Goal: Transaction & Acquisition: Purchase product/service

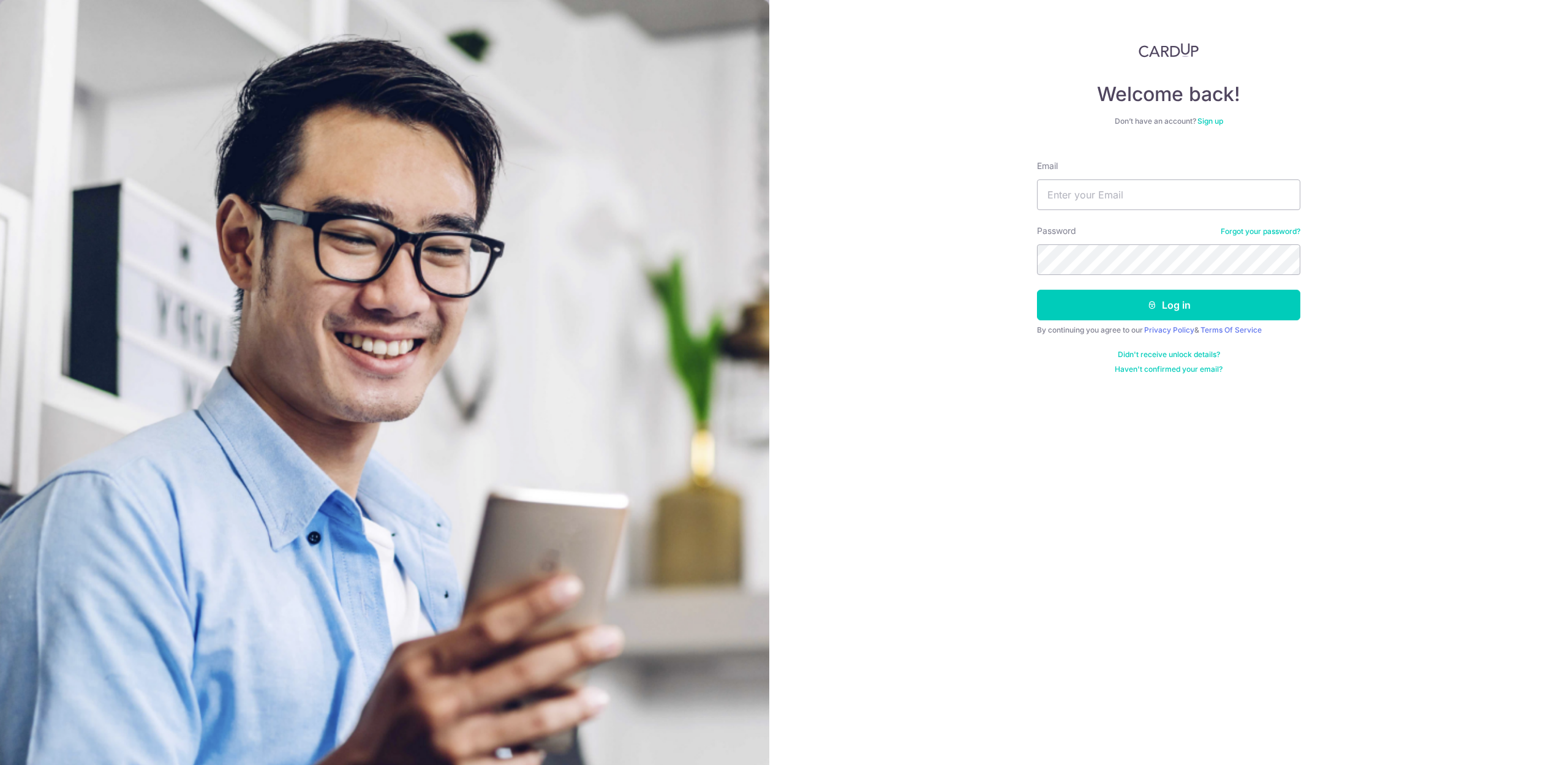
click at [1137, 196] on input "Email" at bounding box center [1169, 195] width 263 height 31
type input "S"
drag, startPoint x: 1214, startPoint y: 194, endPoint x: 694, endPoint y: 112, distance: 526.4
click at [693, 117] on section "Welcome back! Don’t have an account? Sign up Email stevenfoocf@quaysideqfpl Pas…" at bounding box center [784, 382] width 1568 height 765
type input "stevenfoocf@thecellardoor.com.sg"
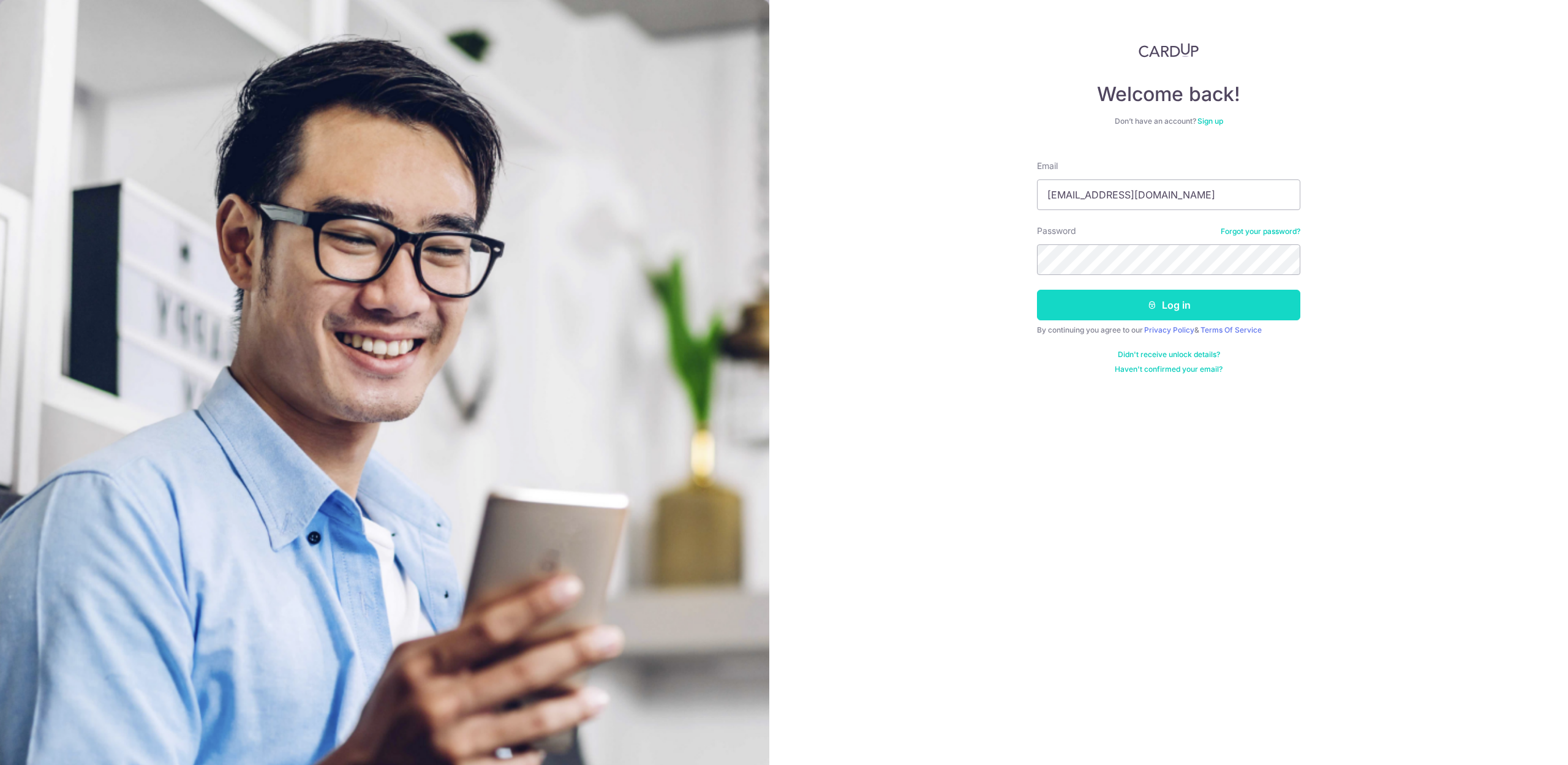
click at [1159, 299] on button "Log in" at bounding box center [1169, 305] width 263 height 31
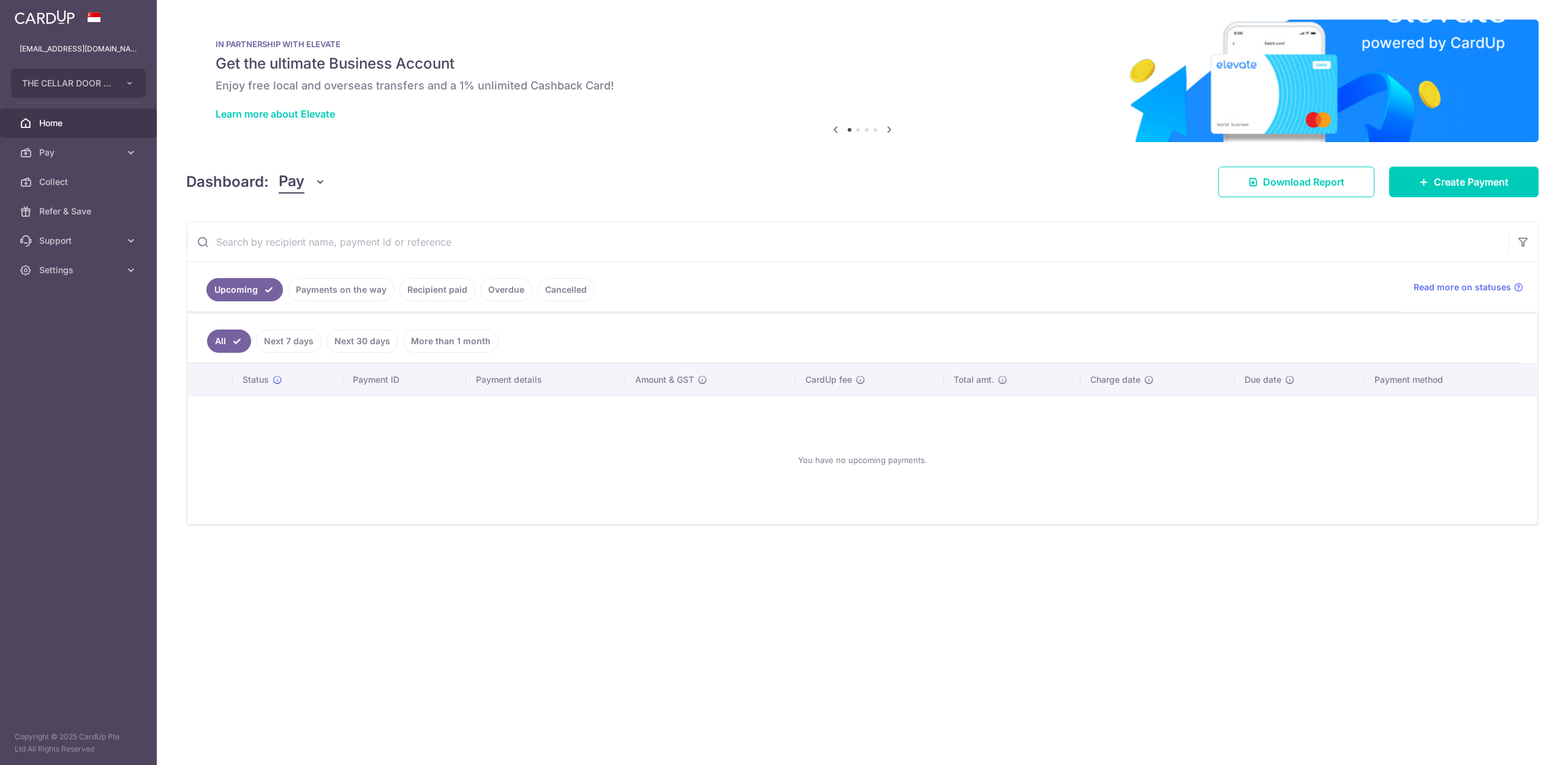
click at [348, 290] on link "Payments on the way" at bounding box center [341, 290] width 107 height 23
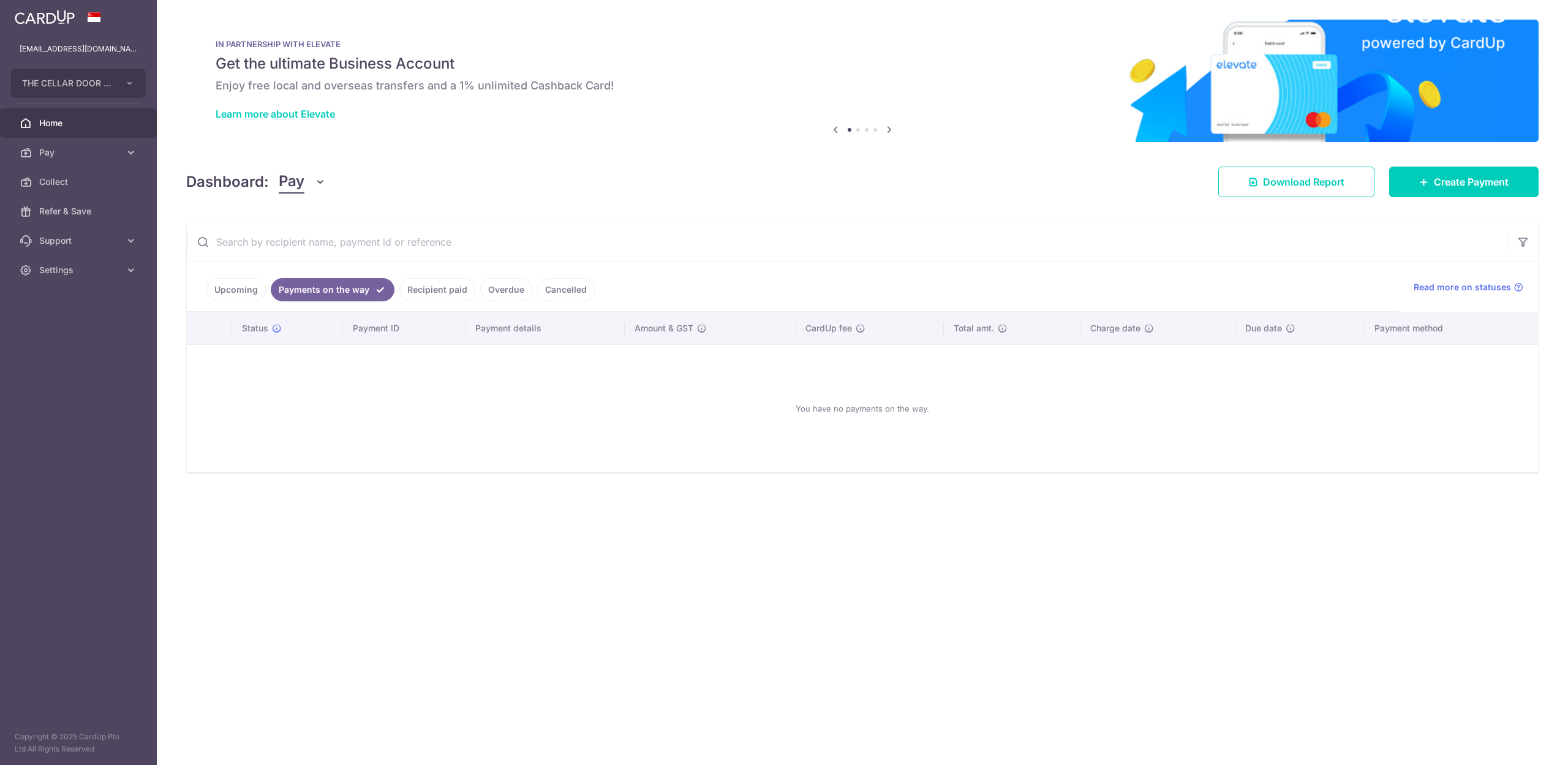
click at [434, 285] on link "Recipient paid" at bounding box center [437, 290] width 76 height 23
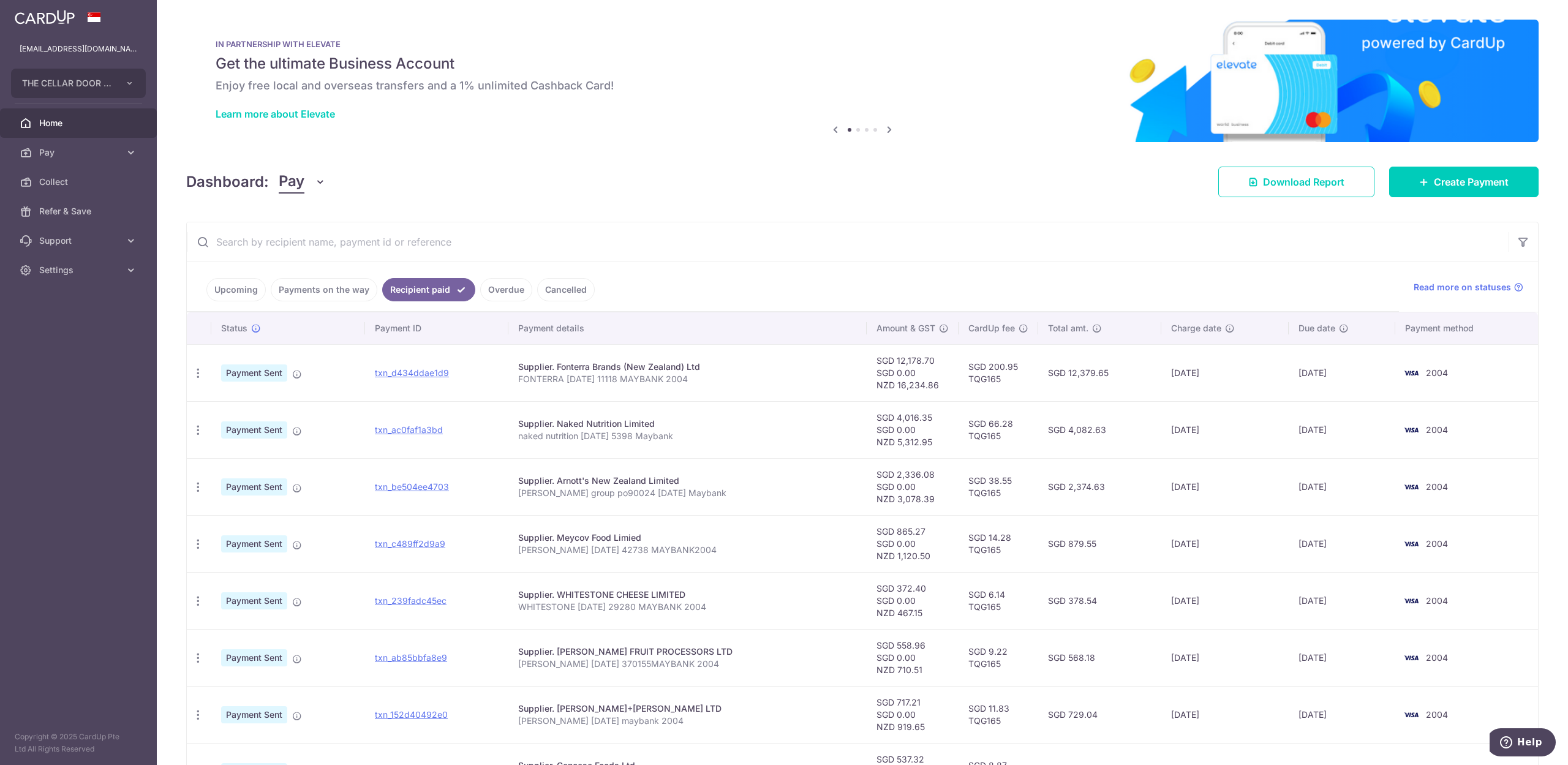
click at [70, 442] on aside "stevenfoocf@thecellardoor.com.sg THE CELLAR DOOR PTE LTD Add new company THE CE…" at bounding box center [79, 382] width 157 height 765
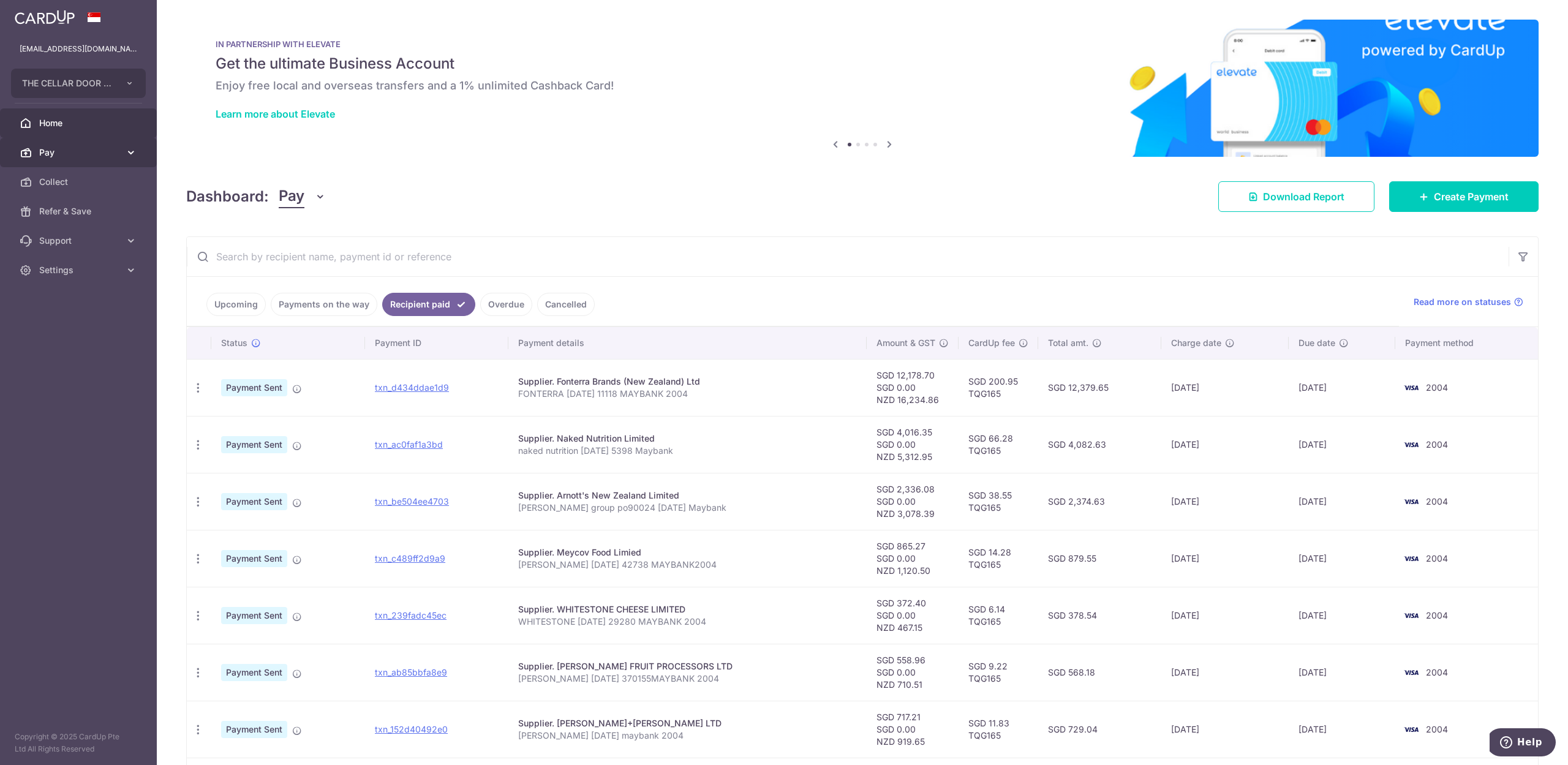
click at [70, 155] on span "Pay" at bounding box center [80, 153] width 81 height 12
click at [67, 175] on link "Payments" at bounding box center [79, 182] width 157 height 29
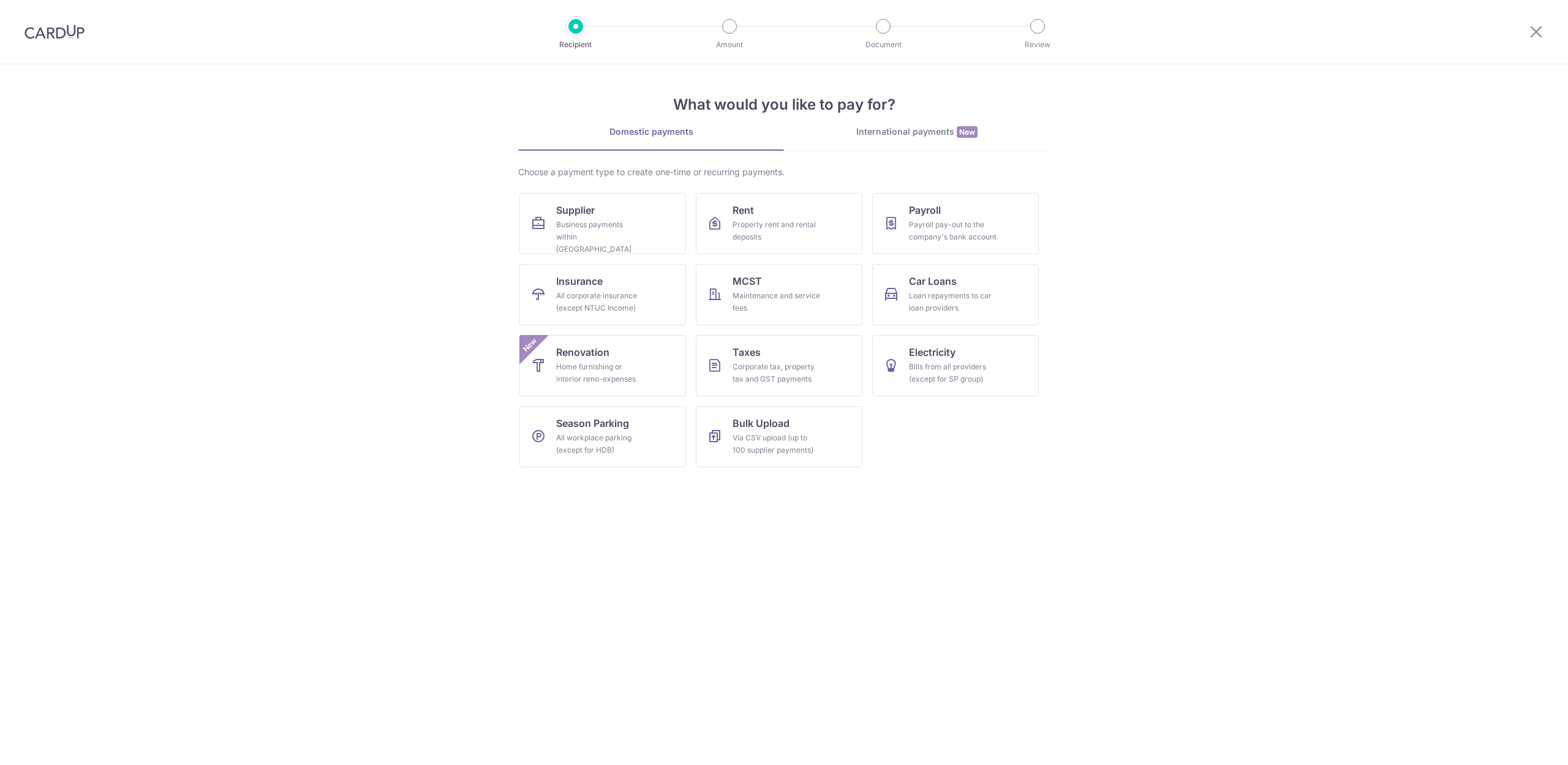
click at [974, 233] on div "Payroll pay-out to the company's bank account" at bounding box center [953, 231] width 88 height 25
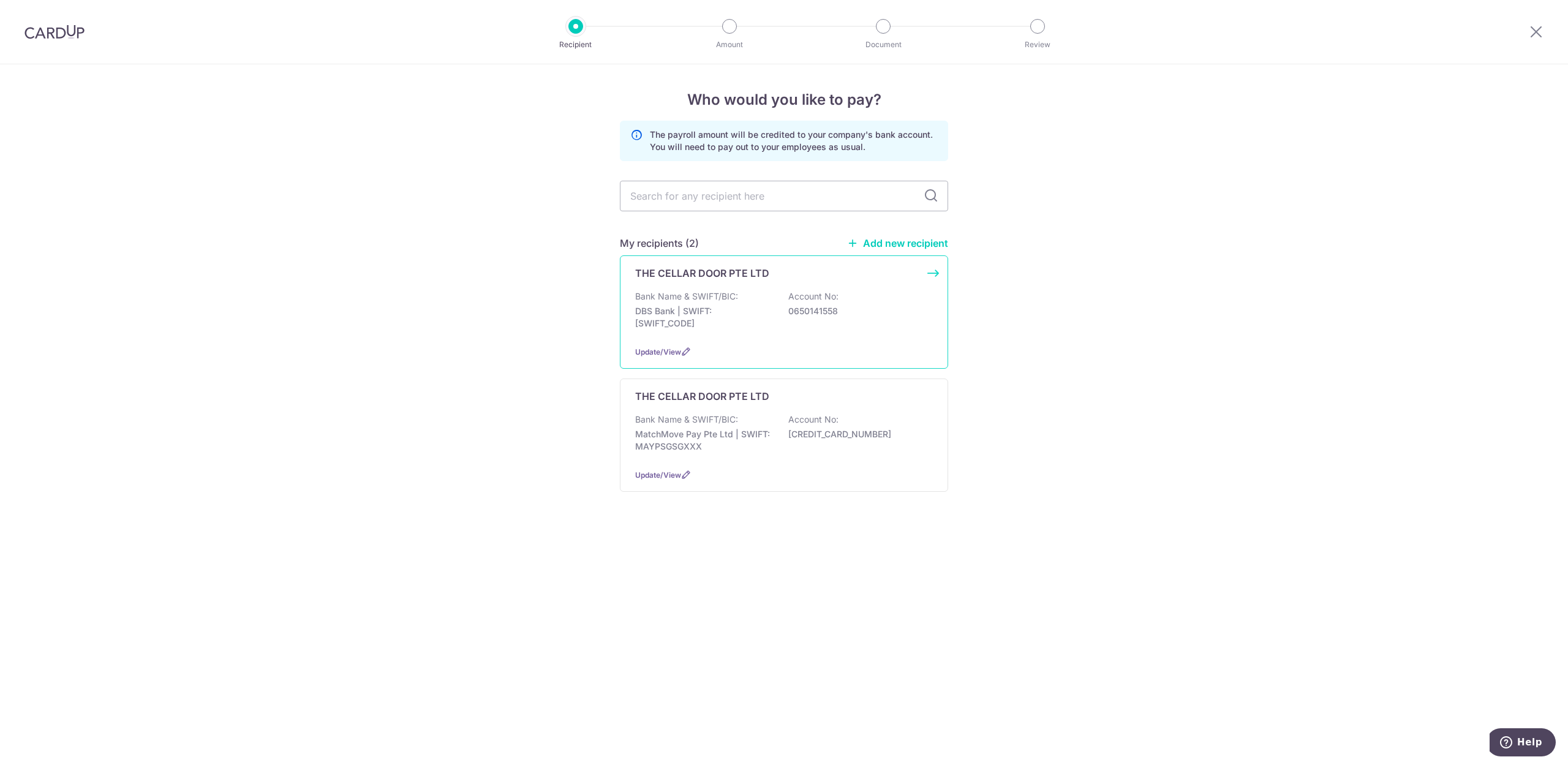
click at [778, 294] on div "Bank Name & SWIFT/BIC: DBS Bank | SWIFT: DBSSSGSGXXX Account No: 0650141558" at bounding box center [784, 313] width 298 height 45
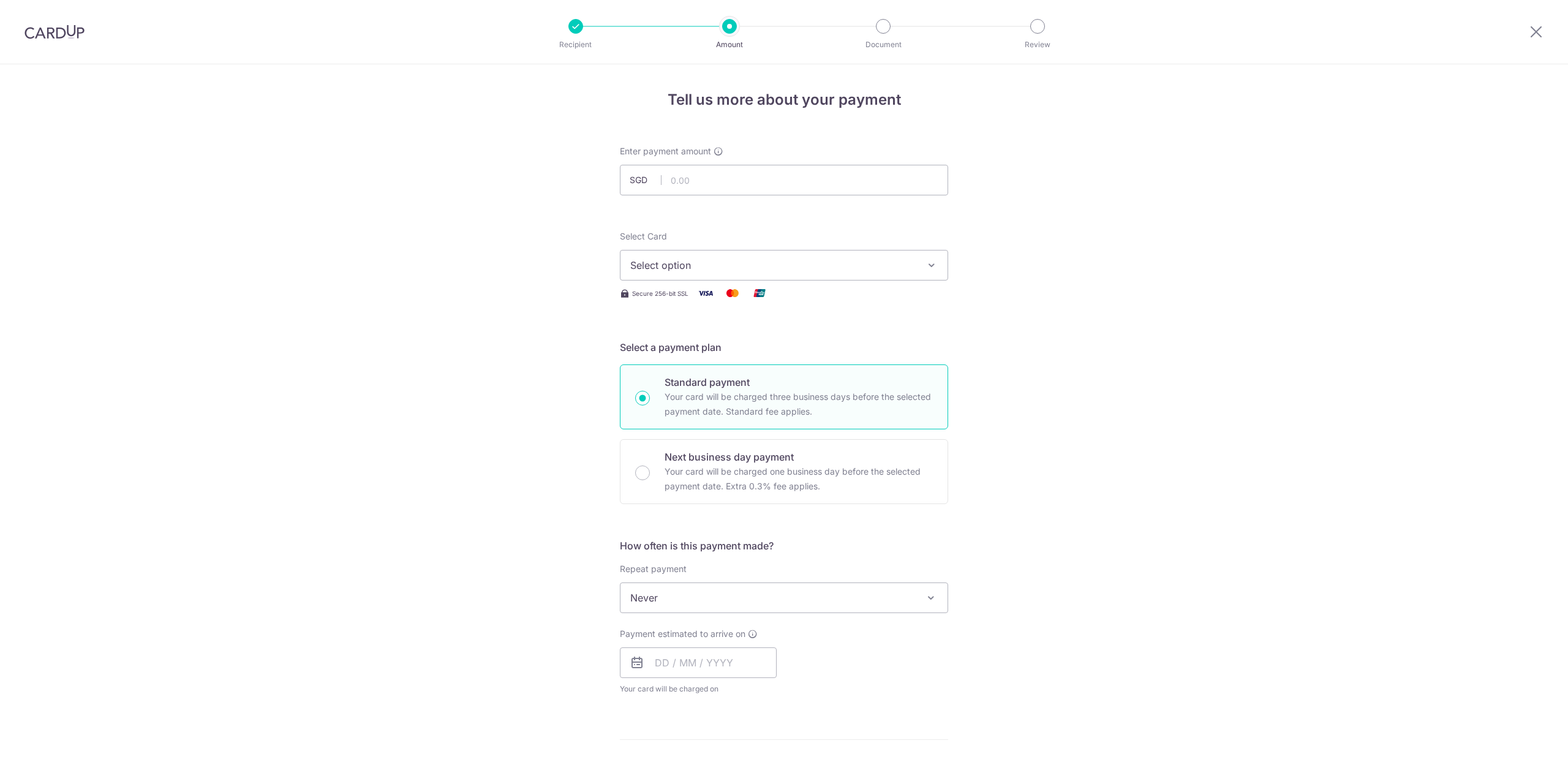
click at [70, 29] on img at bounding box center [55, 32] width 60 height 15
drag, startPoint x: 291, startPoint y: 258, endPoint x: 280, endPoint y: 213, distance: 46.3
click at [291, 258] on div "Tell us more about your payment Enter payment amount SGD Select Card Select opt…" at bounding box center [784, 653] width 1568 height 1178
click at [461, 272] on div "Tell us more about your payment Enter payment amount SGD Select Card Select opt…" at bounding box center [784, 653] width 1568 height 1178
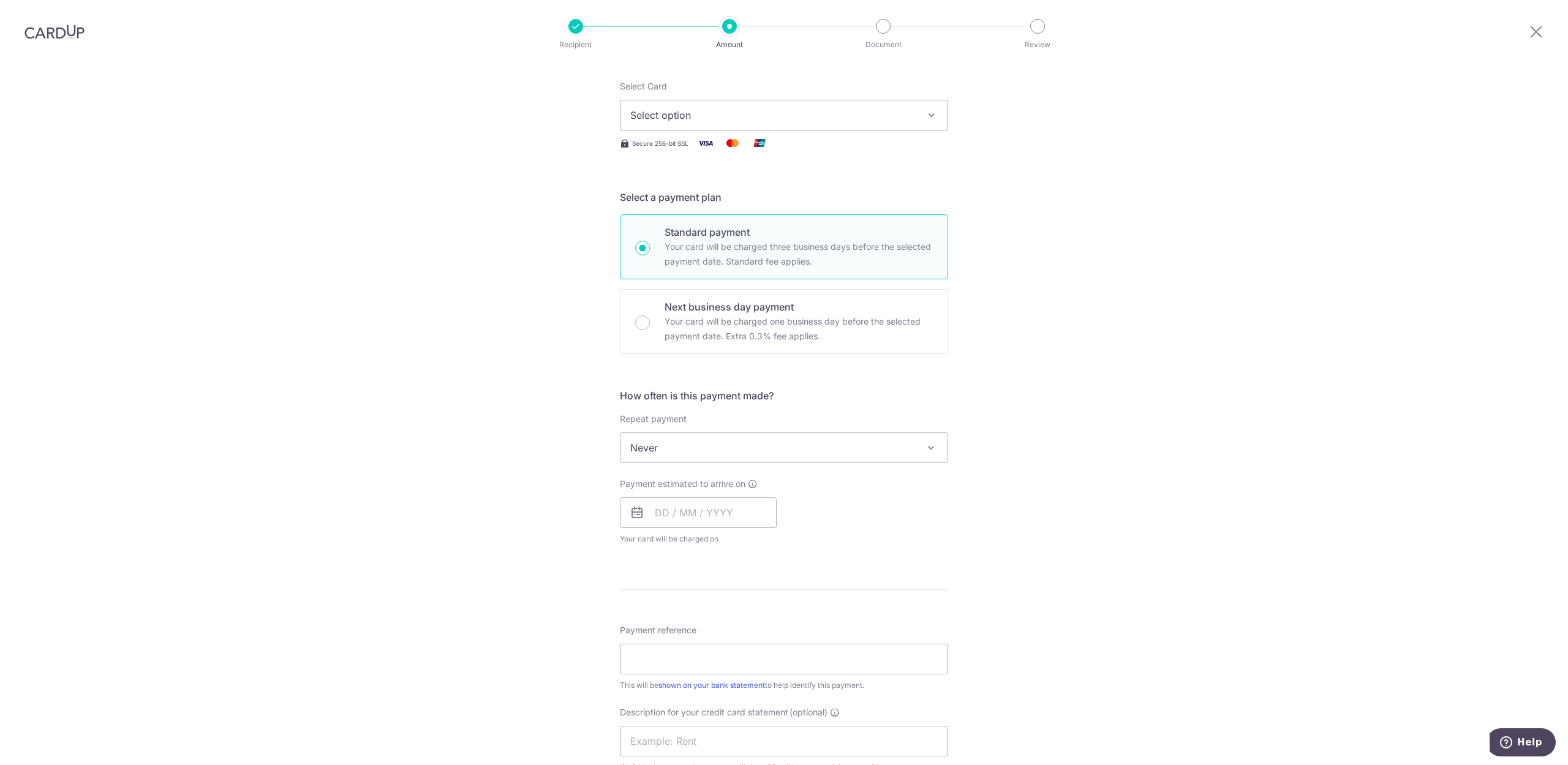
scroll to position [479, 0]
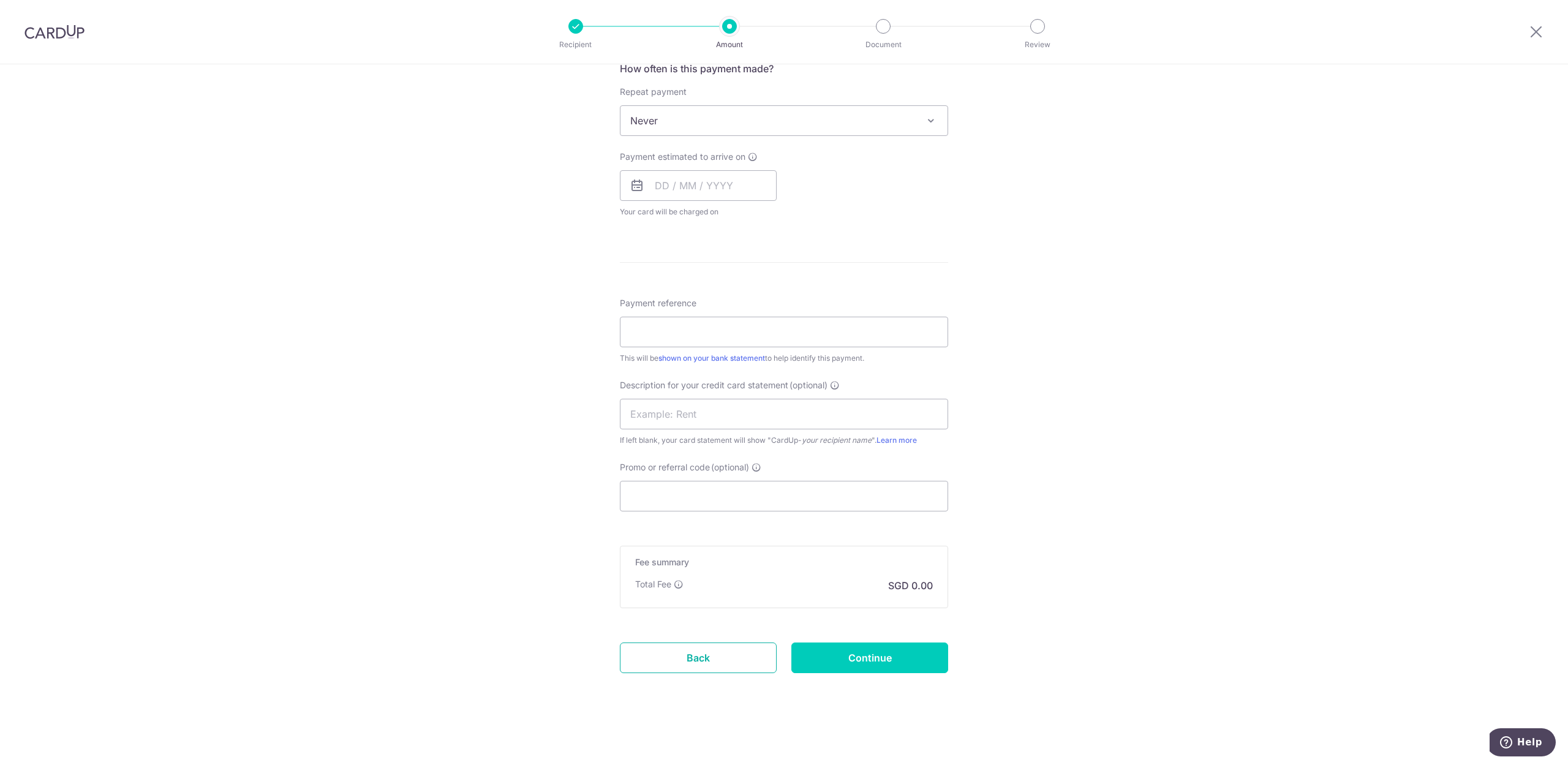
drag, startPoint x: 694, startPoint y: 656, endPoint x: 868, endPoint y: 77, distance: 604.6
click at [694, 657] on link "Back" at bounding box center [699, 658] width 157 height 31
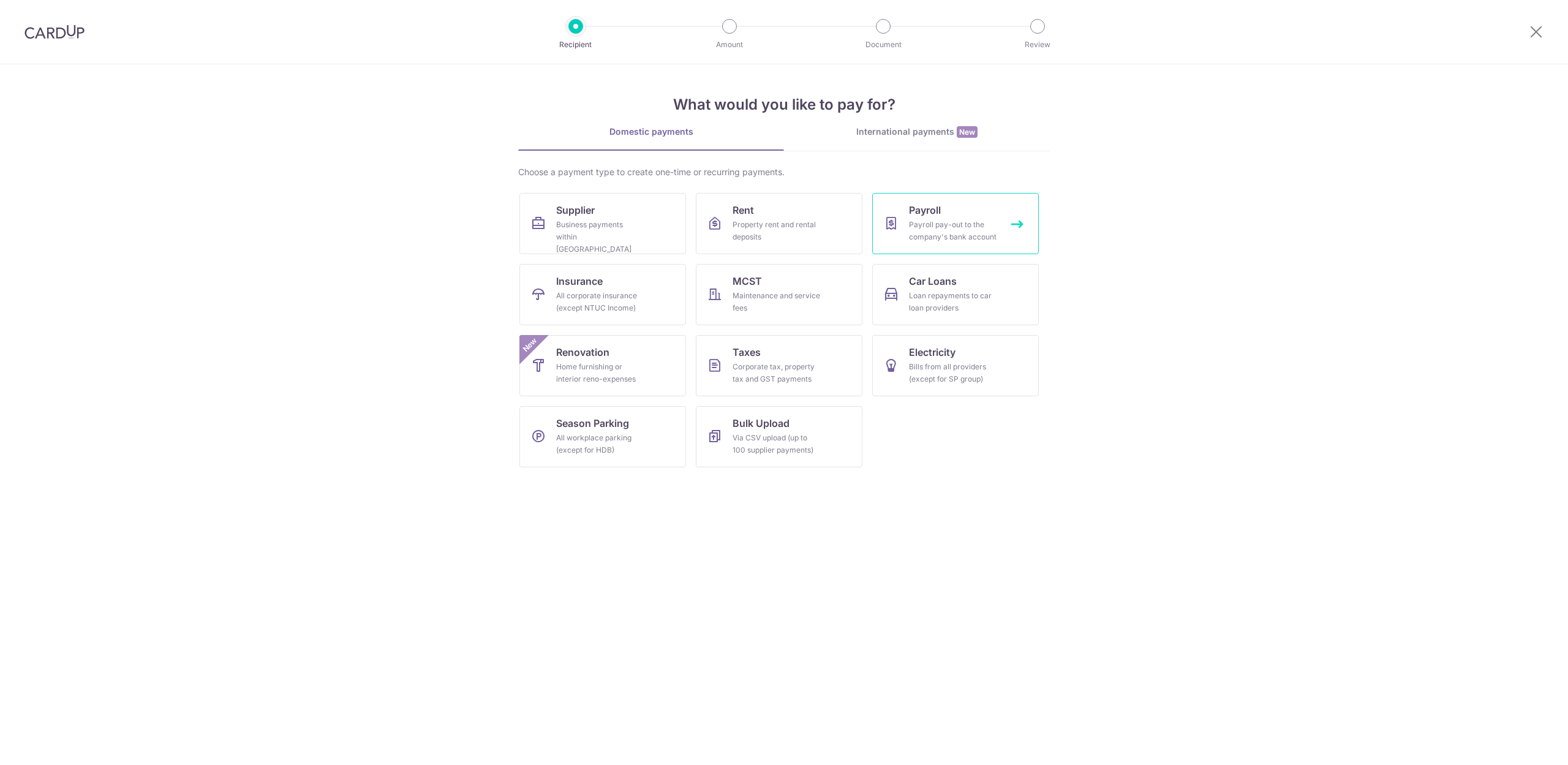
click at [949, 223] on div "Payroll pay-out to the company's bank account" at bounding box center [953, 231] width 88 height 25
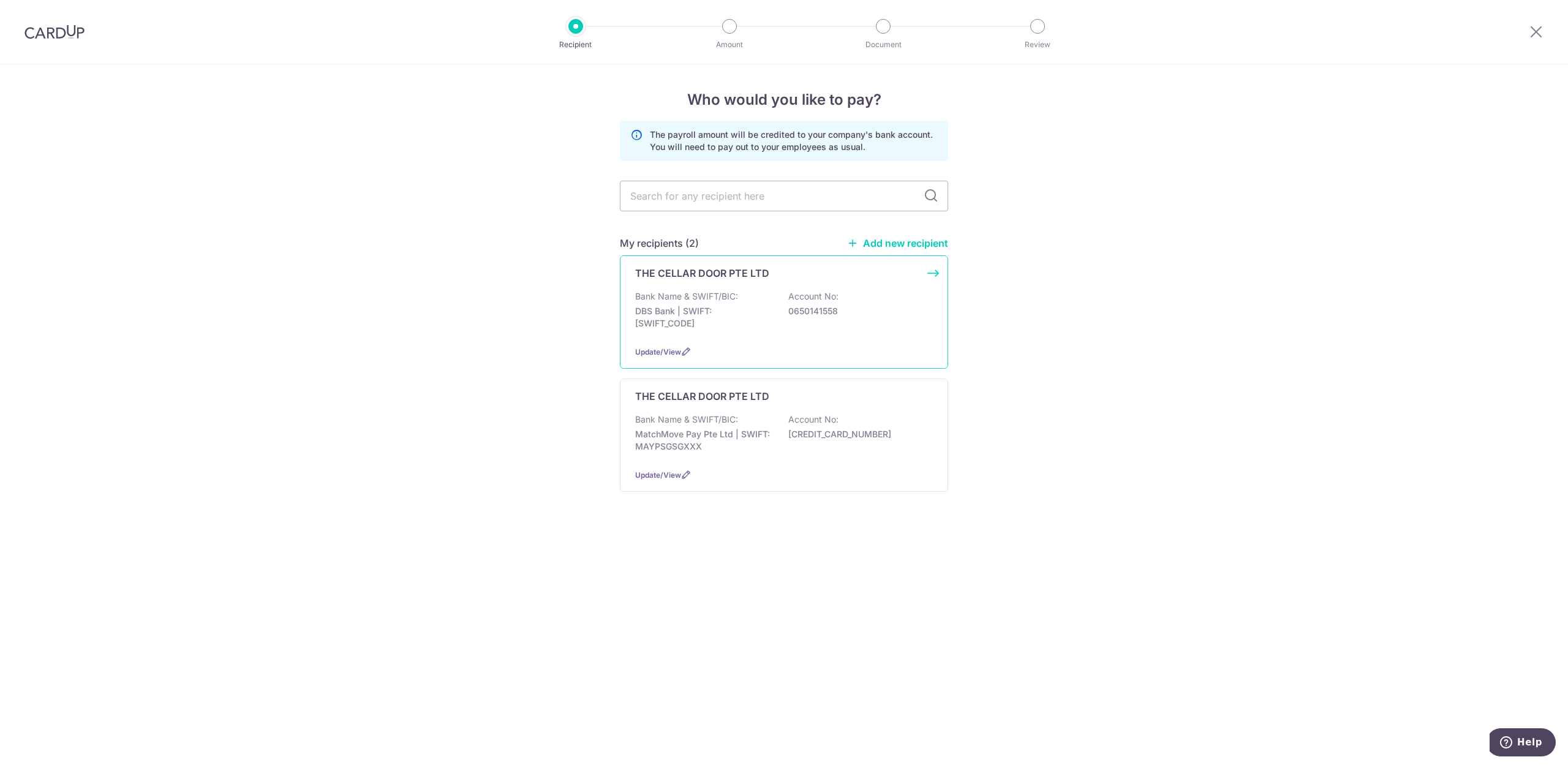
click at [665, 289] on div "THE CELLAR DOOR PTE LTD Bank Name & SWIFT/BIC: DBS Bank | SWIFT: [SWIFT_CODE] A…" at bounding box center [784, 312] width 328 height 113
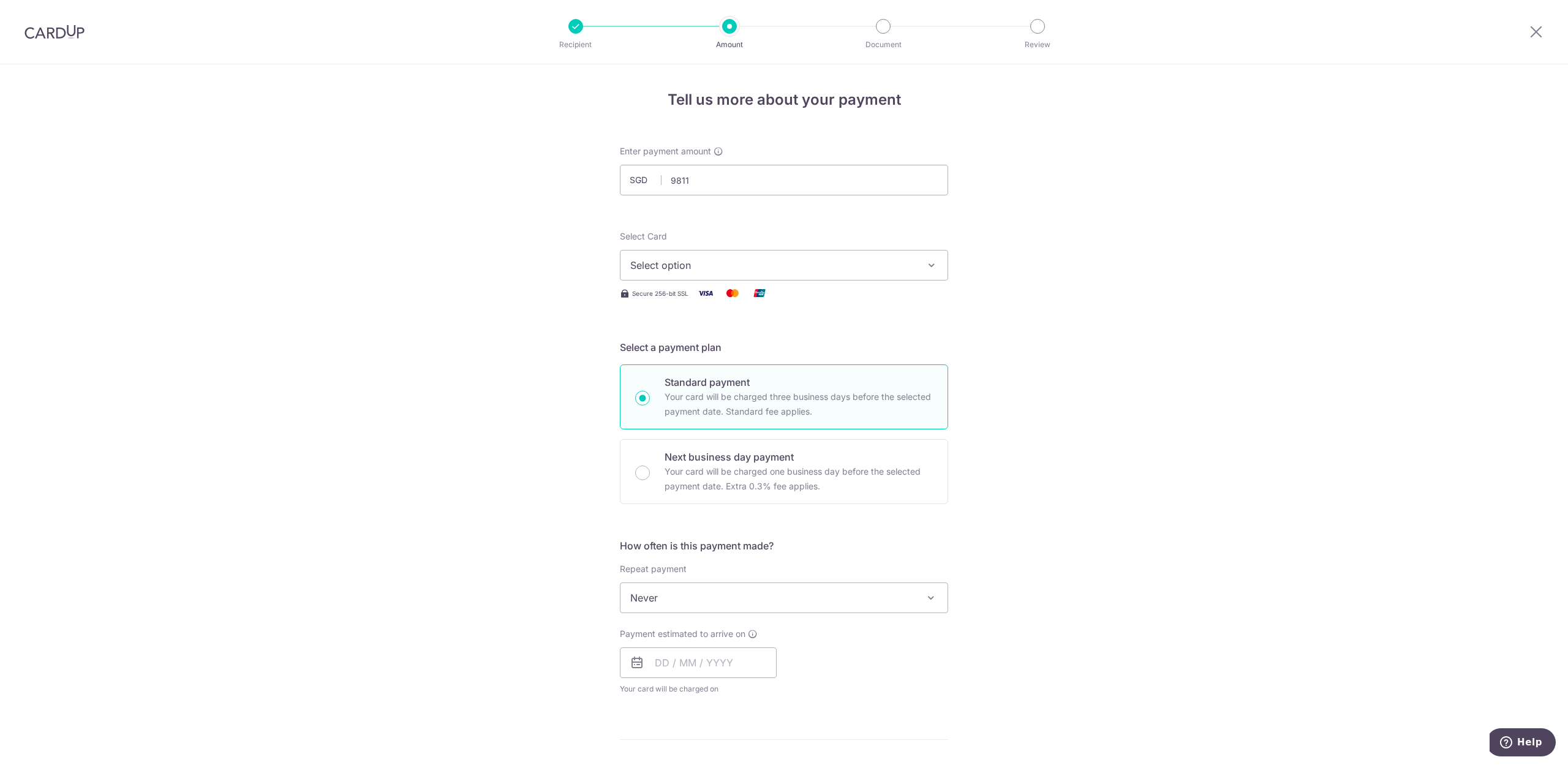
type input "9,811.00"
click at [219, 331] on div "Tell us more about your payment Enter payment amount SGD 9,811.00 9811.00 Selec…" at bounding box center [784, 653] width 1568 height 1178
click at [724, 262] on span "Select option" at bounding box center [773, 265] width 285 height 15
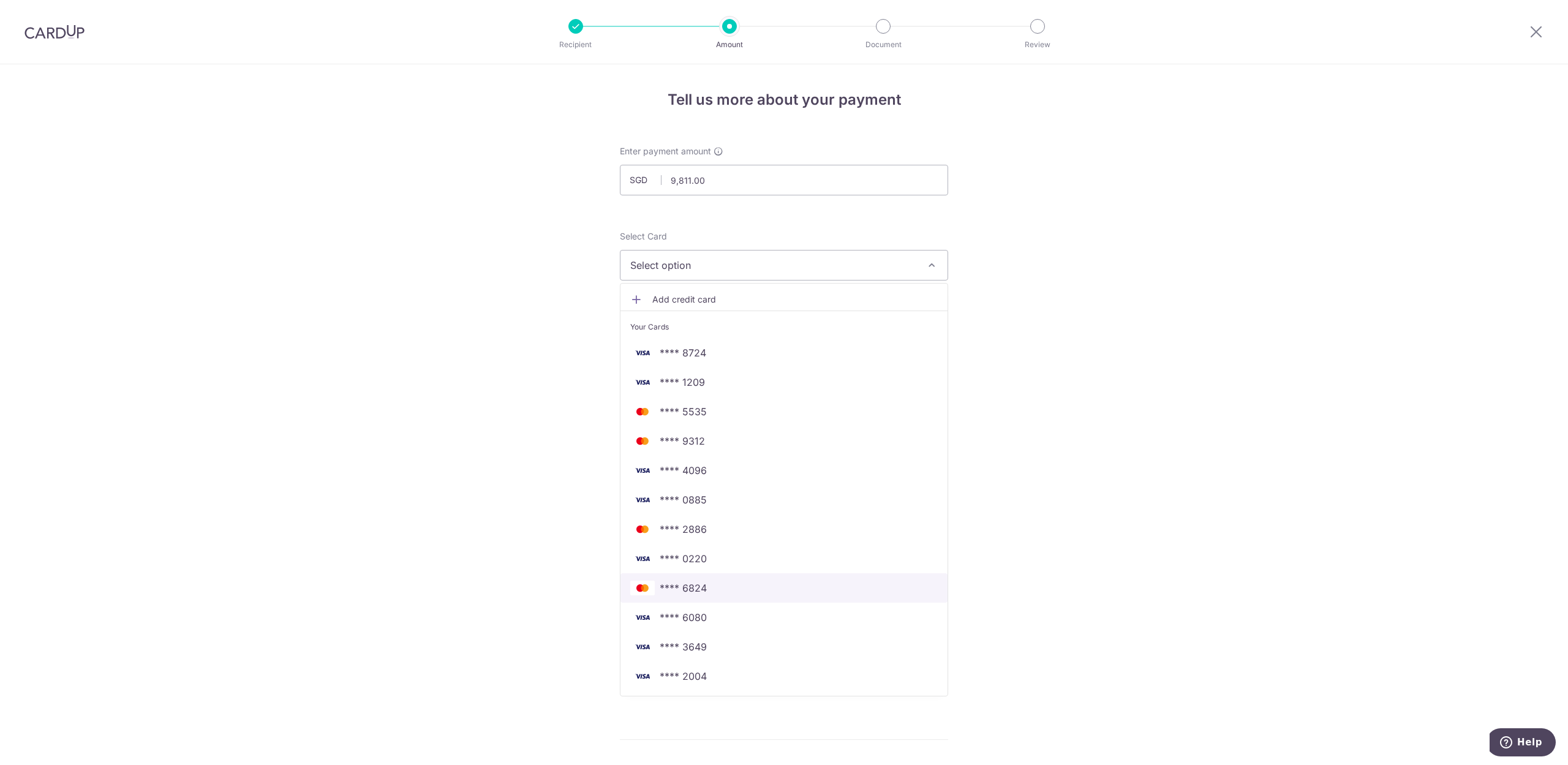
click at [685, 586] on span "**** 6824" at bounding box center [683, 588] width 47 height 15
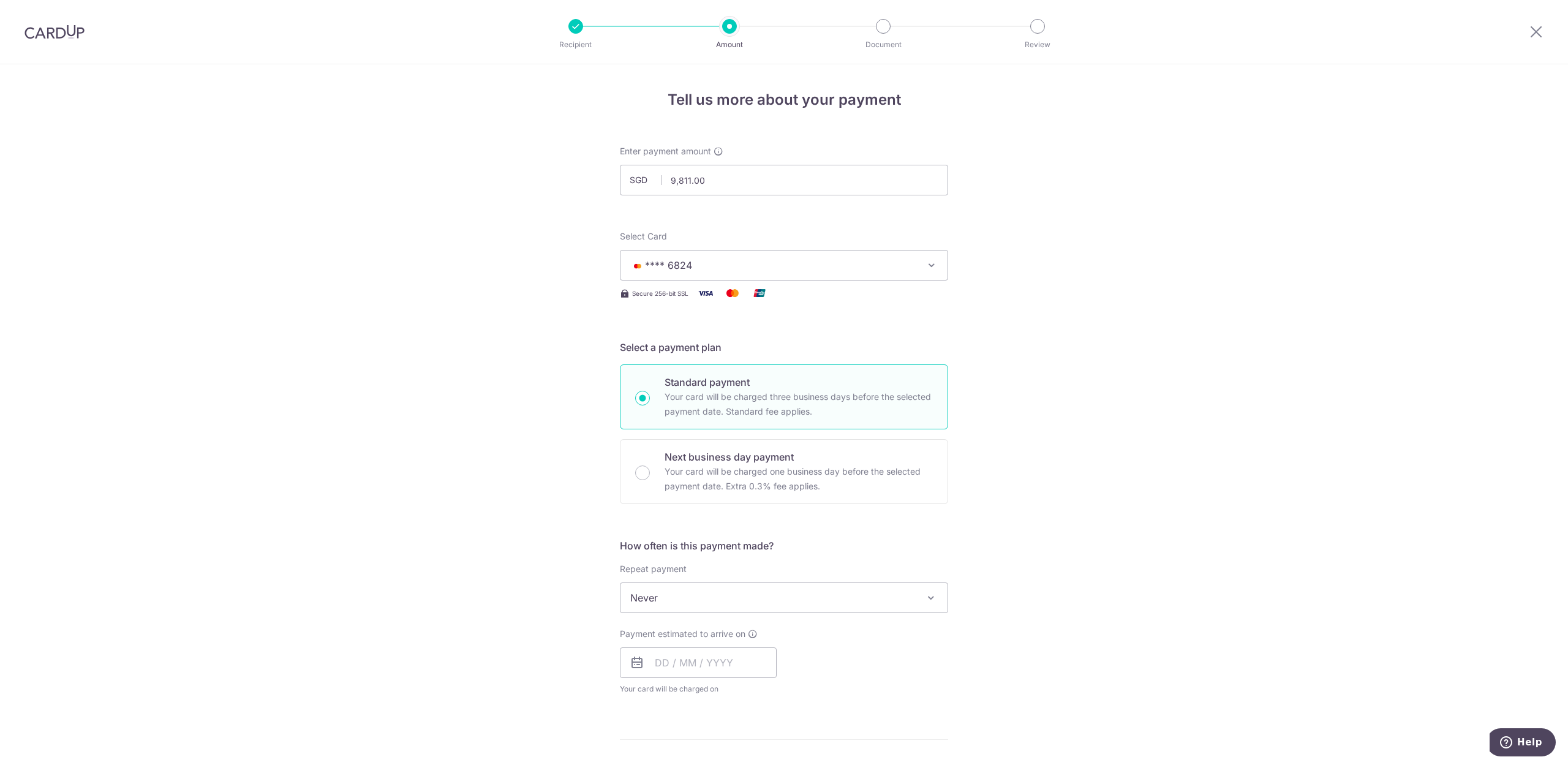
click at [1337, 420] on div "Tell us more about your payment Enter payment amount SGD 9,811.00 9811.00 Selec…" at bounding box center [784, 653] width 1568 height 1178
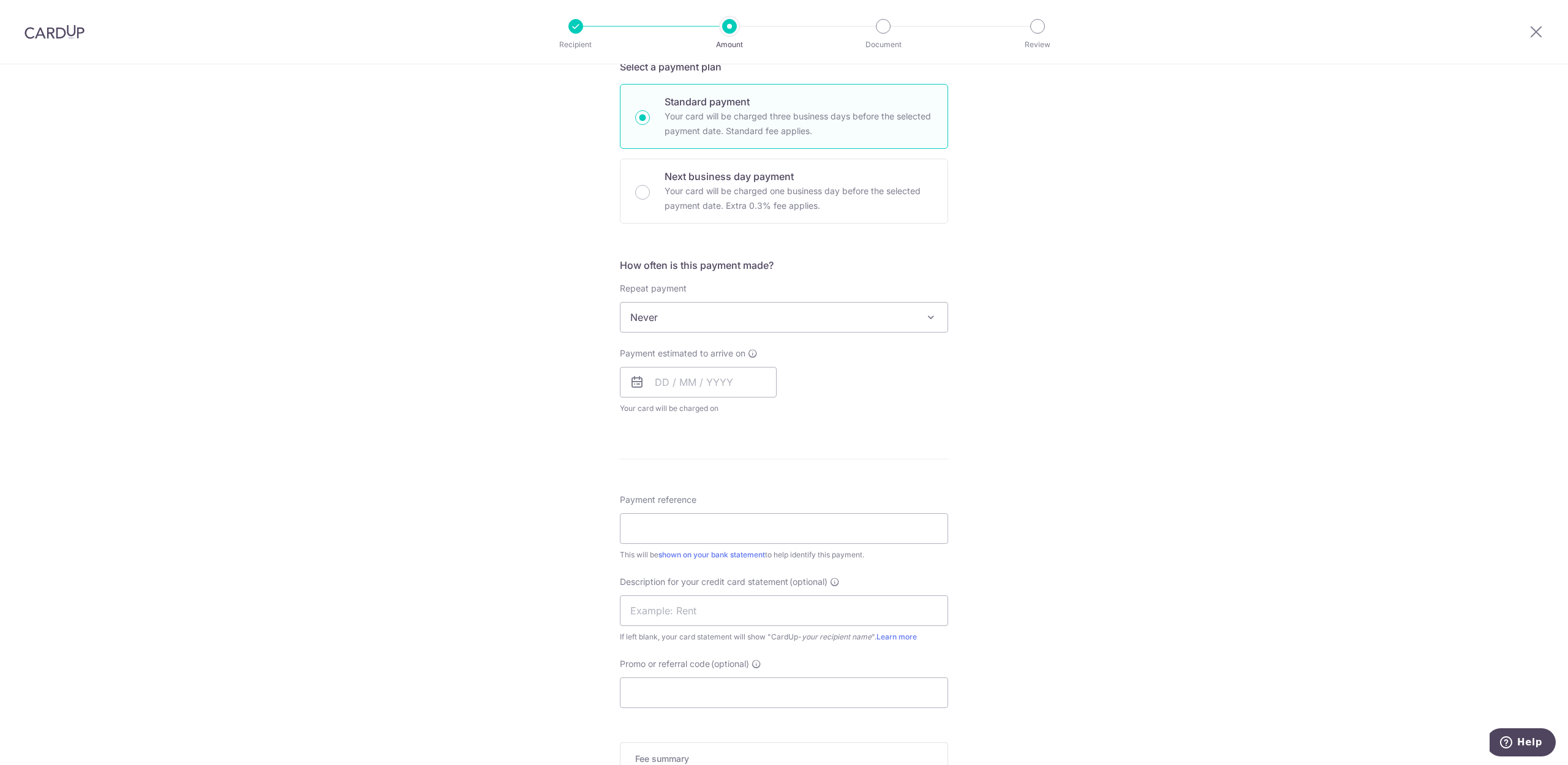
scroll to position [245, 0]
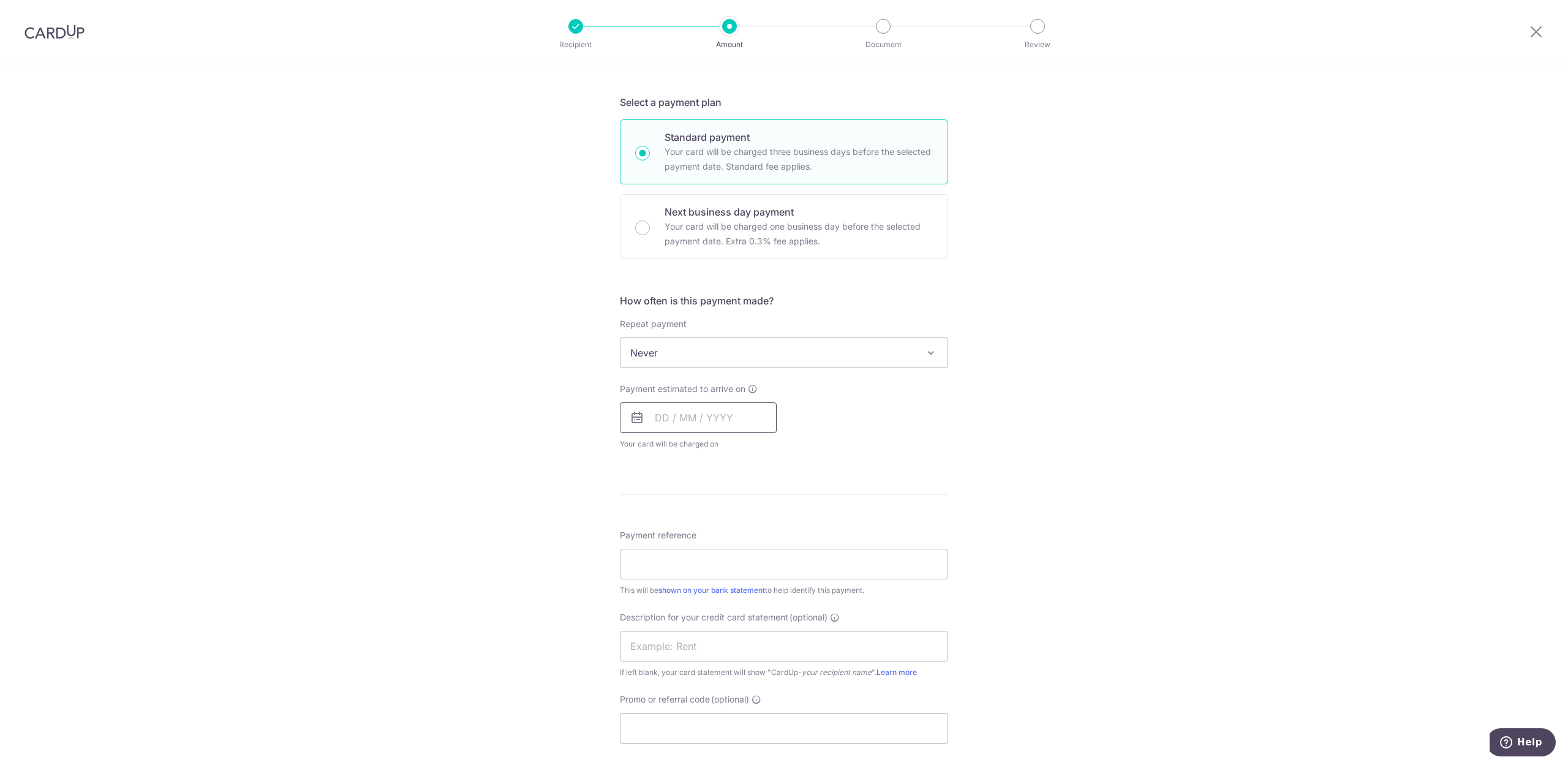
click at [686, 425] on input "text" at bounding box center [699, 418] width 157 height 31
click at [767, 529] on link "10" at bounding box center [767, 529] width 20 height 20
type input "[DATE]"
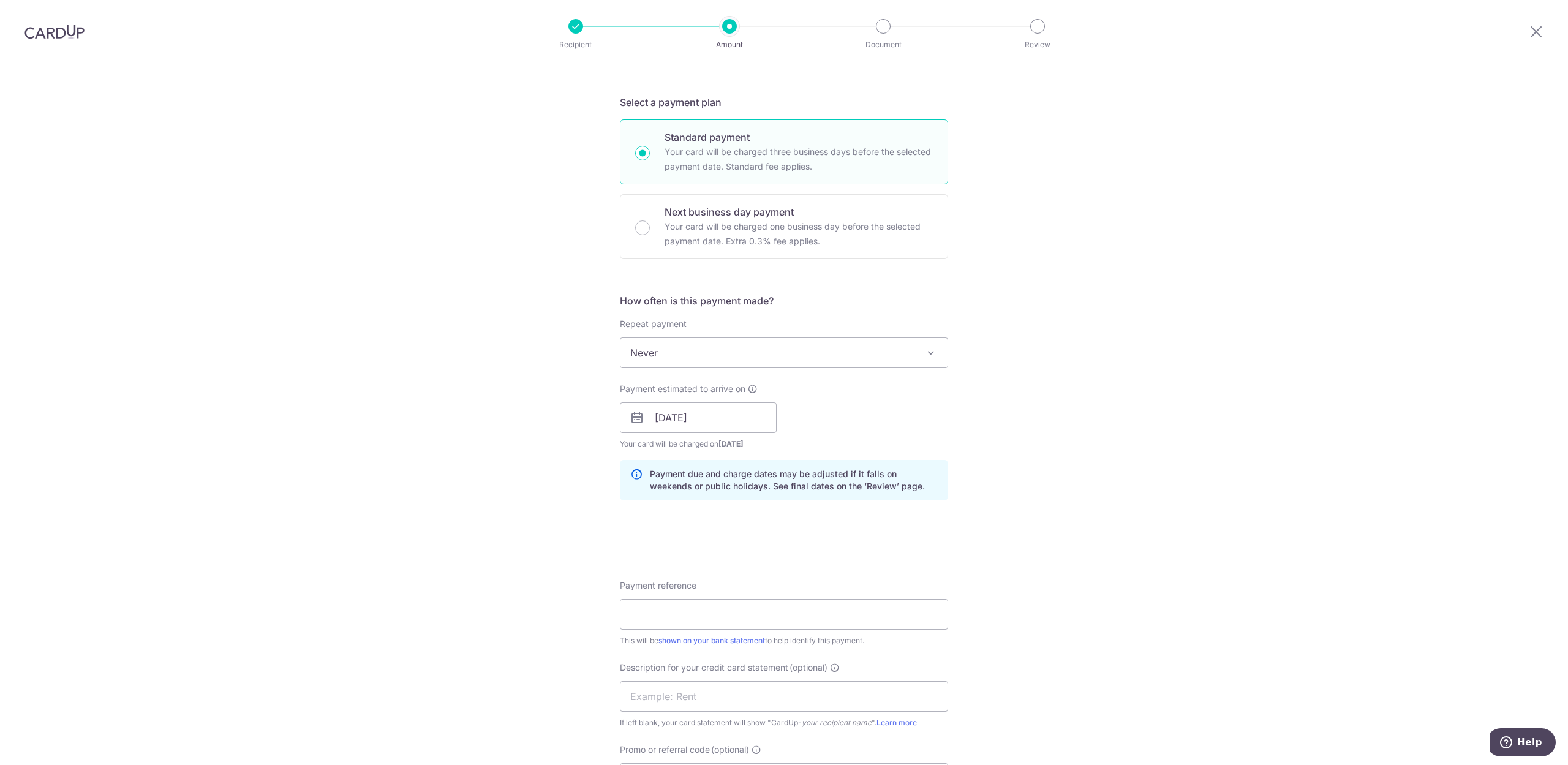
drag, startPoint x: 1159, startPoint y: 419, endPoint x: 1159, endPoint y: 410, distance: 9.0
click at [1159, 419] on div "Tell us more about your payment Enter payment amount SGD 9,811.00 9811.00 Selec…" at bounding box center [784, 433] width 1568 height 1228
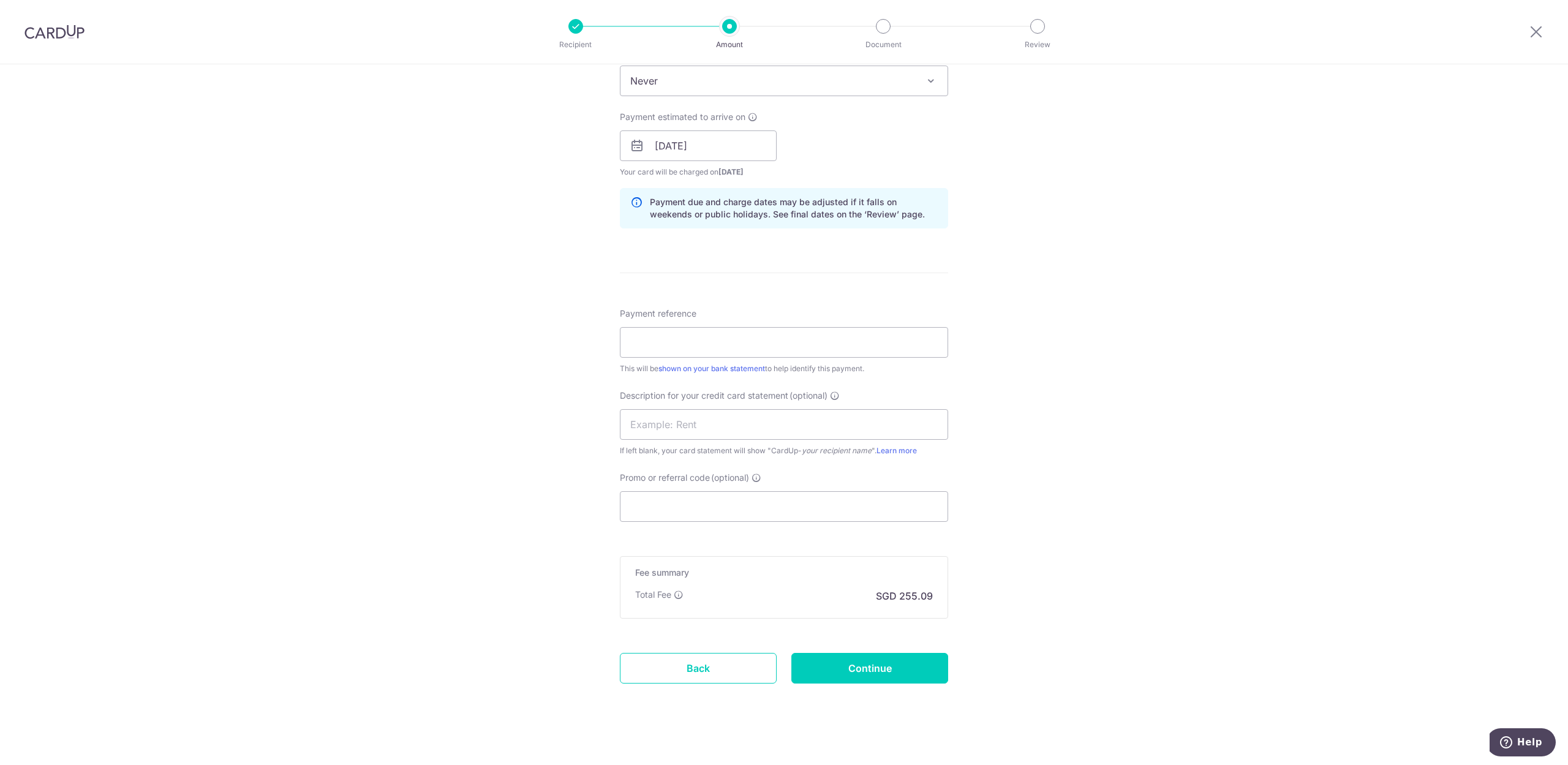
scroll to position [530, 0]
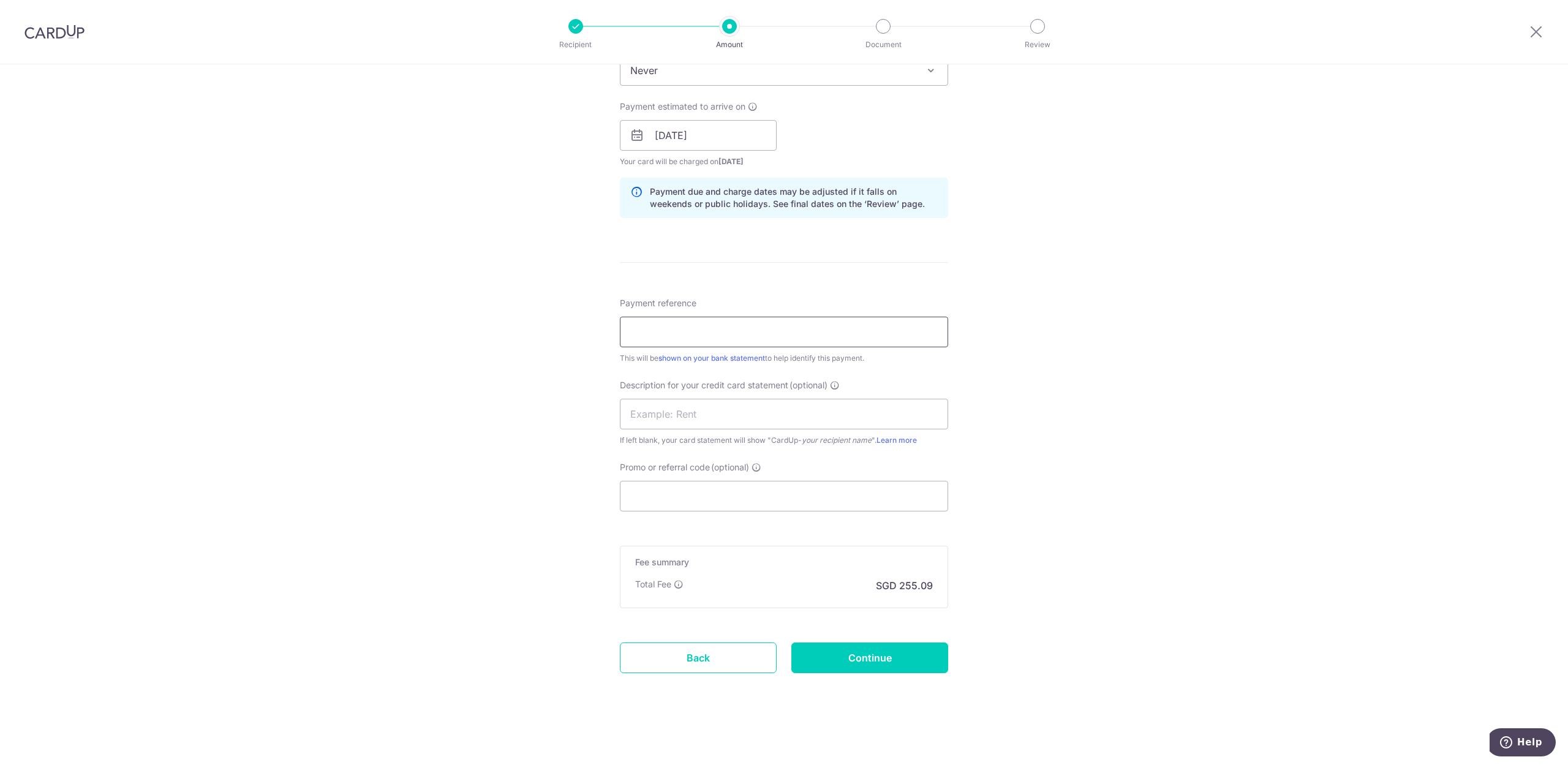
click at [712, 342] on input "Payment reference" at bounding box center [784, 332] width 328 height 31
type input "tcd sep payroll"
click at [755, 412] on input "text" at bounding box center [784, 414] width 328 height 31
type input "payroll"
click at [363, 366] on div "Tell us more about your payment Enter payment amount SGD 9,811.00 9811.00 Selec…" at bounding box center [784, 151] width 1568 height 1228
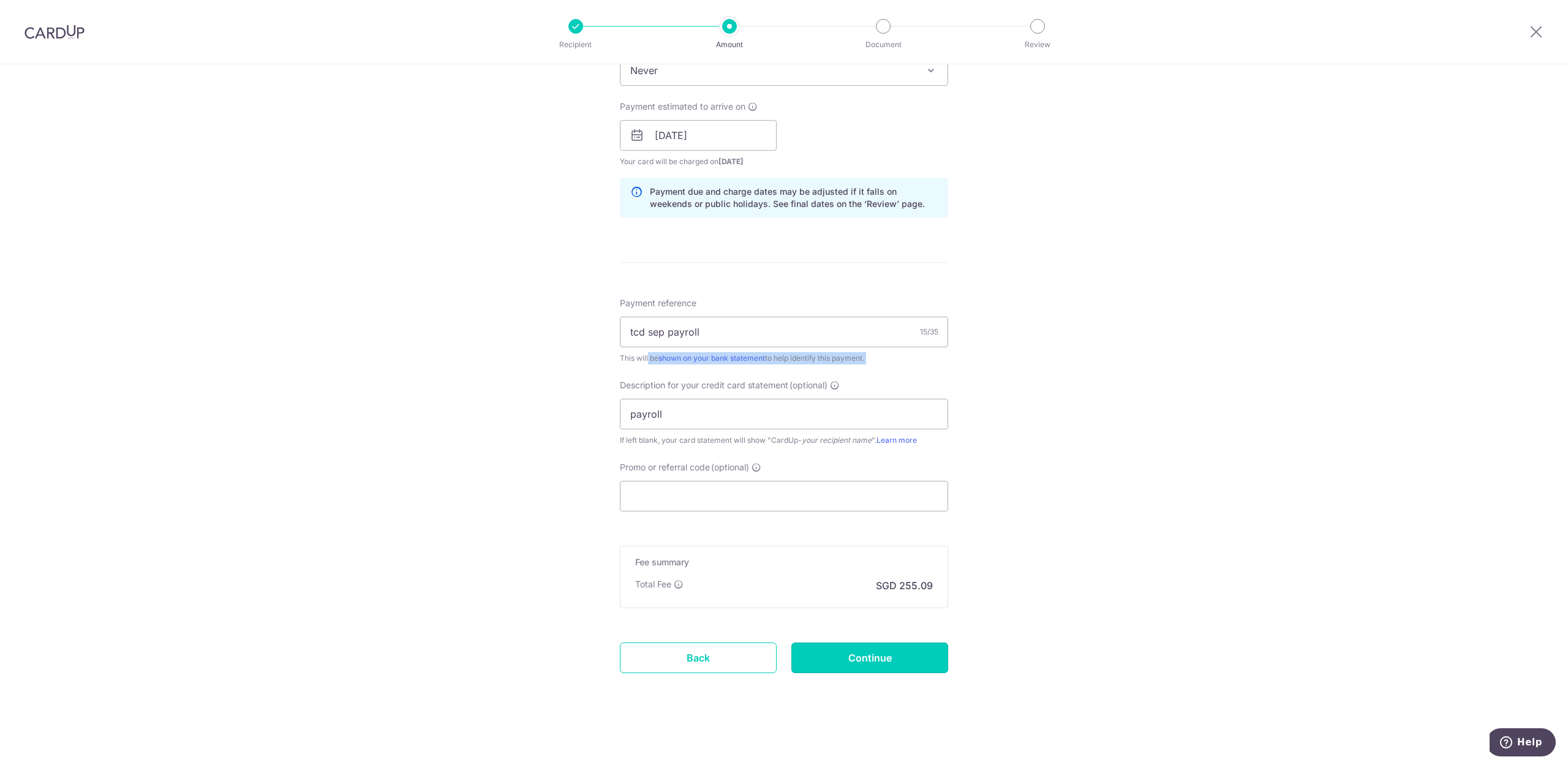
click at [866, 659] on input "Continue" at bounding box center [870, 658] width 157 height 31
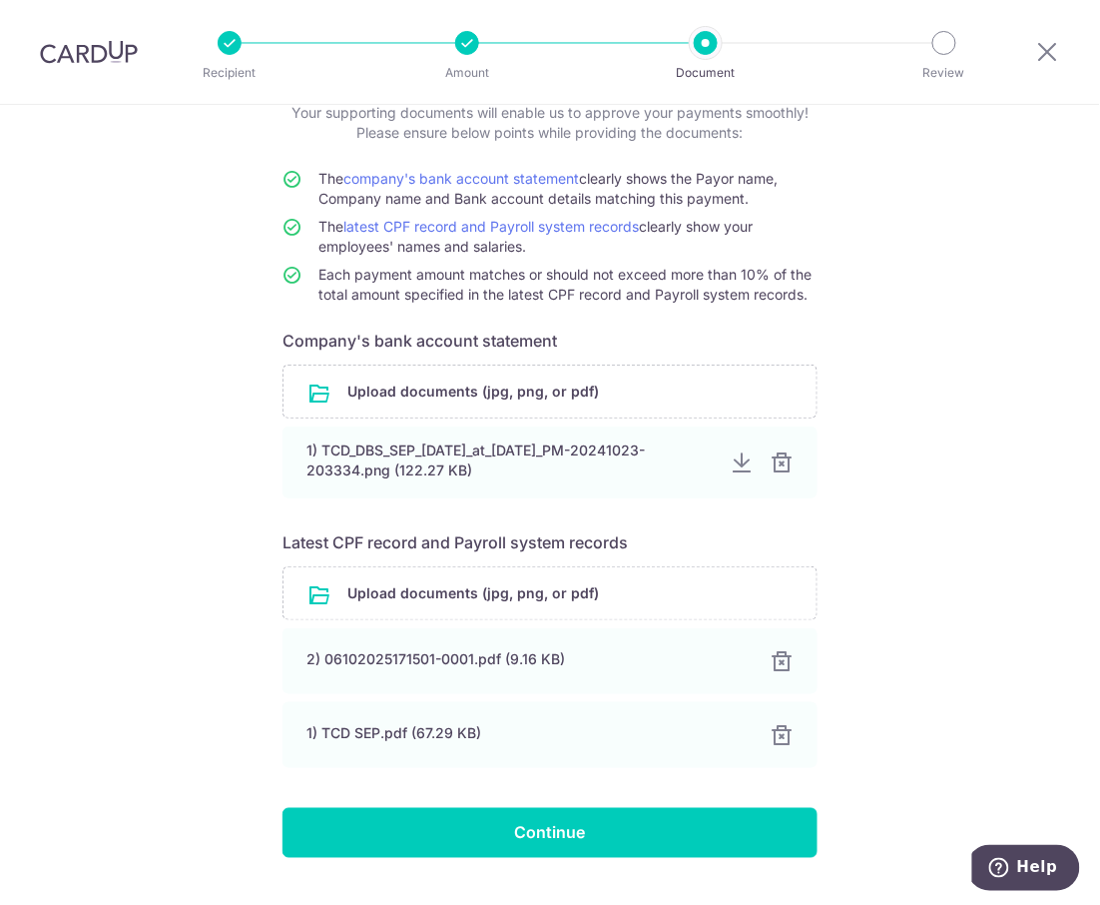
scroll to position [182, 0]
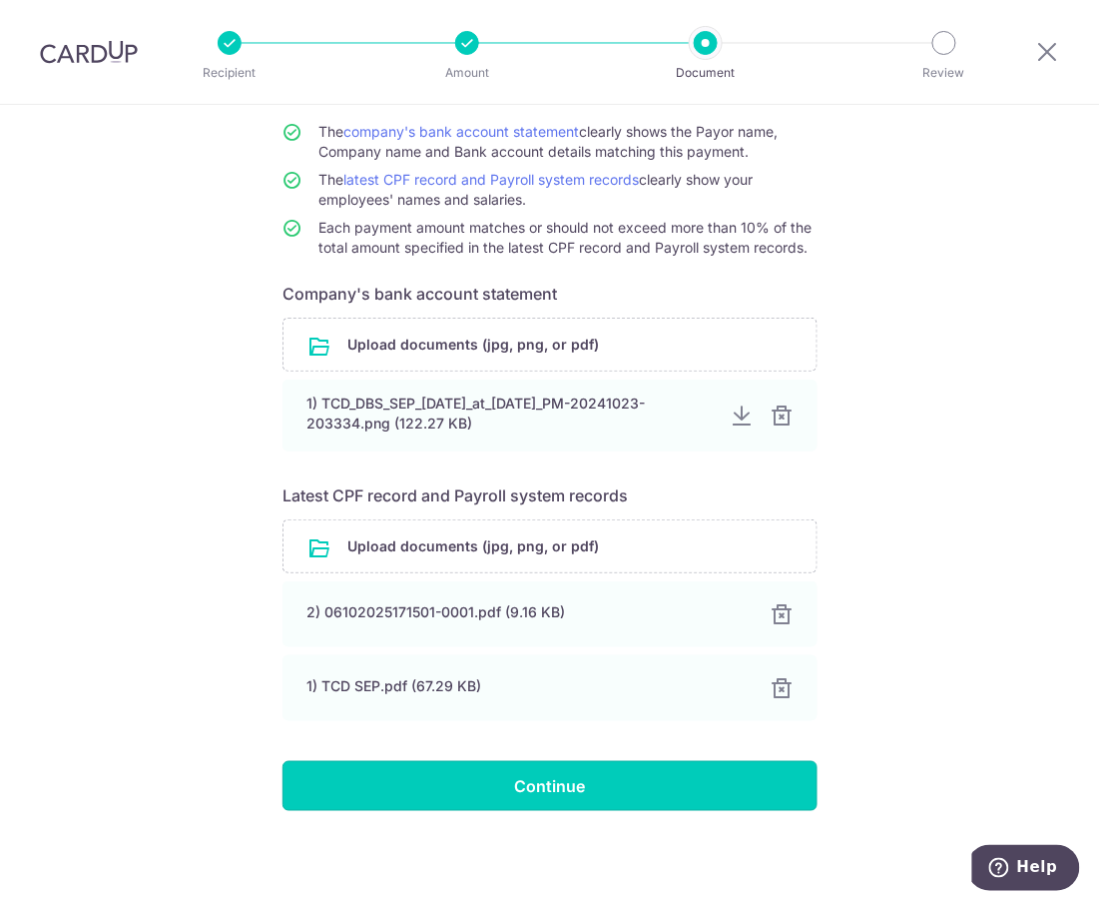
click at [549, 793] on input "Continue" at bounding box center [550, 786] width 535 height 50
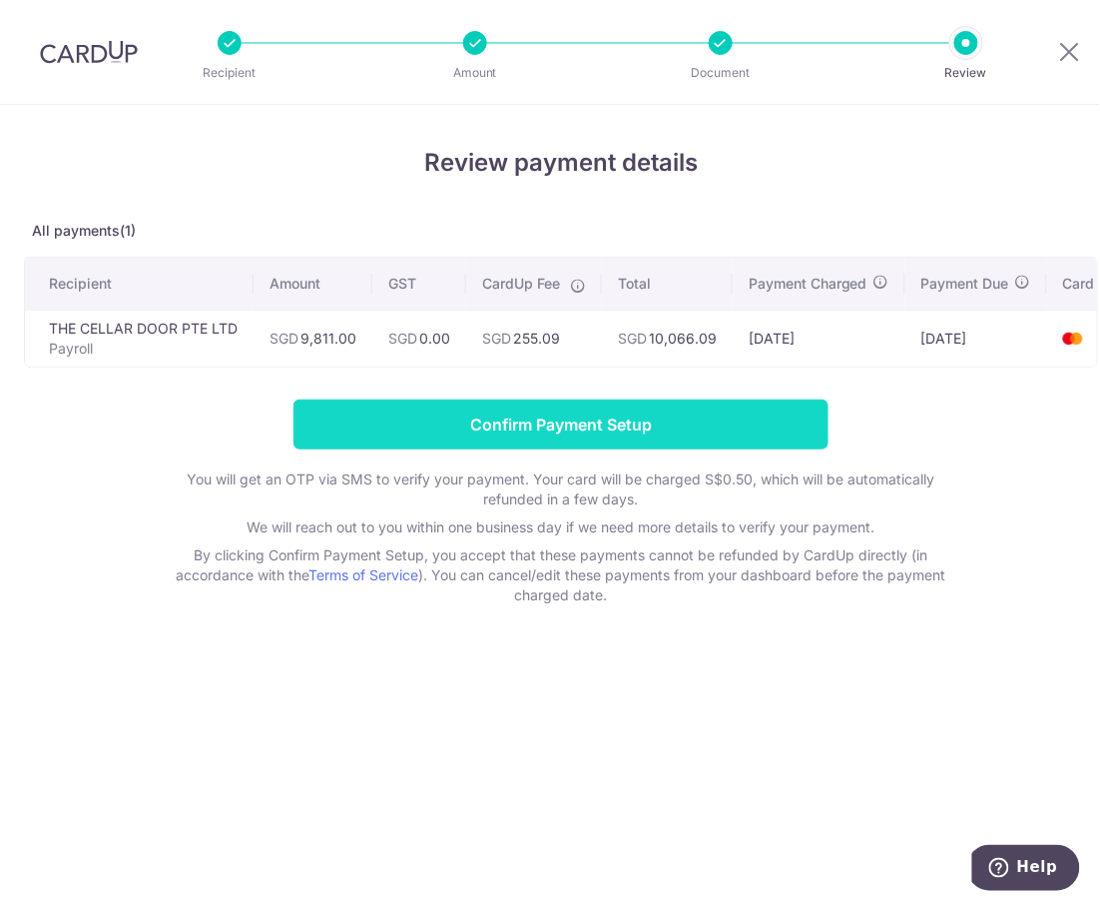
click at [537, 431] on input "Confirm Payment Setup" at bounding box center [561, 424] width 535 height 50
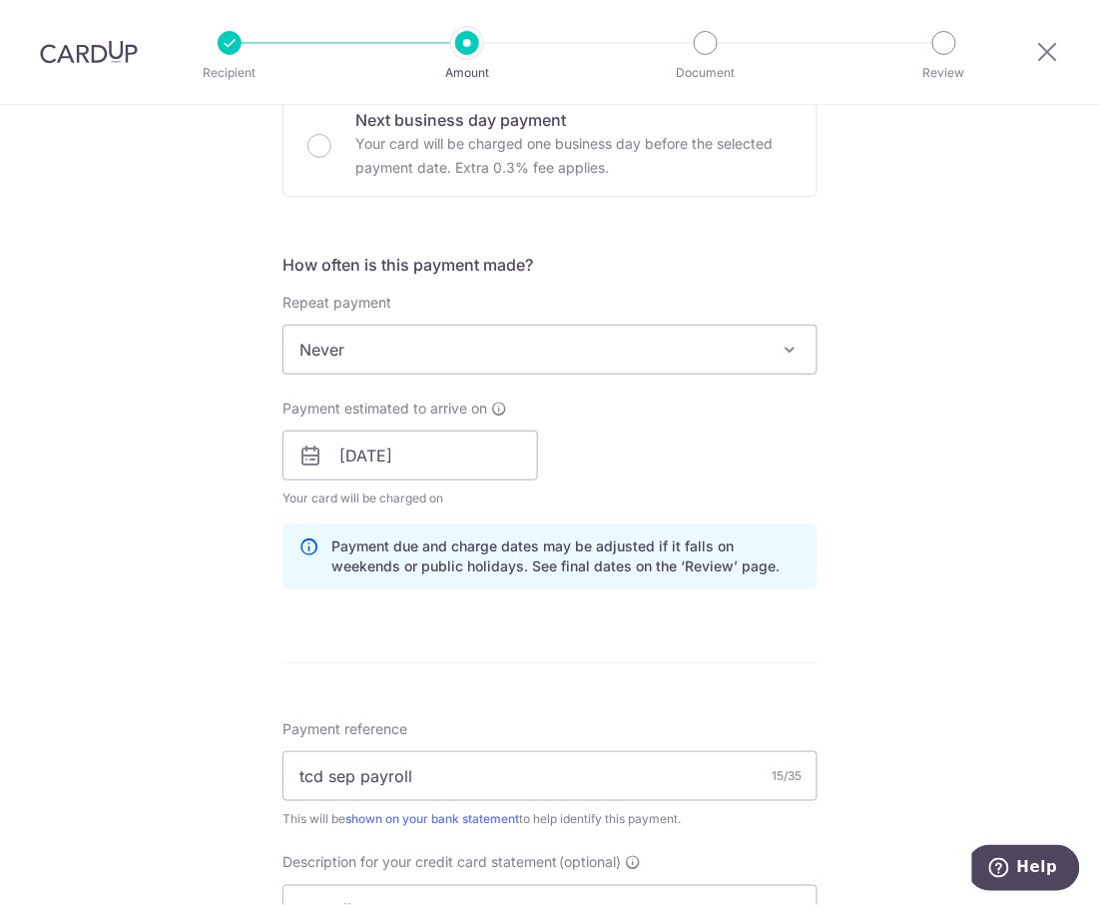
scroll to position [1288, 0]
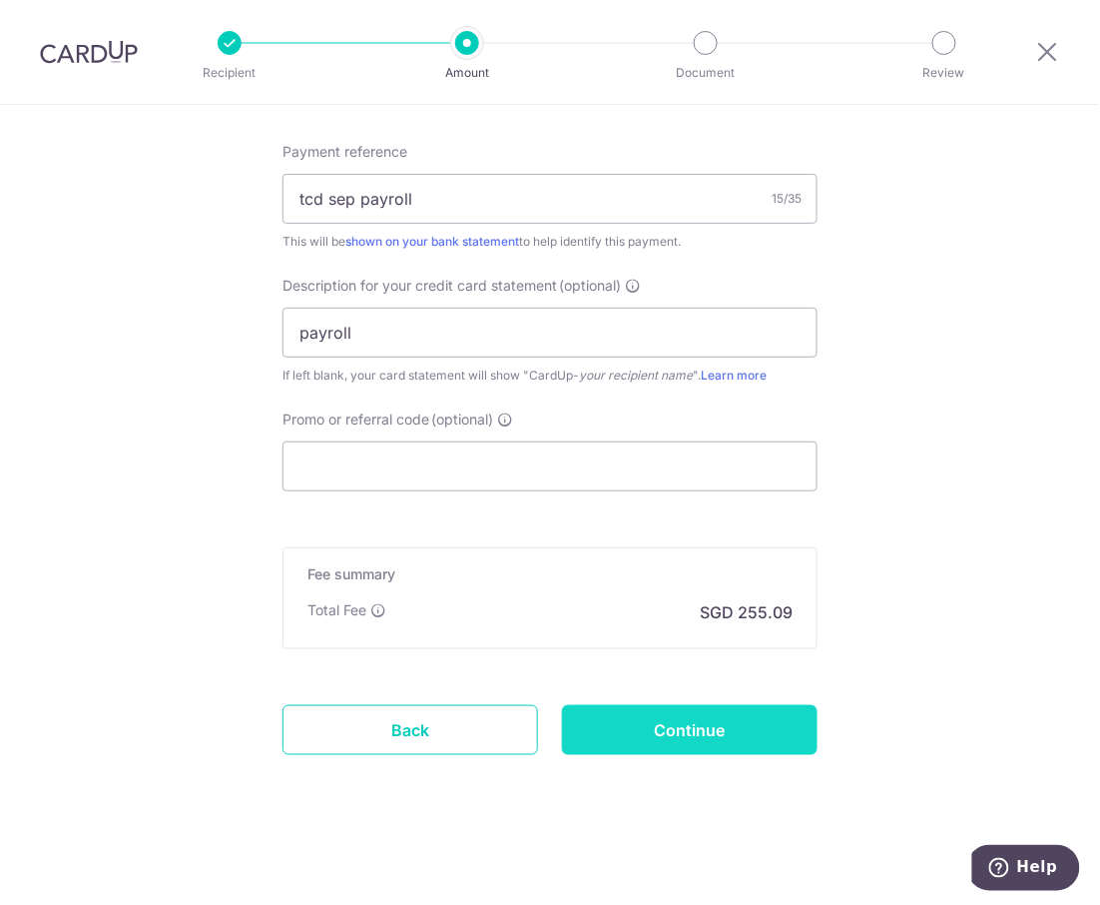
click at [728, 723] on input "Continue" at bounding box center [690, 730] width 256 height 50
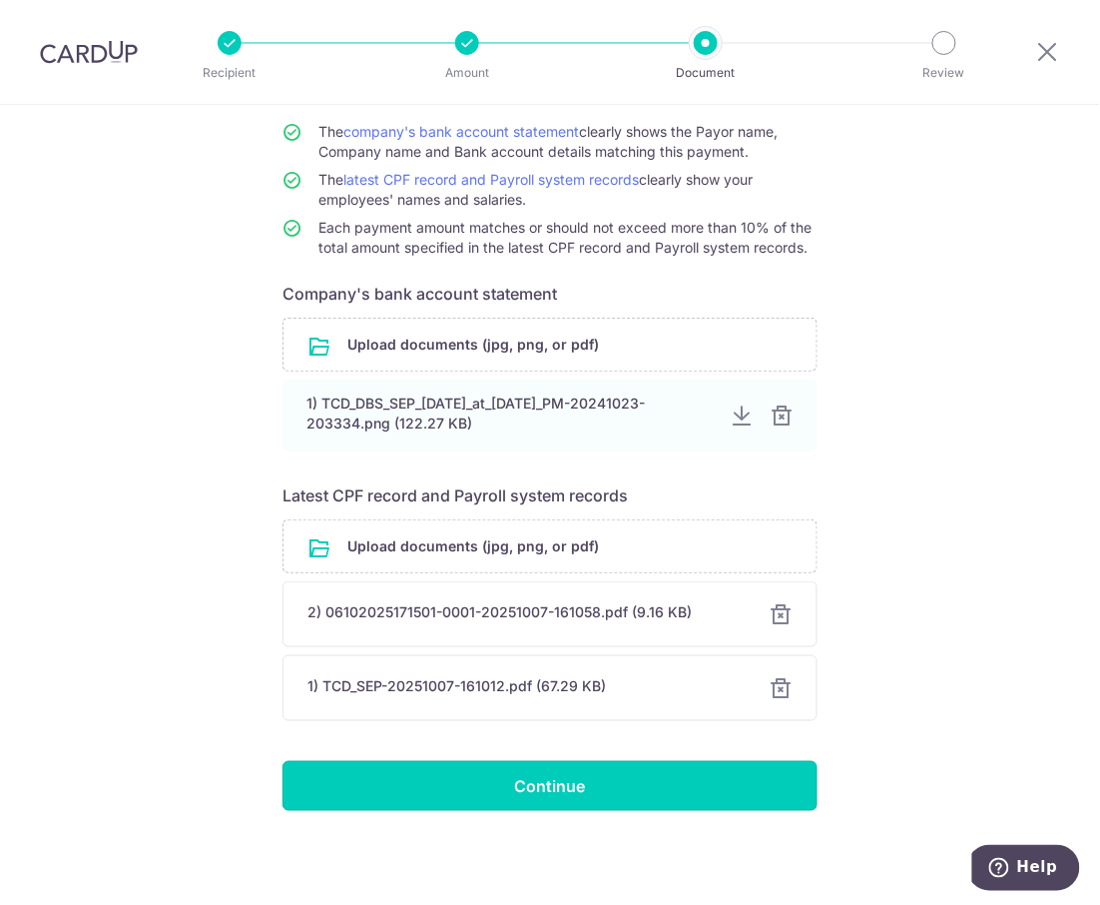
click at [584, 783] on input "Continue" at bounding box center [550, 786] width 535 height 50
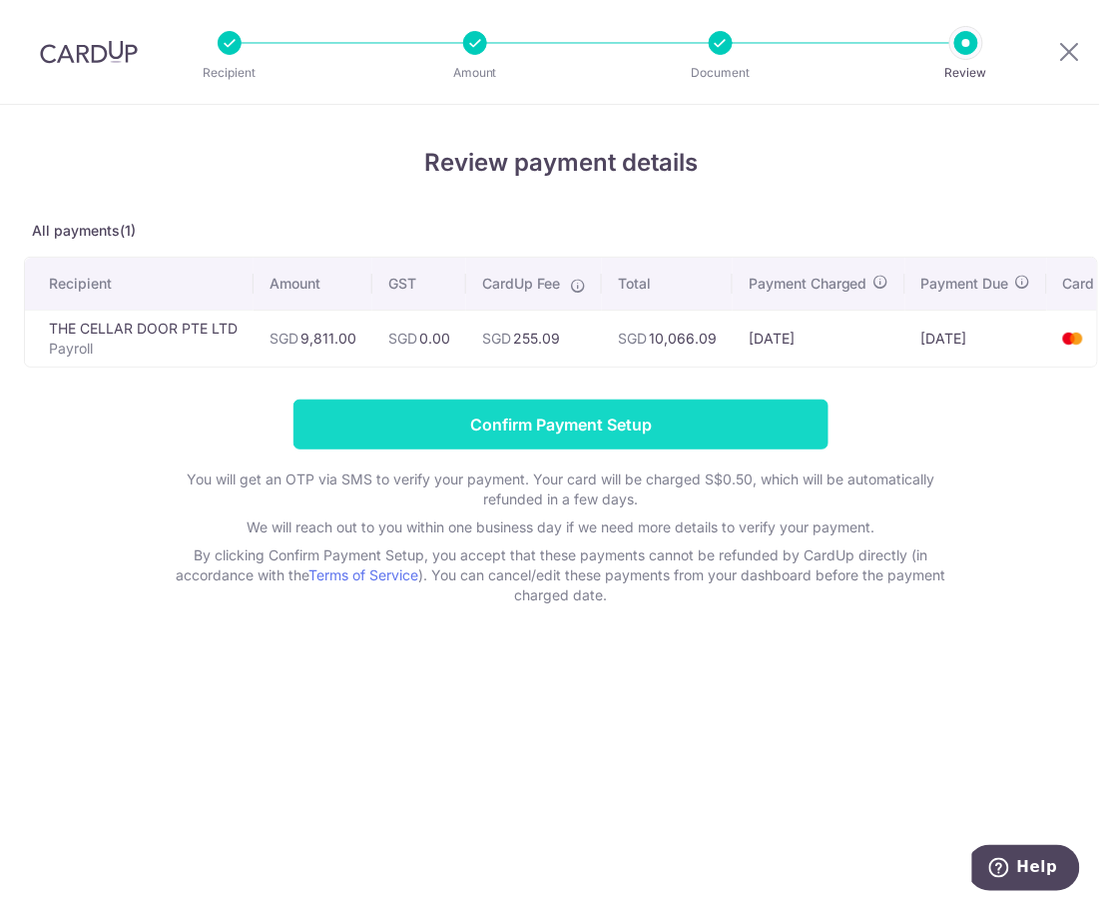
click at [559, 431] on input "Confirm Payment Setup" at bounding box center [561, 424] width 535 height 50
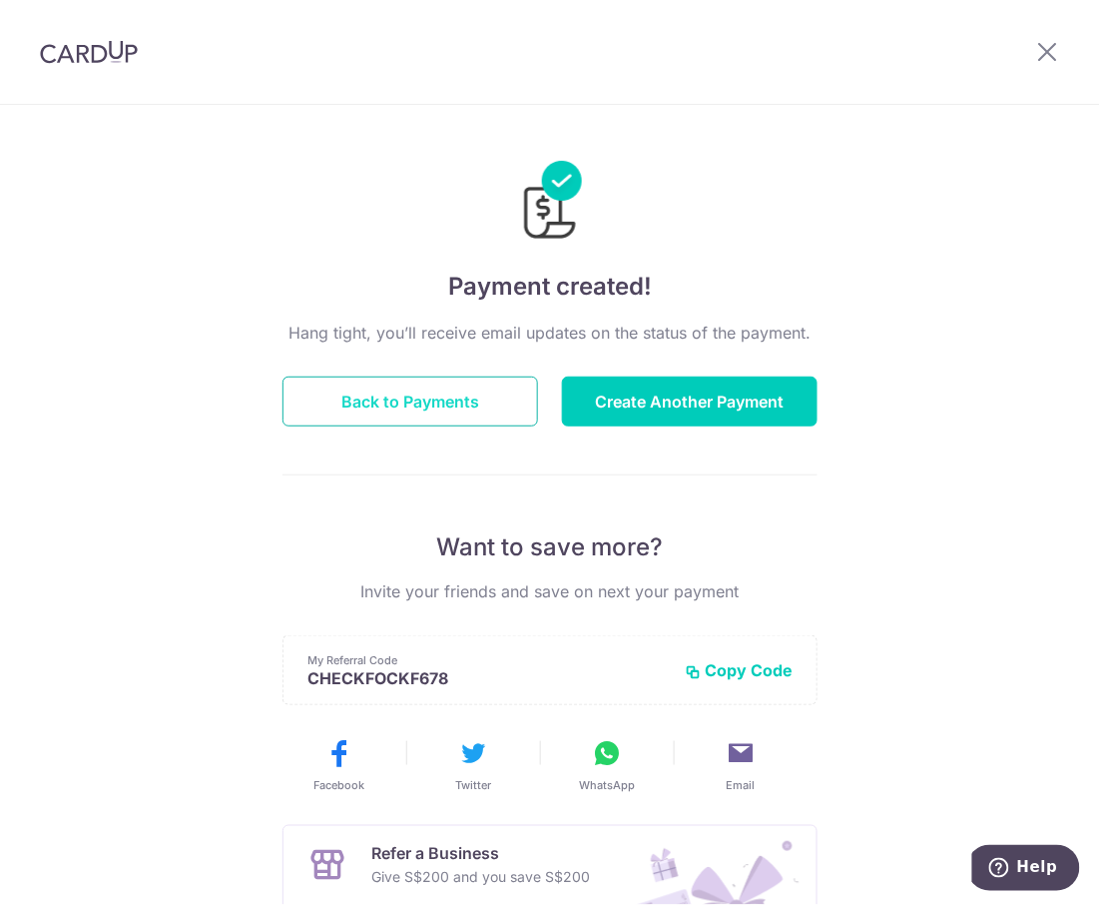
click at [391, 419] on button "Back to Payments" at bounding box center [411, 401] width 256 height 50
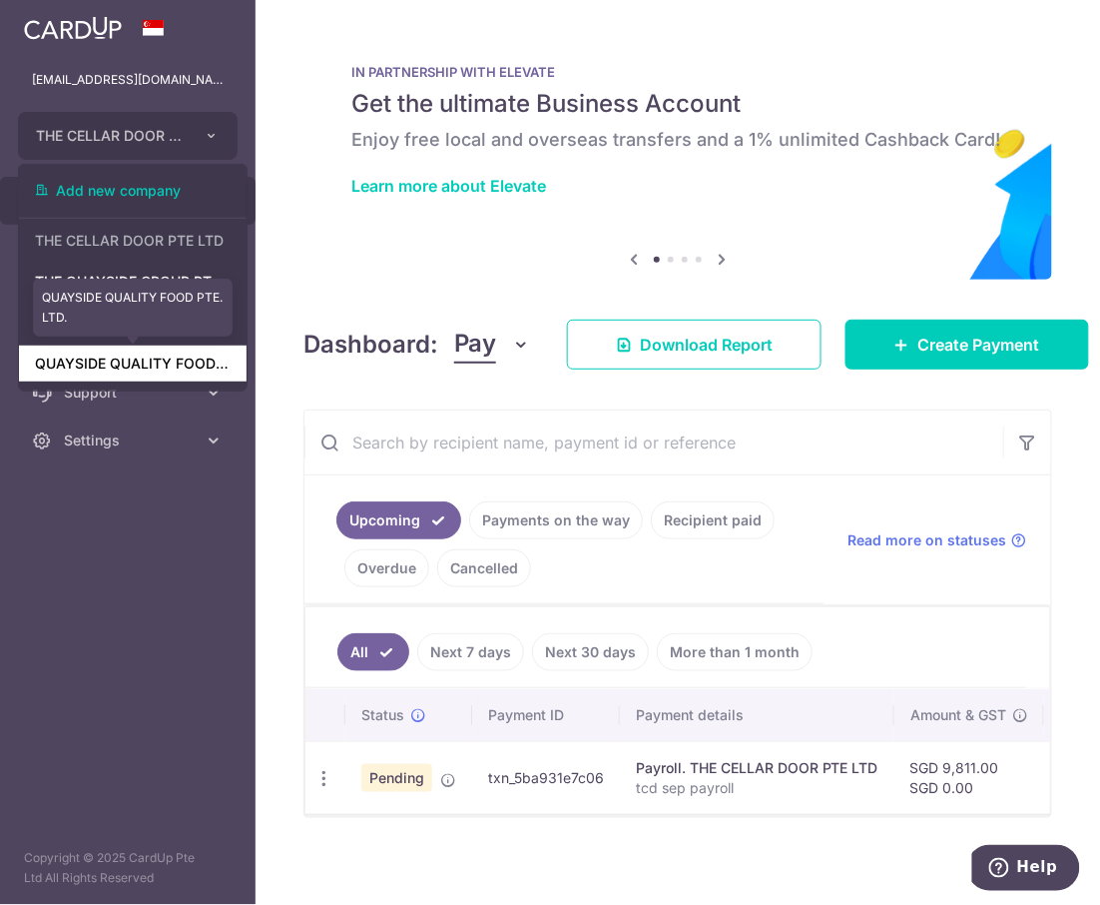
click at [180, 367] on link "QUAYSIDE QUALITY FOOD PTE. LTD." at bounding box center [133, 364] width 228 height 36
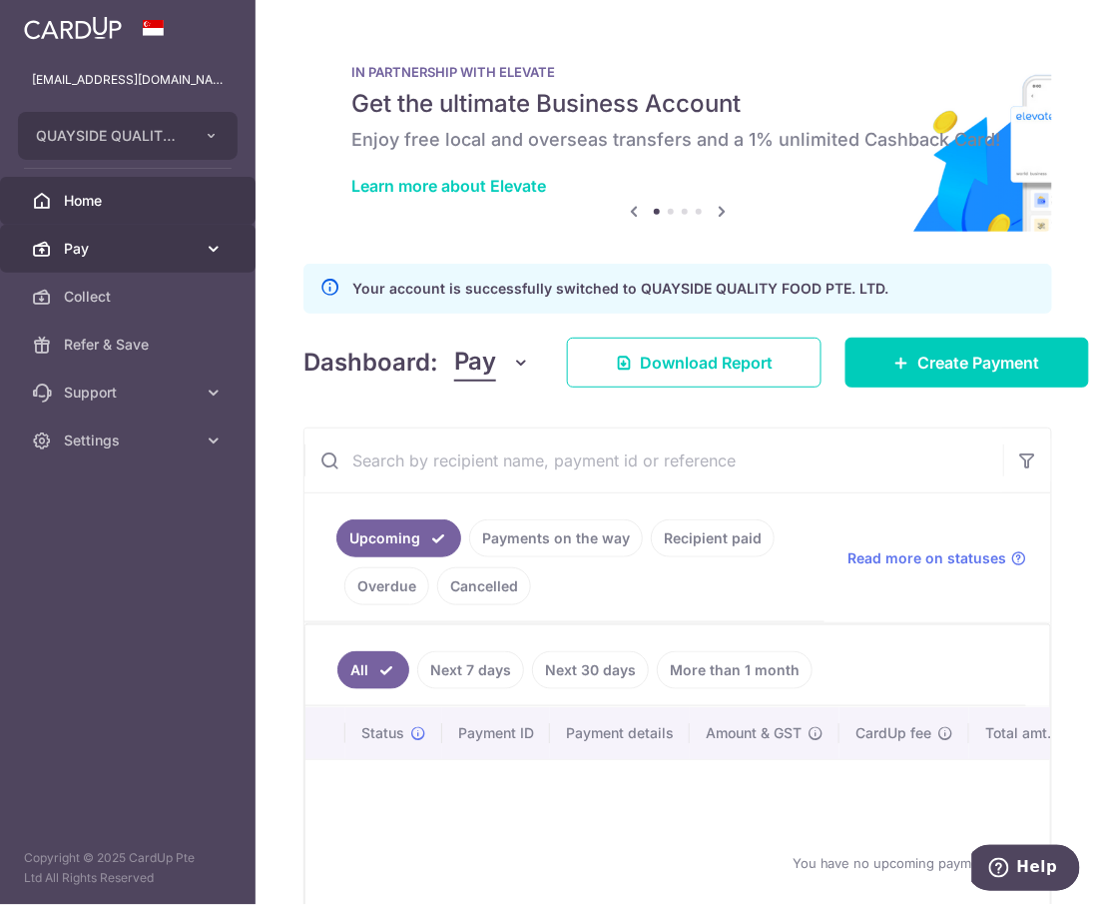
click at [80, 244] on span "Pay" at bounding box center [130, 249] width 132 height 20
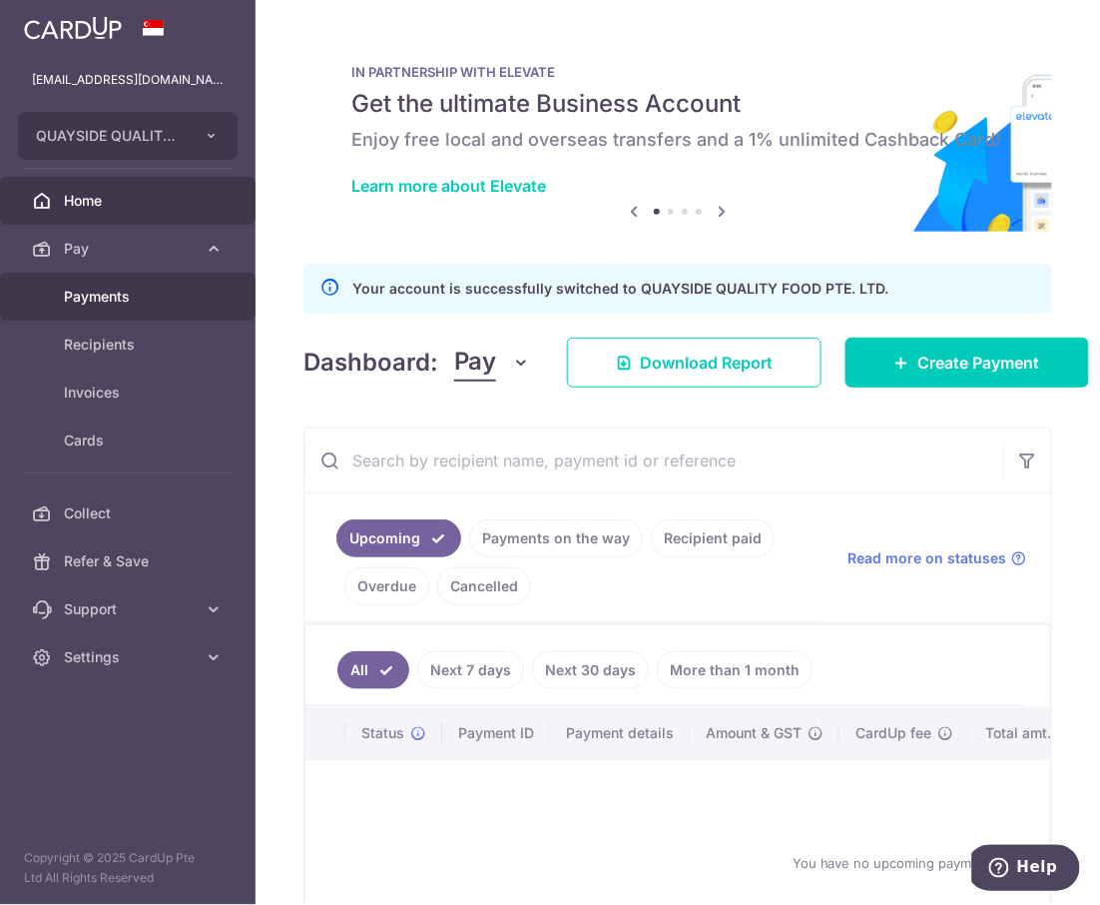
click at [110, 306] on span "Payments" at bounding box center [130, 297] width 132 height 20
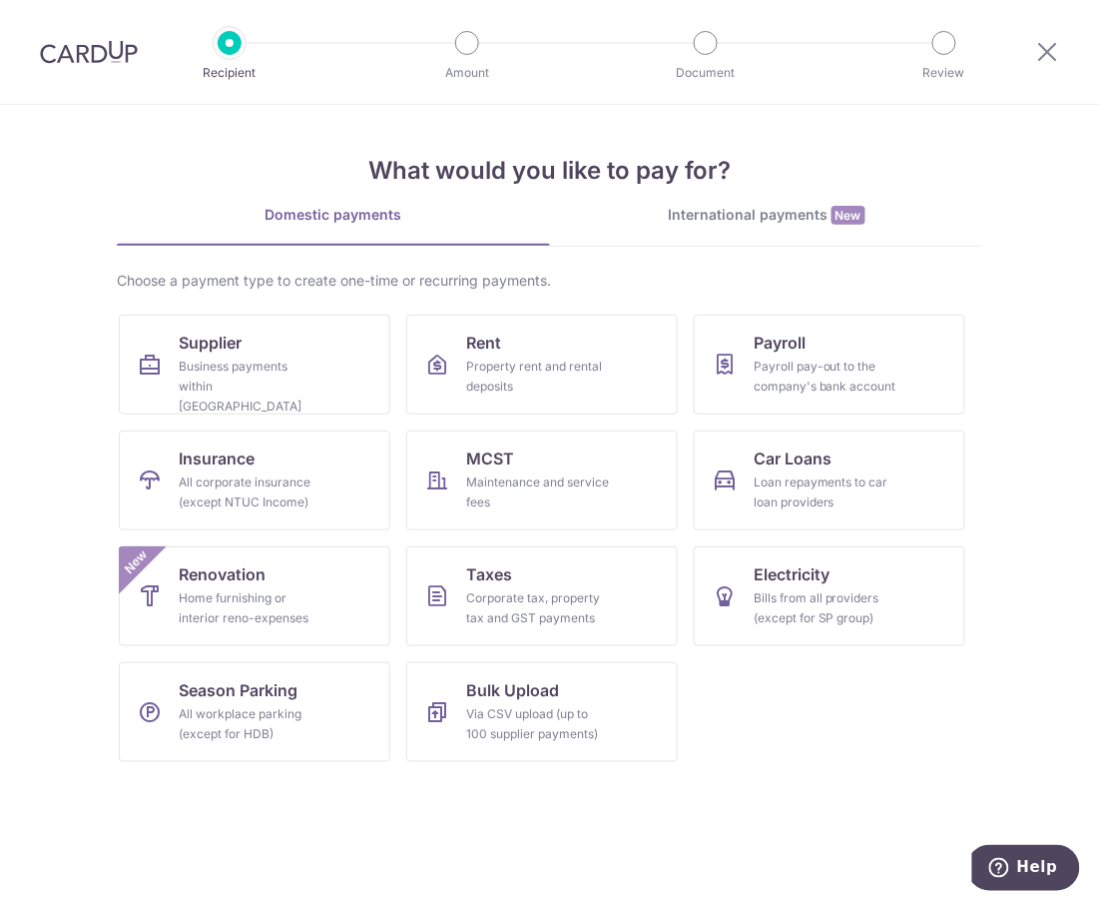
click at [767, 361] on div "Payroll pay-out to the company's bank account" at bounding box center [826, 376] width 144 height 40
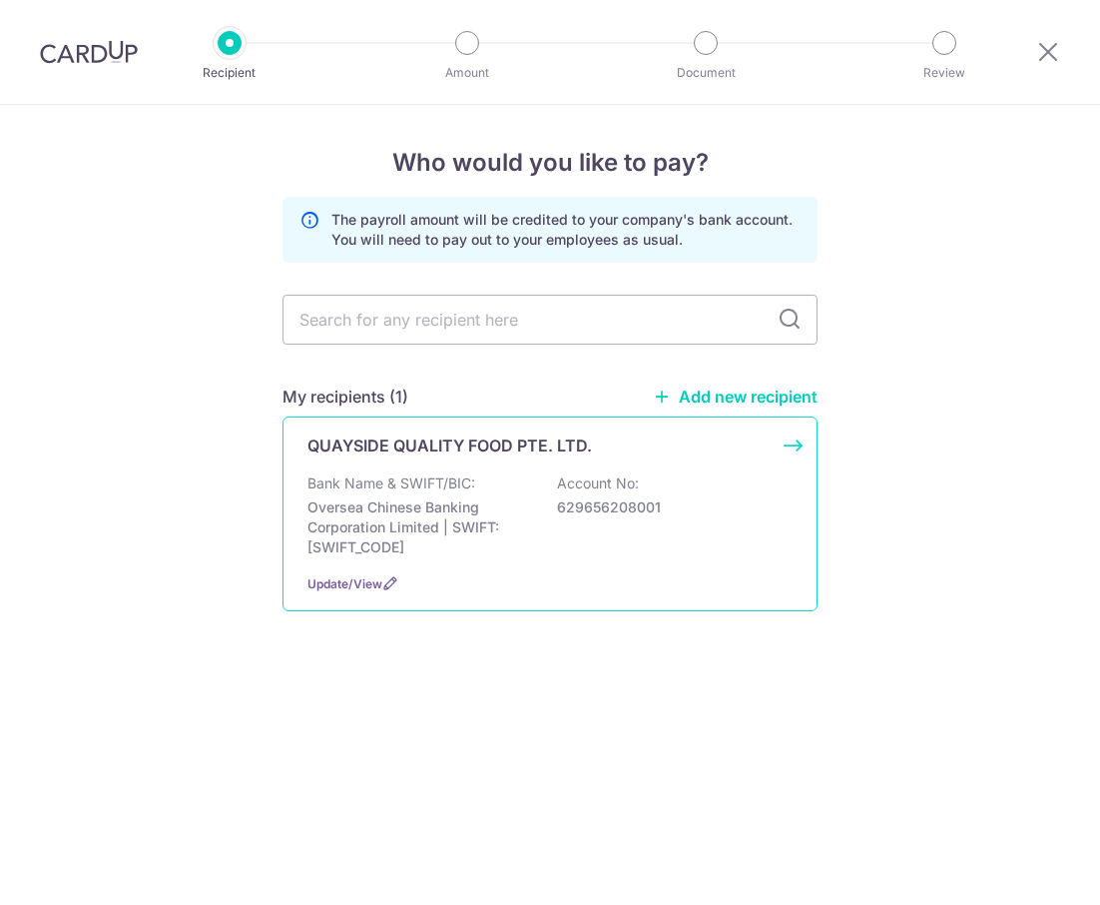
click at [423, 517] on p "Oversea Chinese Banking Corporation Limited | SWIFT: [SWIFT_CODE]" at bounding box center [420, 527] width 224 height 60
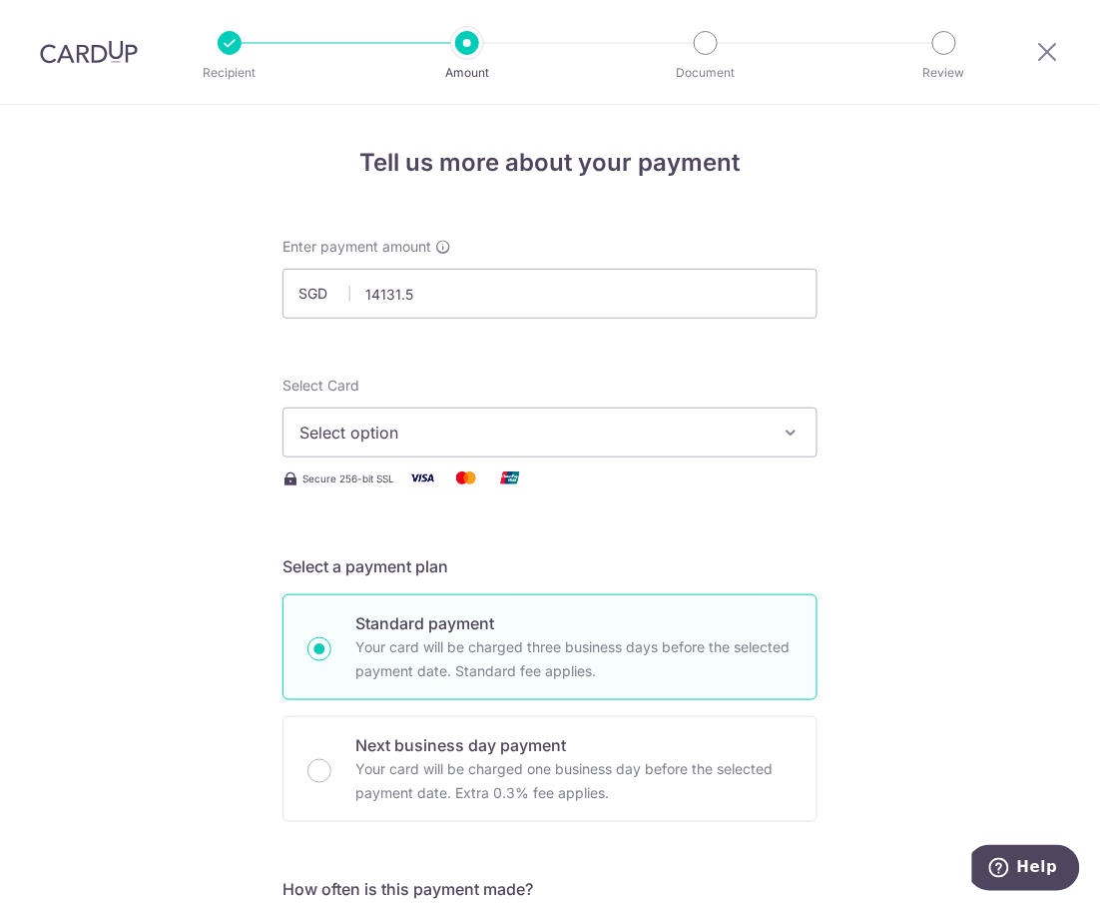
type input "14,131.50"
click at [467, 427] on span "Select option" at bounding box center [532, 432] width 465 height 24
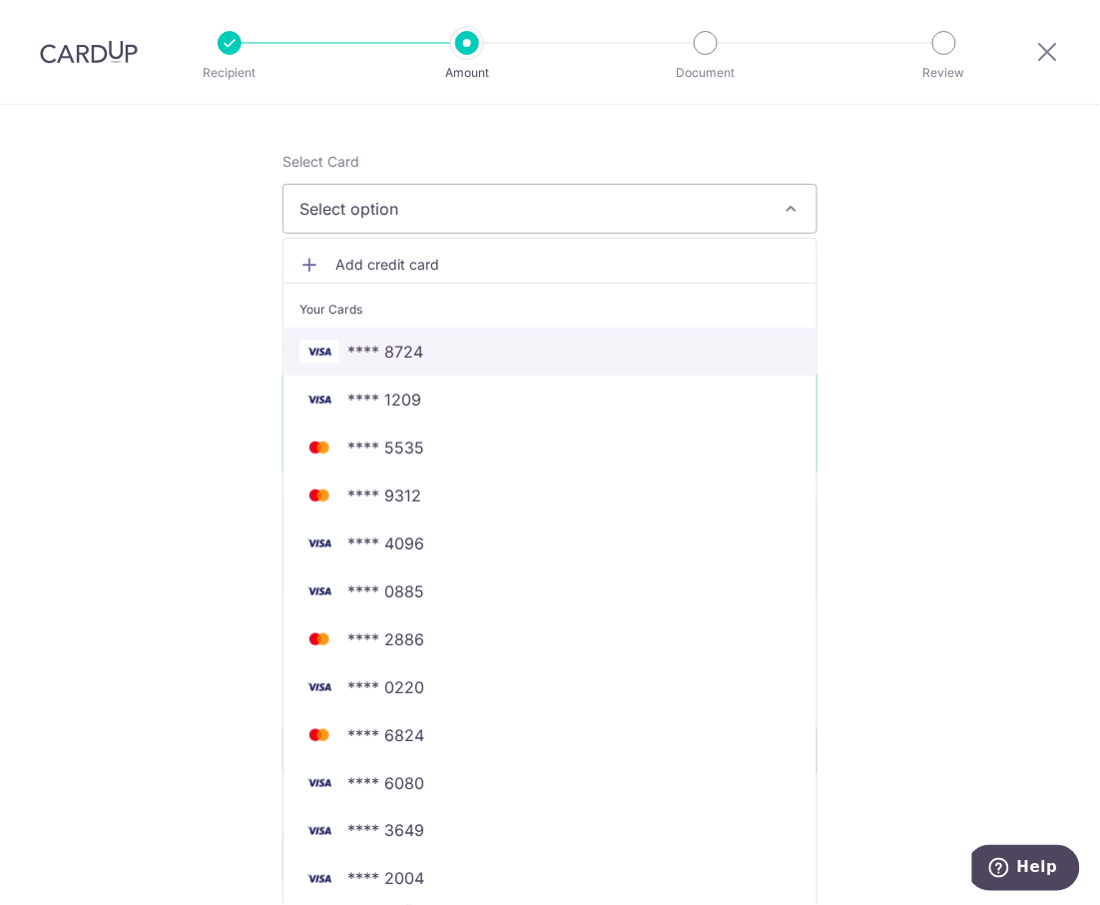
scroll to position [266, 0]
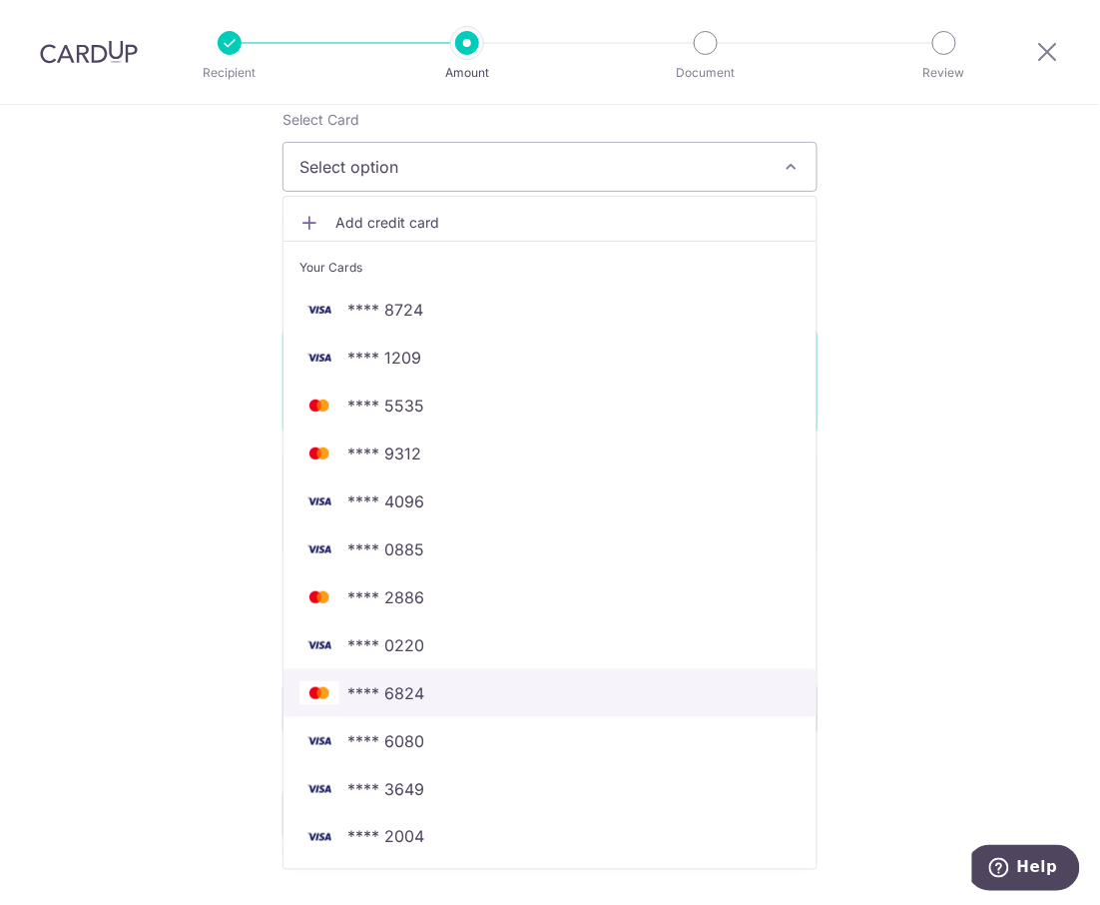
click at [387, 688] on span "**** 6824" at bounding box center [386, 693] width 77 height 24
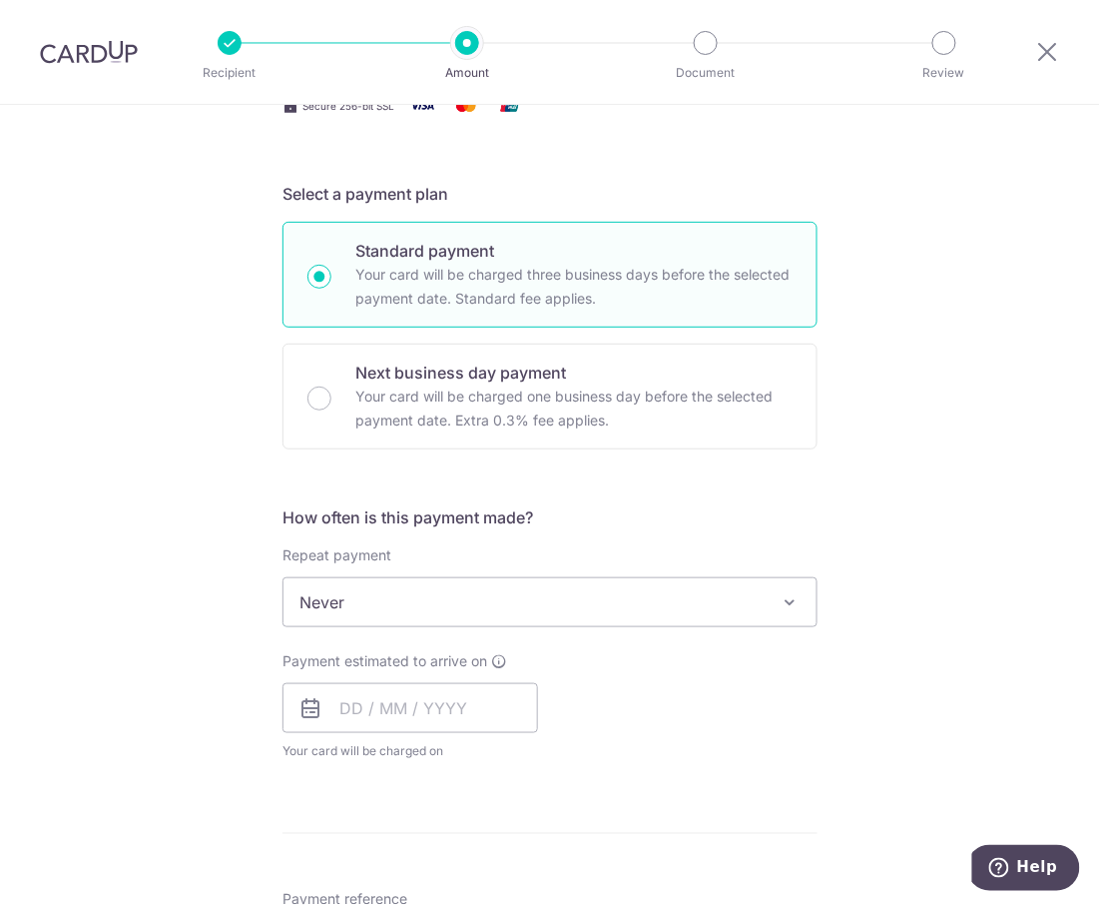
scroll to position [665, 0]
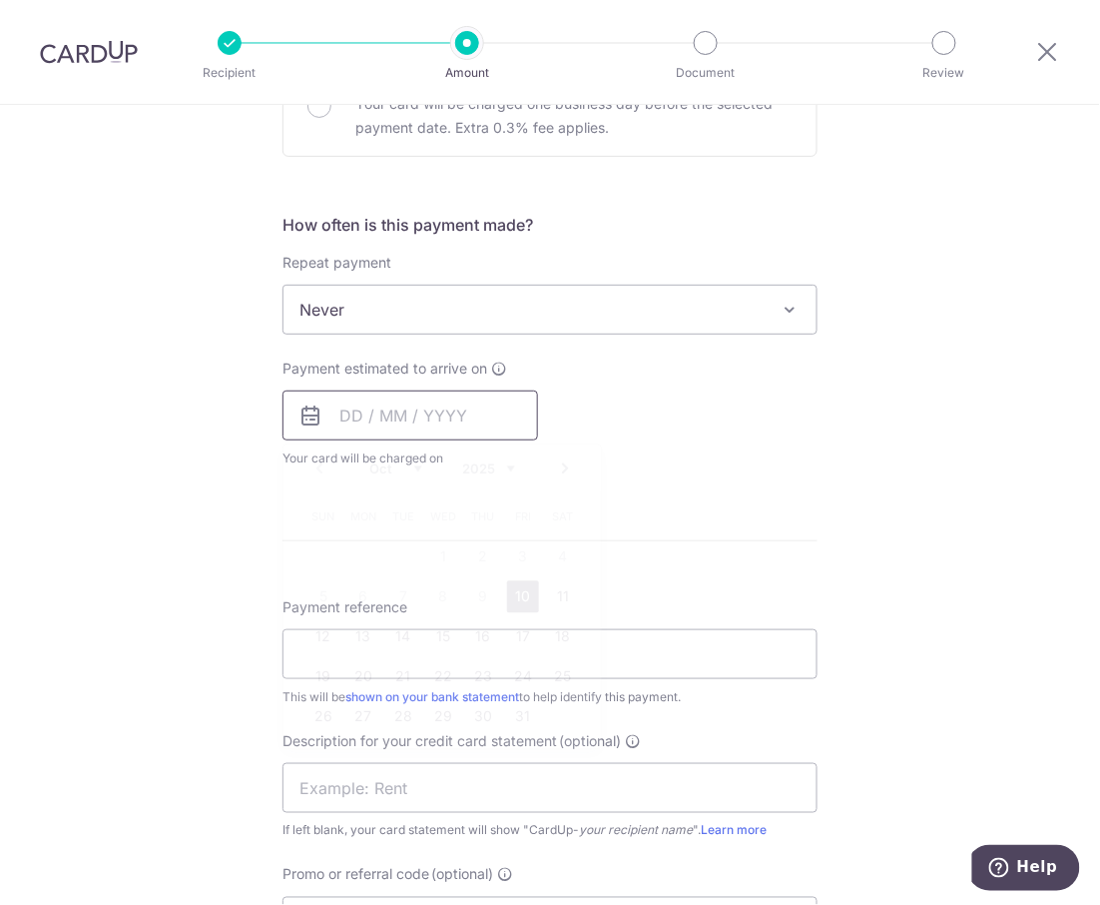
click at [364, 411] on input "text" at bounding box center [411, 415] width 256 height 50
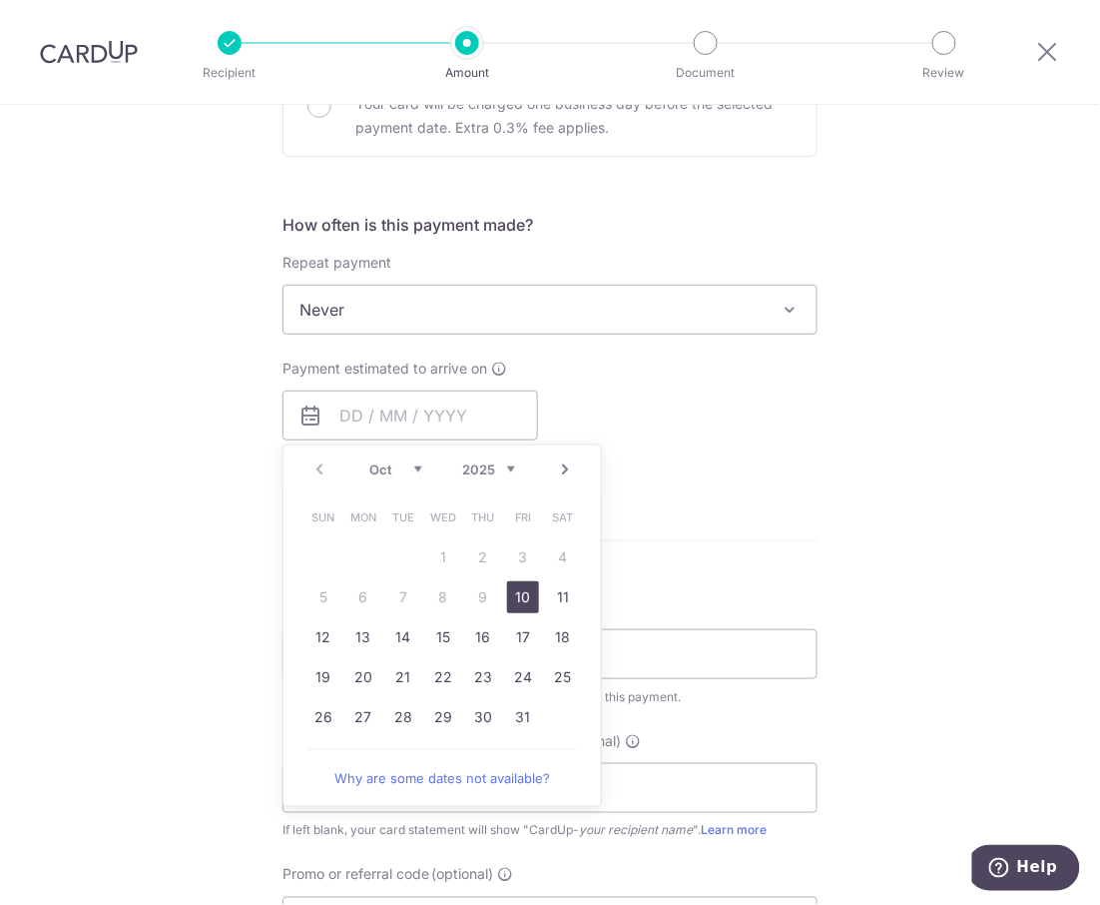
click at [520, 604] on link "10" at bounding box center [523, 597] width 32 height 32
type input "10/10/2025"
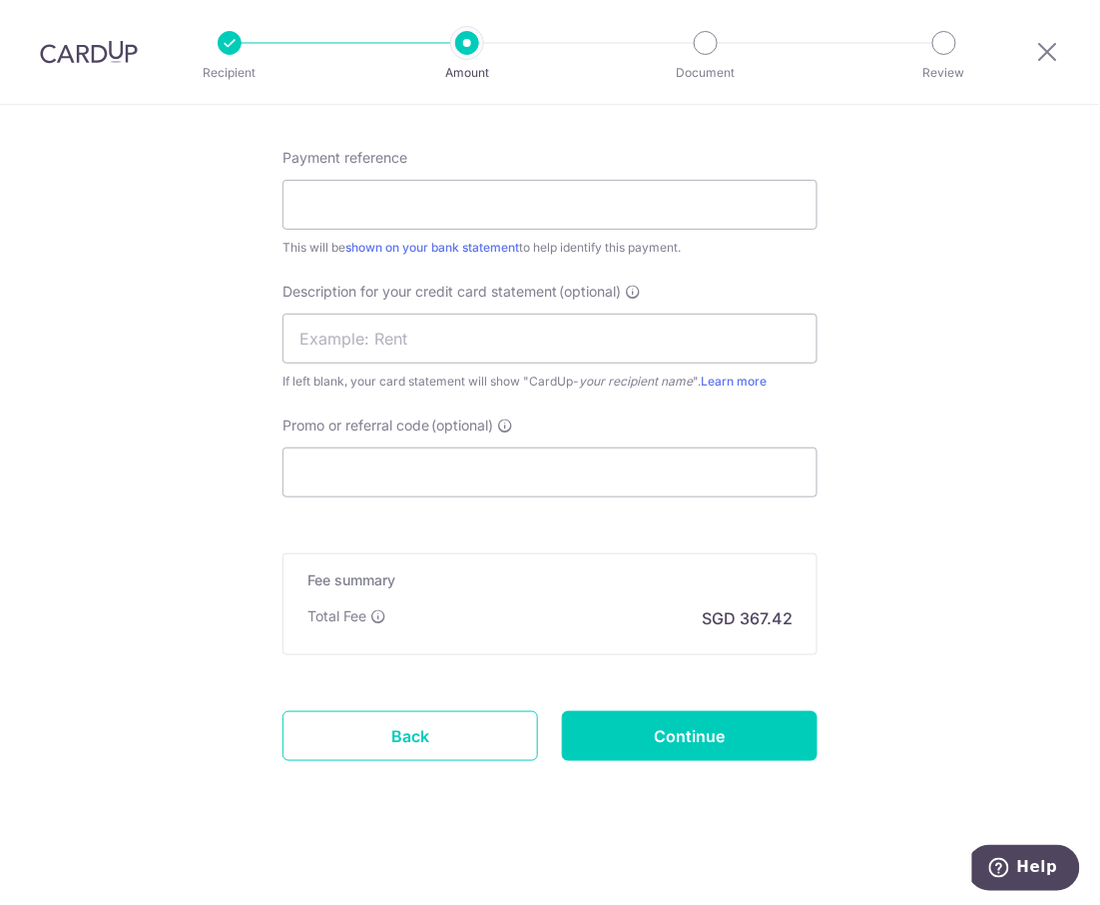
scroll to position [1198, 0]
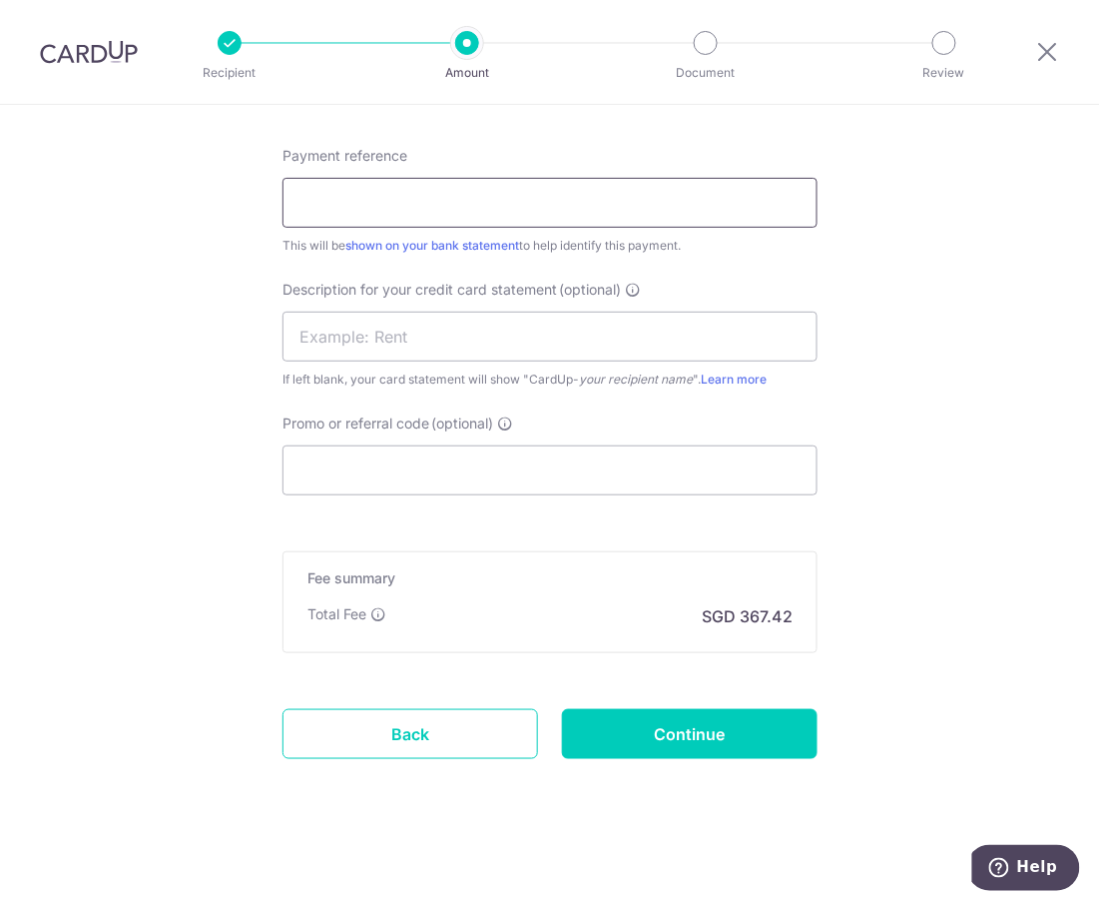
click at [445, 208] on input "Payment reference" at bounding box center [550, 203] width 535 height 50
type input "q"
type input "QQF SEP PAYROLL"
click at [568, 322] on input "text" at bounding box center [550, 337] width 535 height 50
type input "PAYROLL"
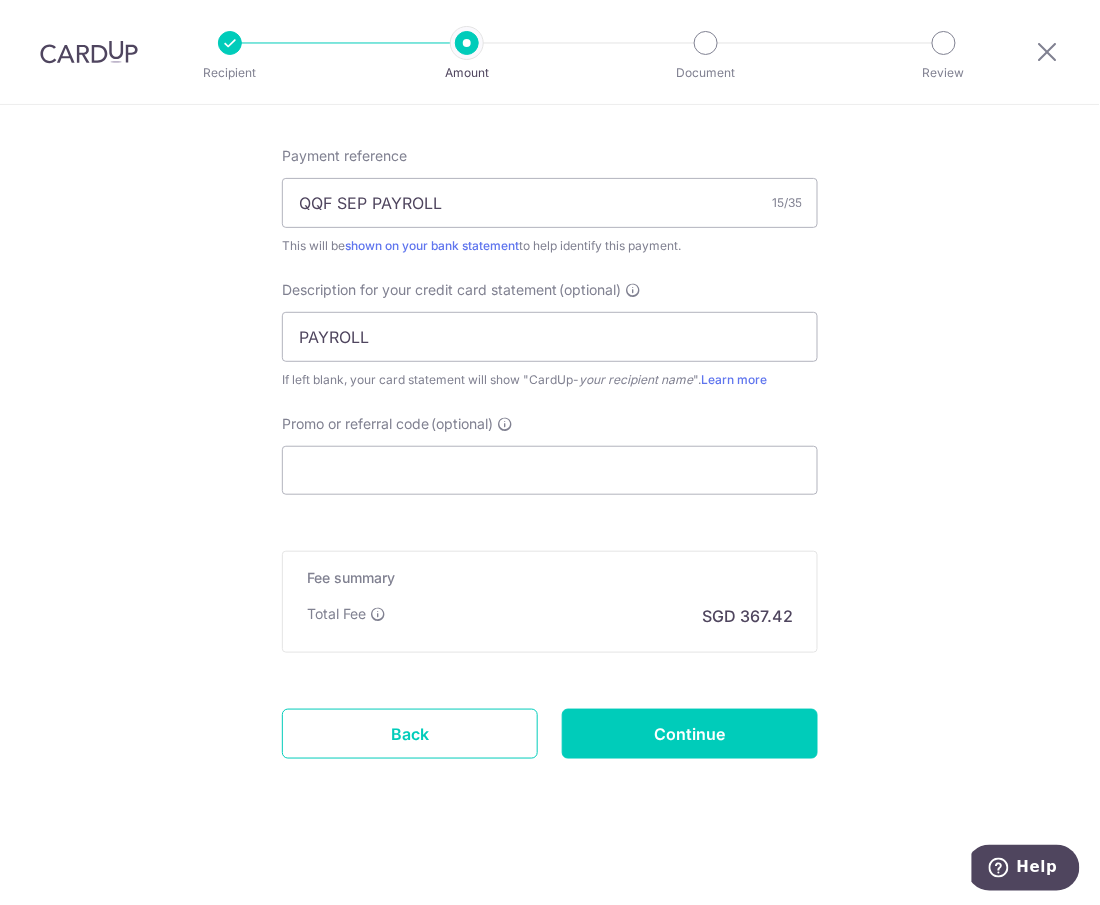
click at [712, 743] on input "Continue" at bounding box center [690, 734] width 256 height 50
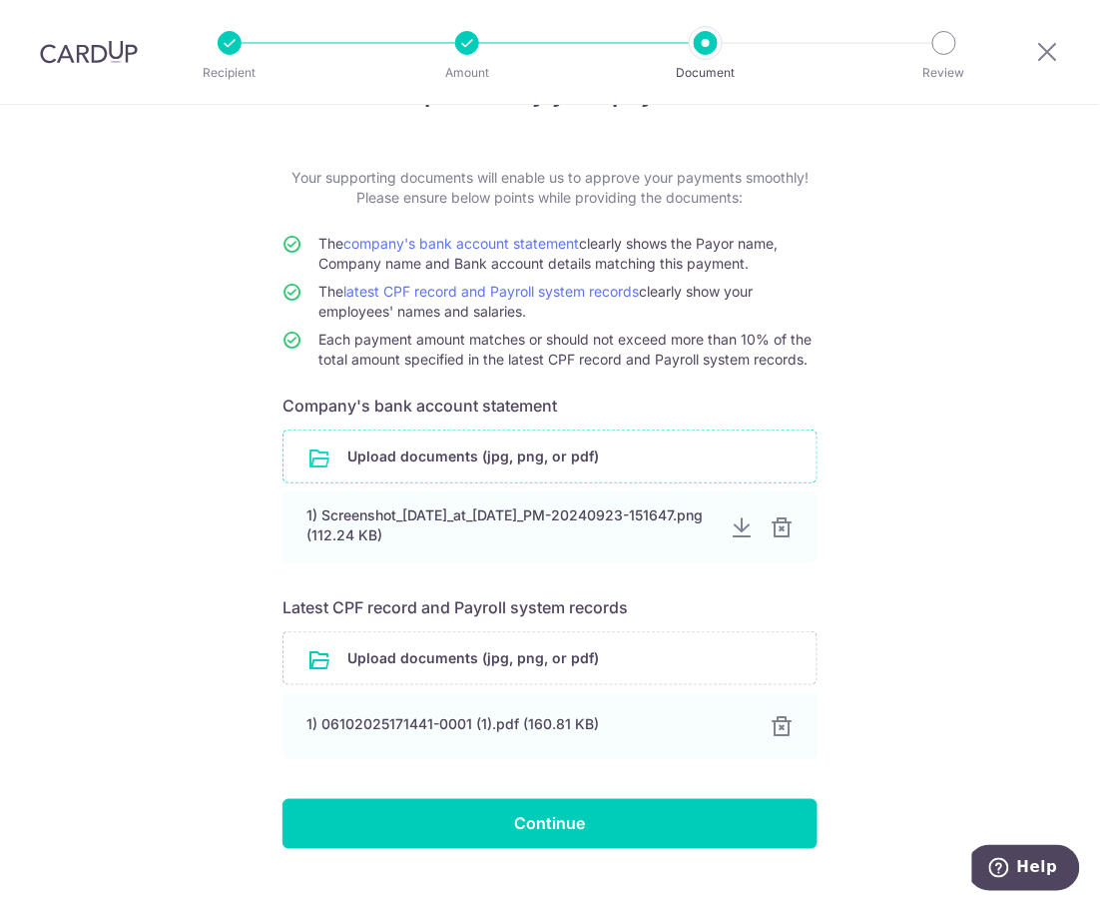
scroll to position [108, 0]
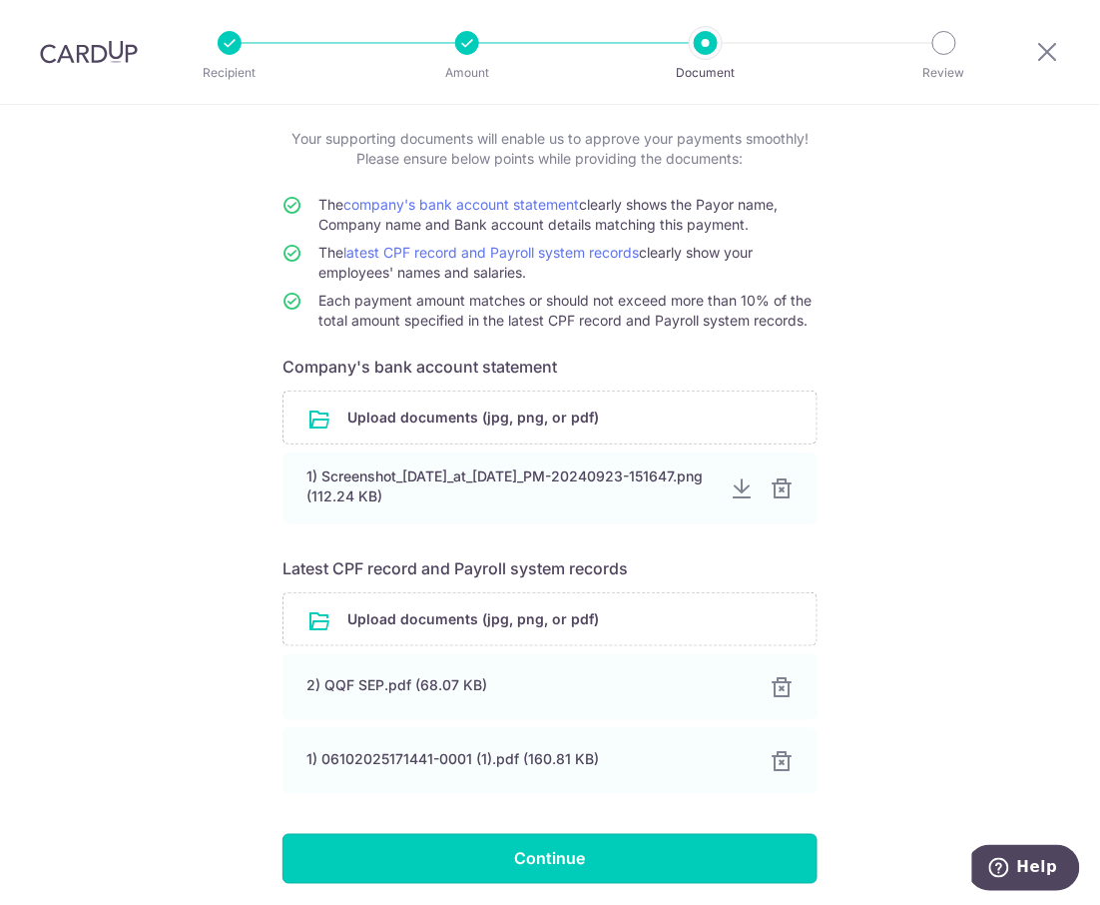
click at [565, 859] on input "Continue" at bounding box center [550, 859] width 535 height 50
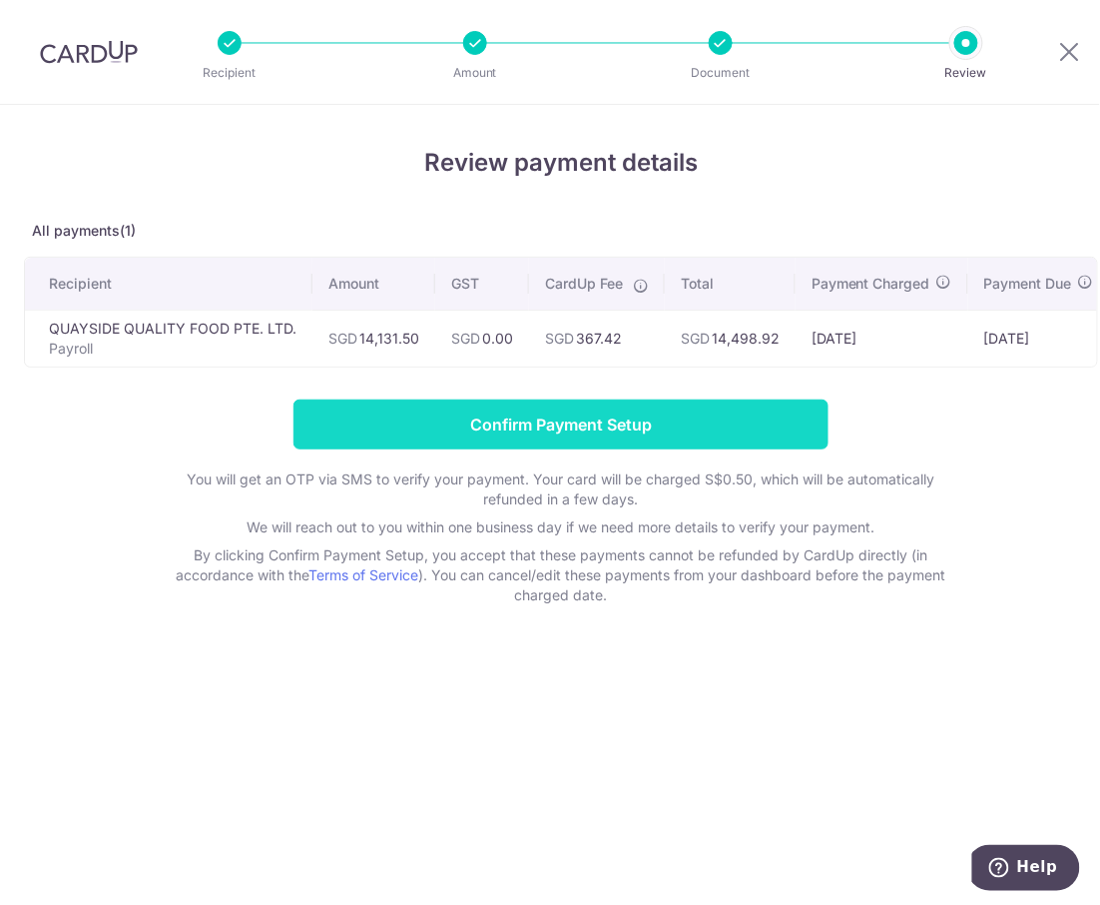
click at [600, 419] on input "Confirm Payment Setup" at bounding box center [561, 424] width 535 height 50
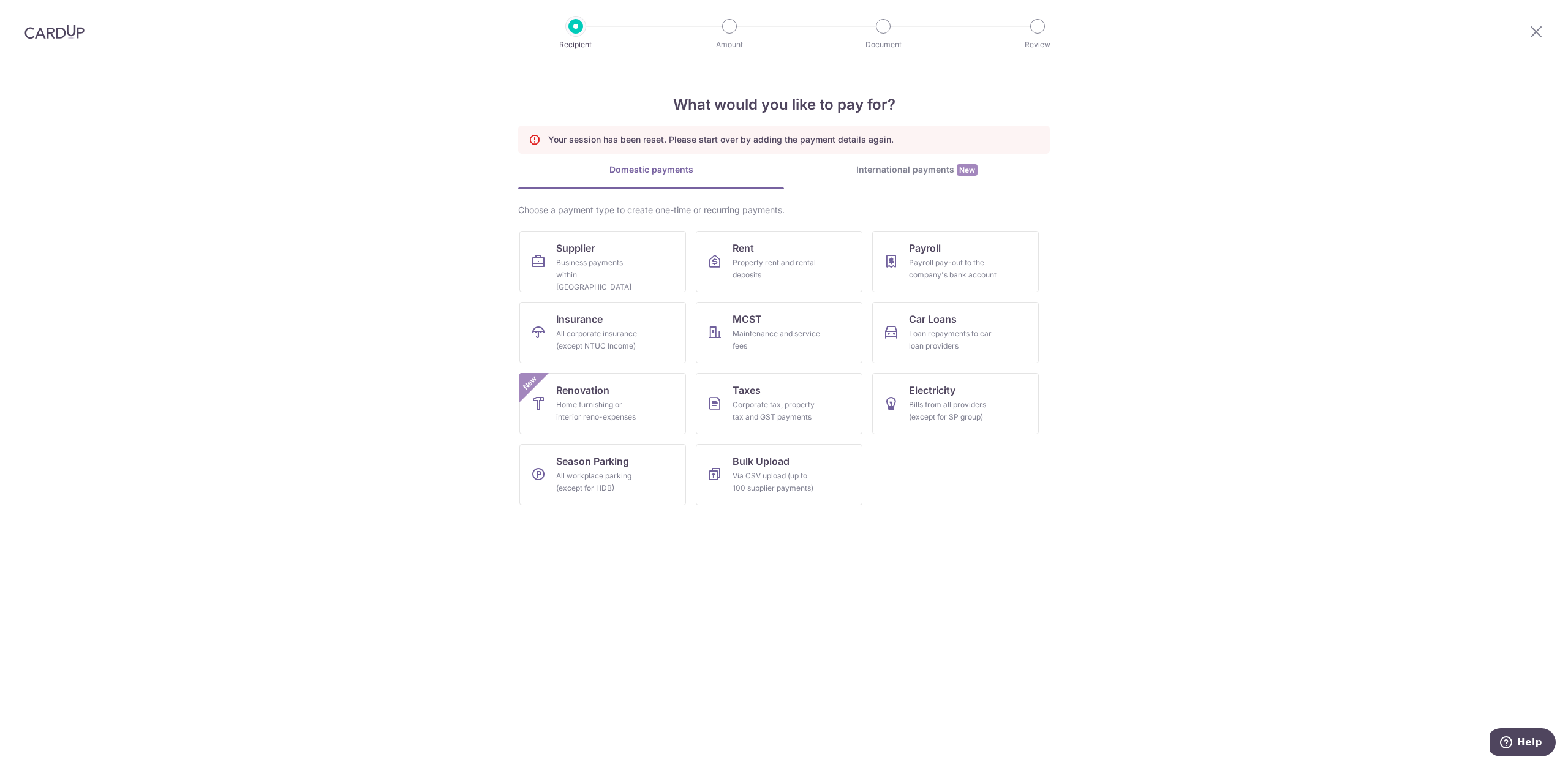
click at [45, 33] on img at bounding box center [55, 32] width 60 height 15
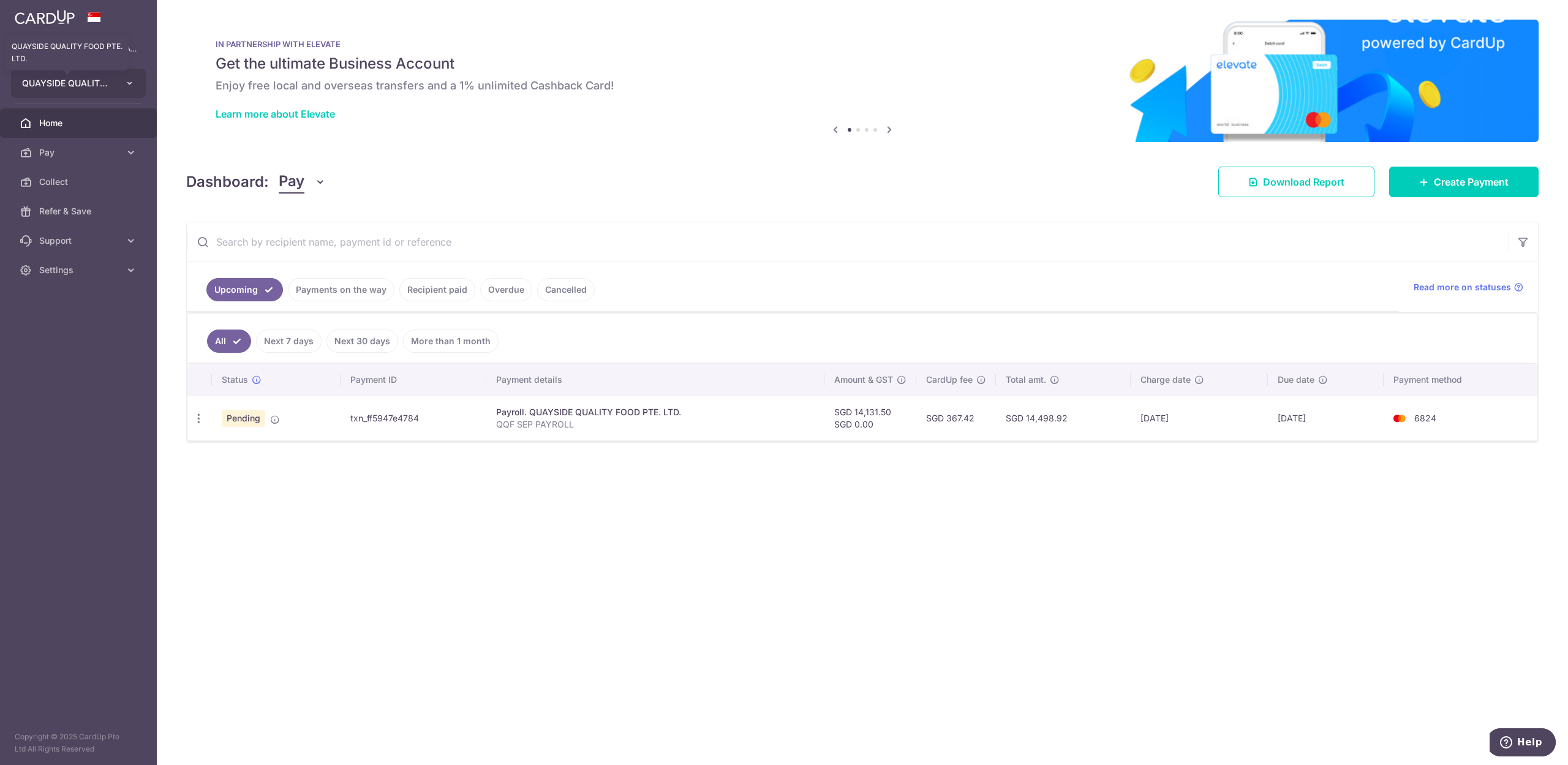
click at [82, 87] on span "QUAYSIDE QUALITY FOOD PTE. LTD." at bounding box center [67, 83] width 91 height 12
click at [91, 199] on link "QUAYSIDE FOOD MANUFACTURING PTE. LTD." at bounding box center [82, 198] width 140 height 22
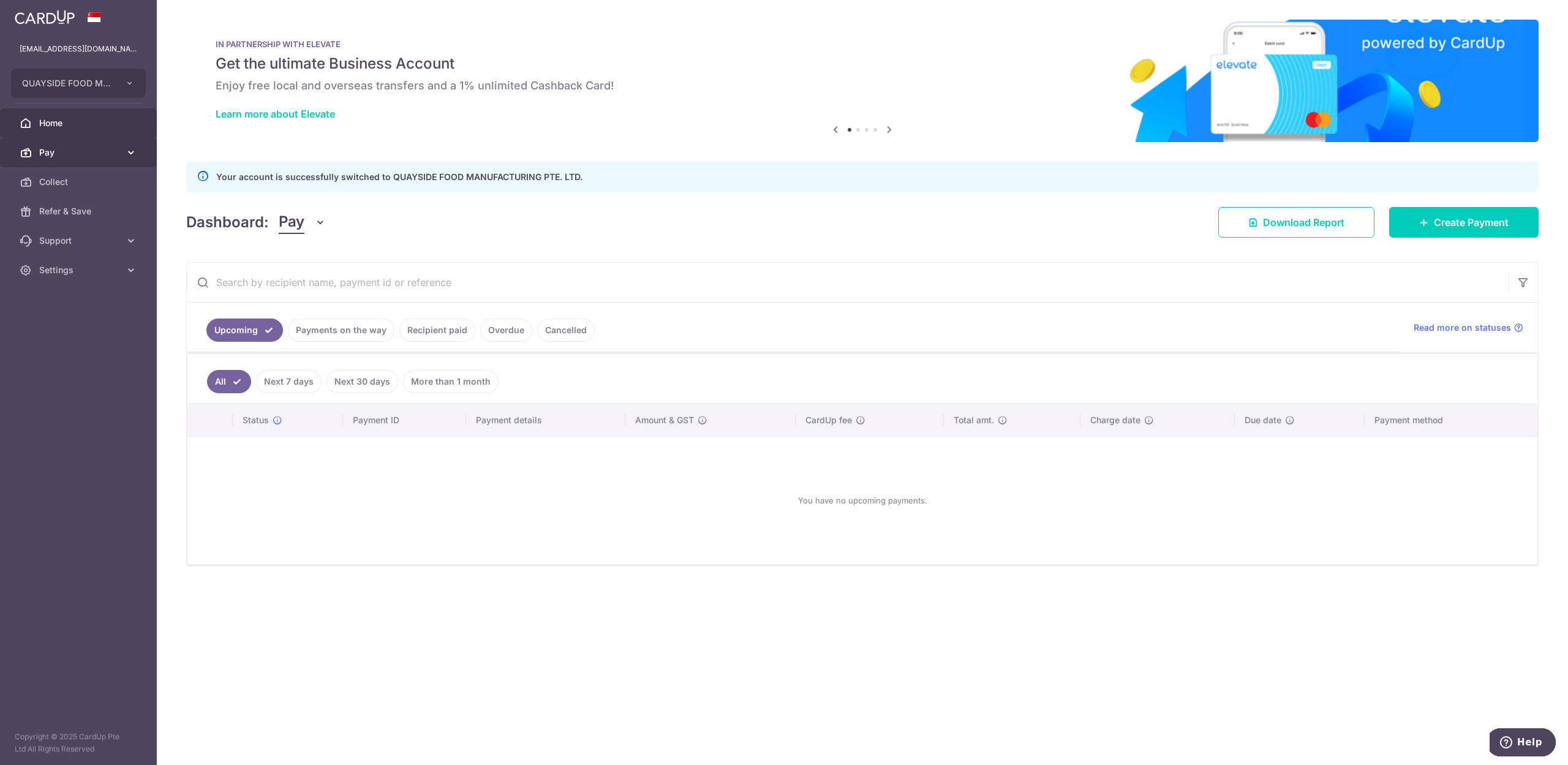
click at [53, 151] on span "Pay" at bounding box center [80, 153] width 81 height 12
click at [67, 180] on span "Payments" at bounding box center [80, 182] width 81 height 12
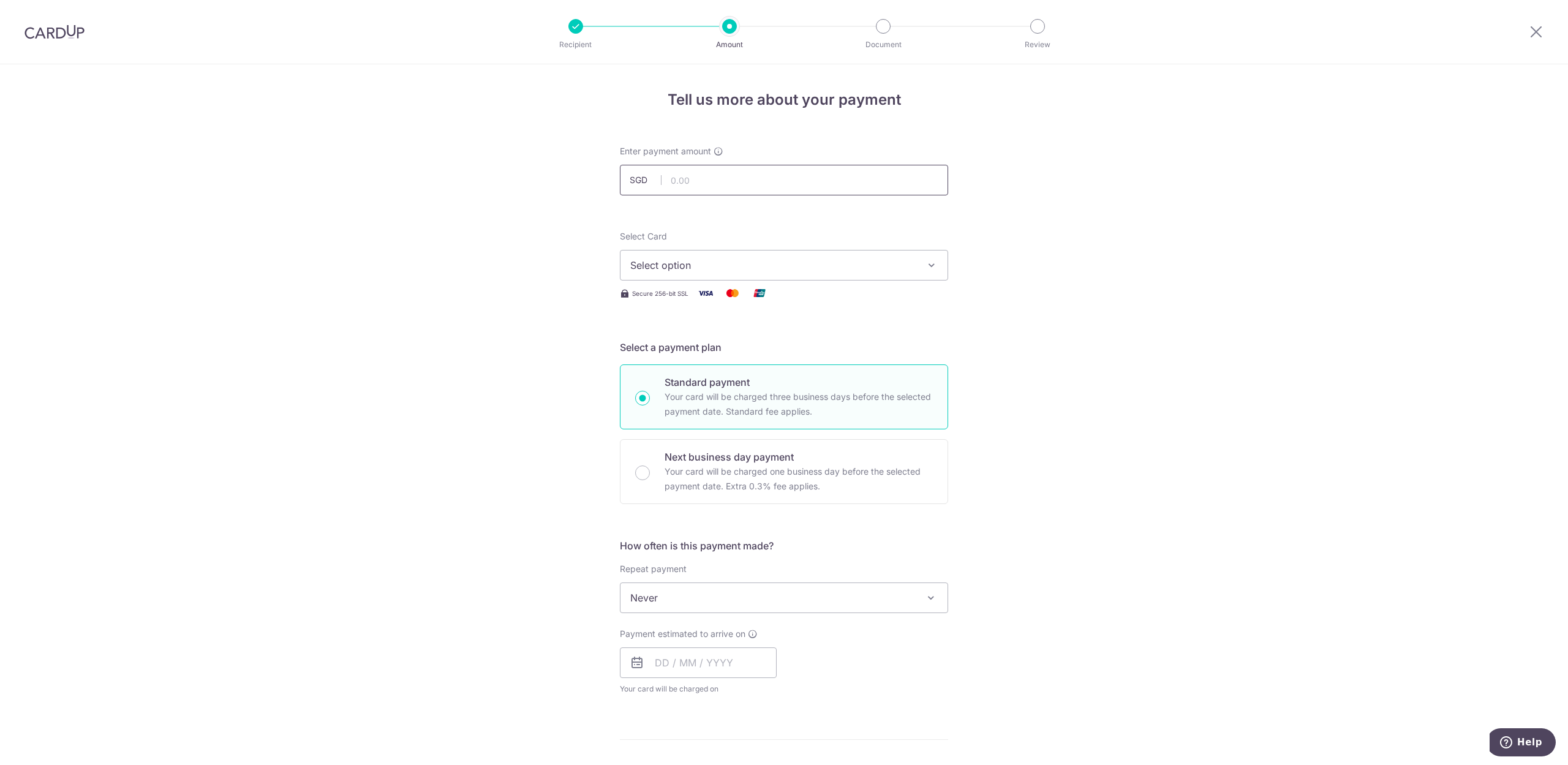
click at [707, 177] on input "text" at bounding box center [784, 180] width 328 height 31
type input "16,202.14"
click at [481, 199] on div "Tell us more about your payment Enter payment amount SGD 16,202.14 16202.14 Sel…" at bounding box center [784, 653] width 1568 height 1178
click at [678, 266] on span "Select option" at bounding box center [773, 265] width 285 height 15
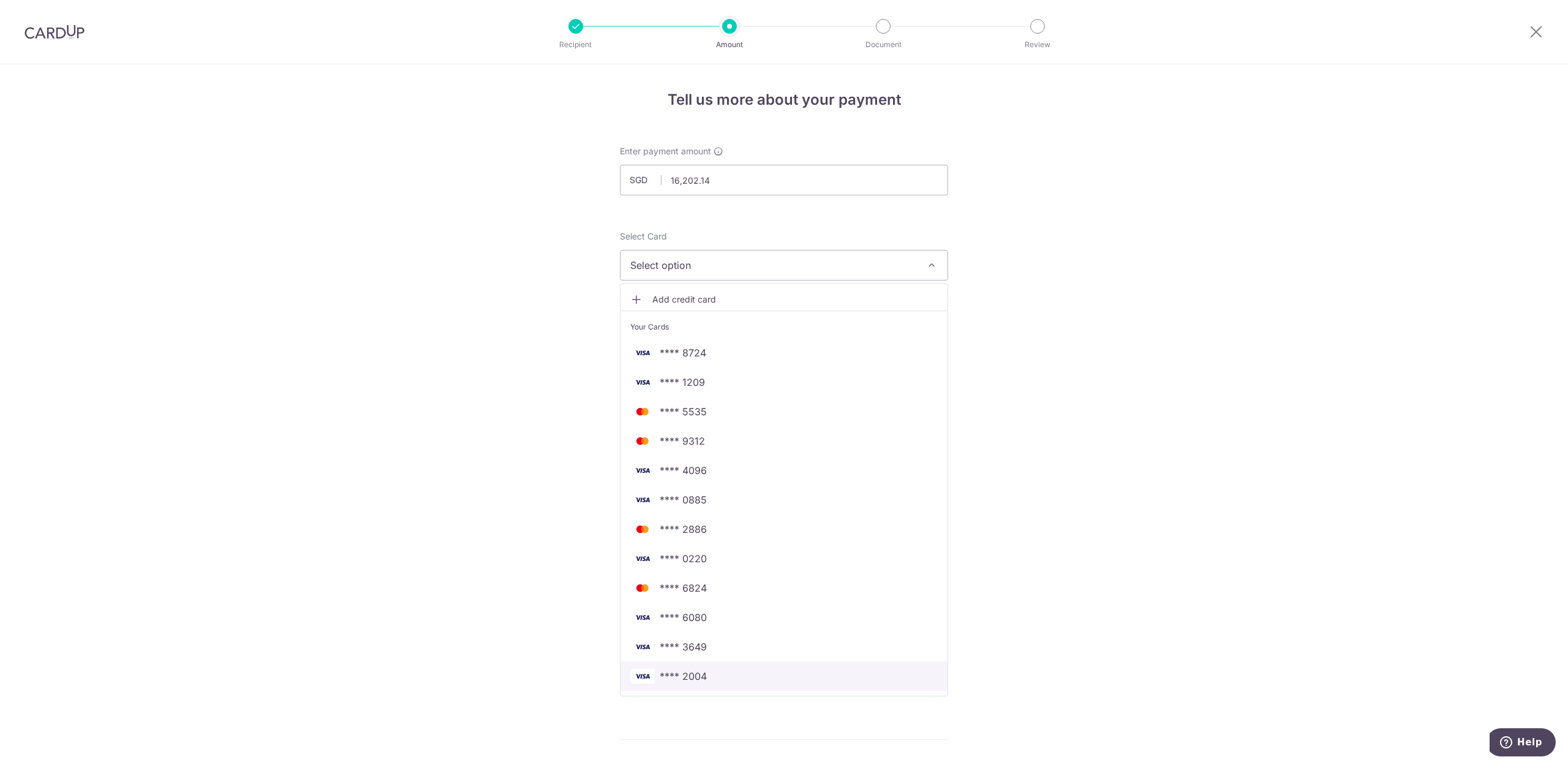
click at [724, 676] on span "**** 2004" at bounding box center [784, 676] width 307 height 15
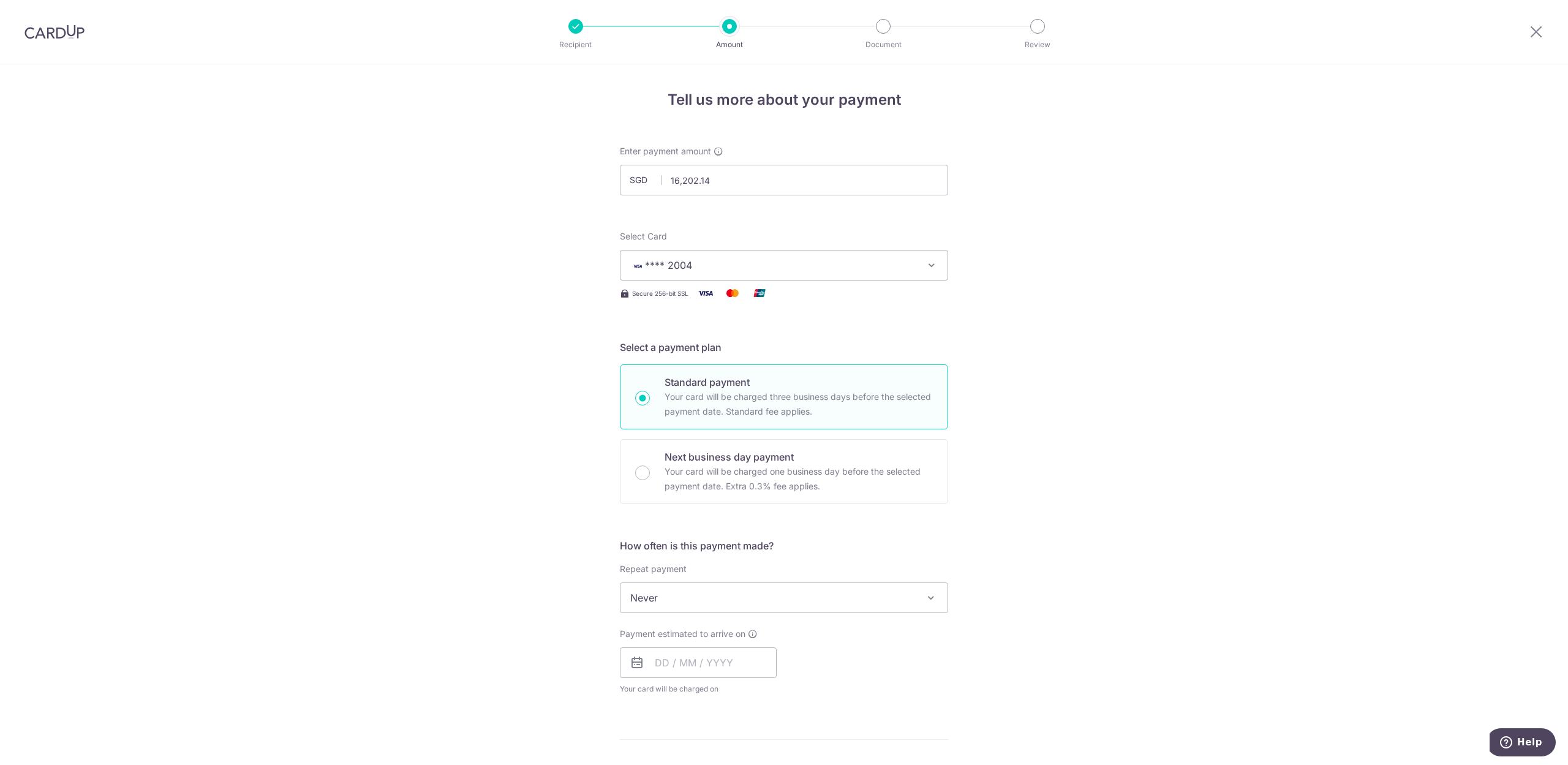
click at [1107, 423] on div "Tell us more about your payment Enter payment amount SGD 16,202.14 16202.14 Sel…" at bounding box center [784, 653] width 1568 height 1178
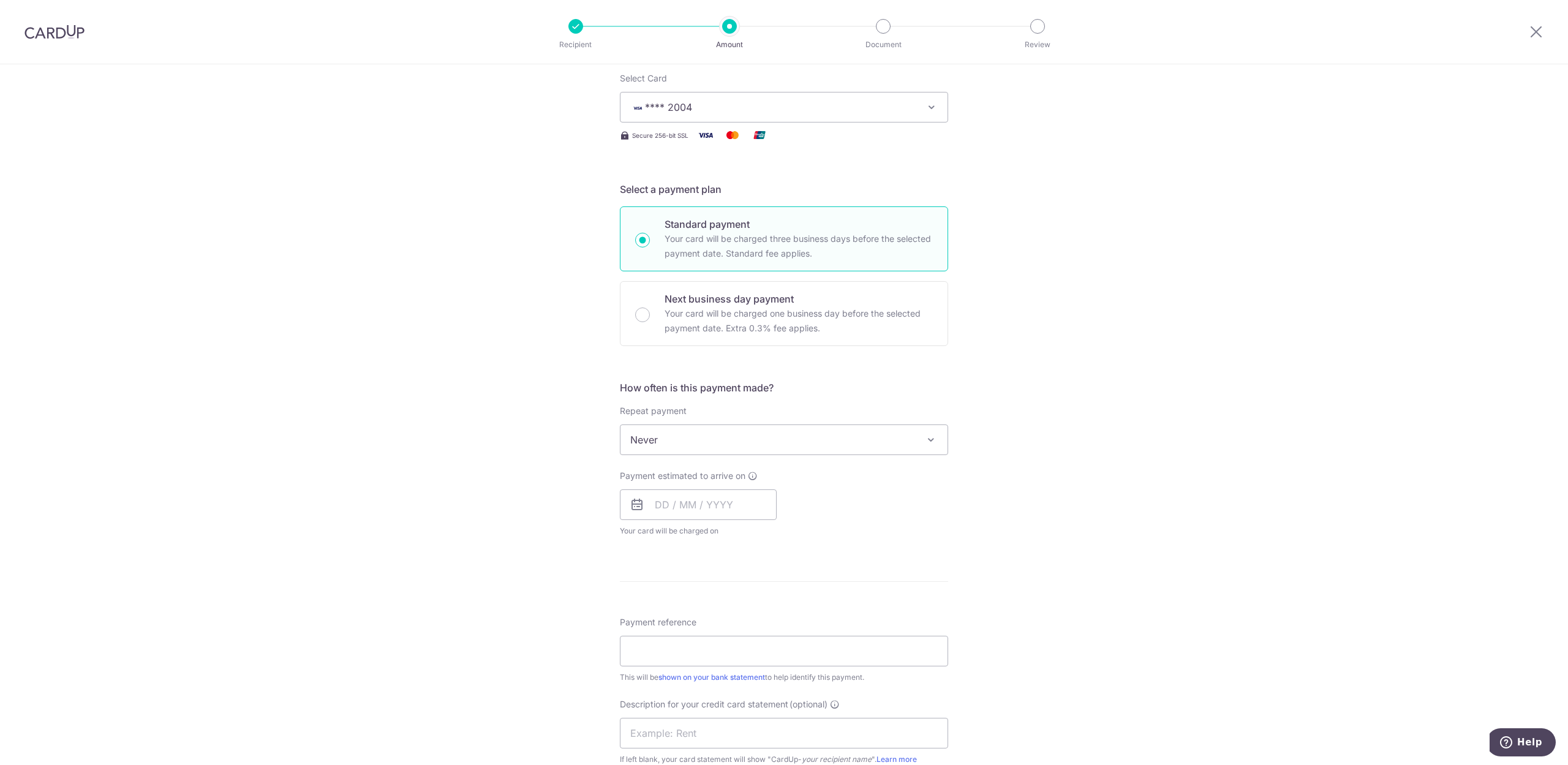
scroll to position [163, 0]
click at [731, 513] on input "text" at bounding box center [699, 500] width 157 height 31
click at [765, 619] on link "10" at bounding box center [767, 612] width 20 height 20
type input "[DATE]"
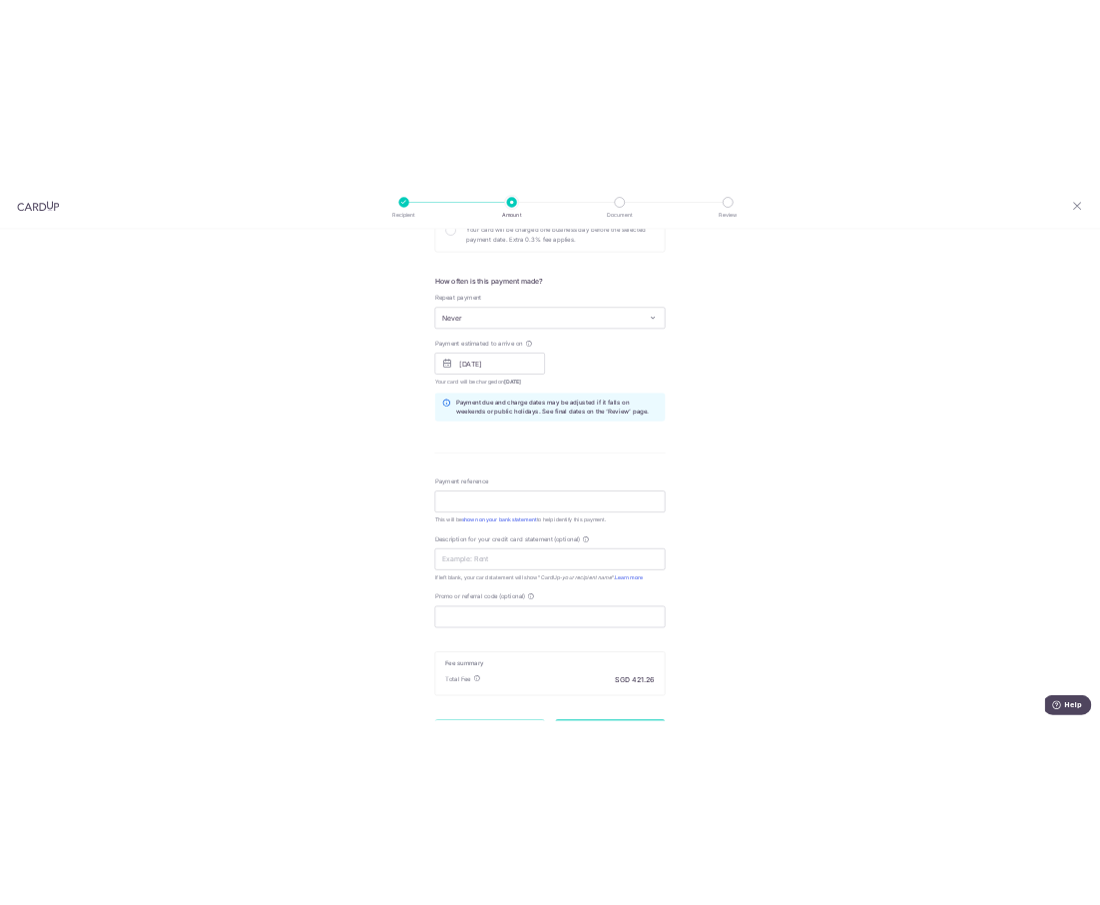
scroll to position [799, 0]
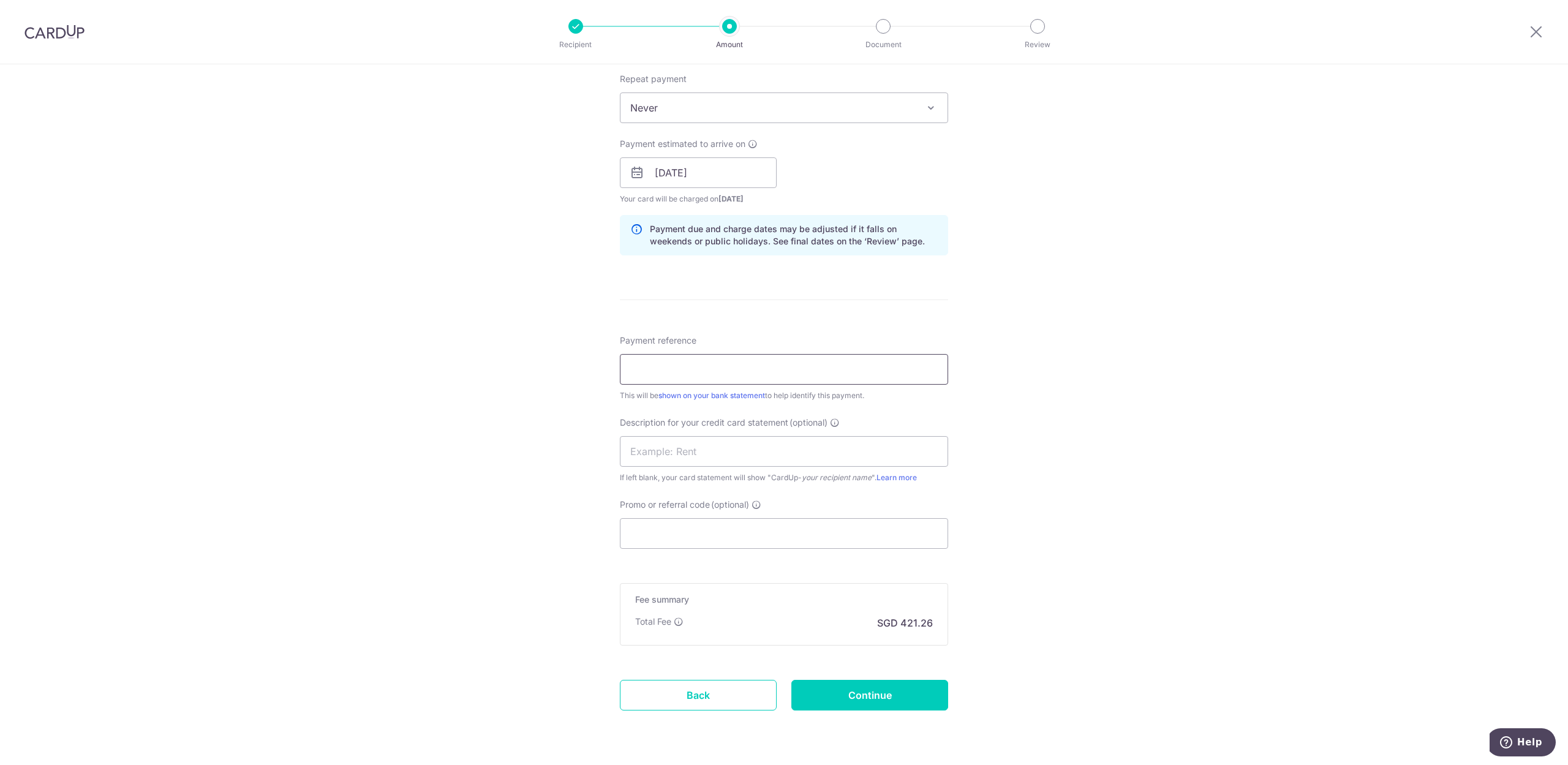
click at [758, 379] on input "Payment reference" at bounding box center [784, 369] width 328 height 31
type input "QFM SEP PAYROLL"
click at [858, 451] on input "text" at bounding box center [784, 452] width 328 height 31
type input "PAYROLL"
click at [1321, 309] on div "Tell us more about your payment Enter payment amount SGD 16,202.14 16202.14 Sel…" at bounding box center [784, 188] width 1568 height 1228
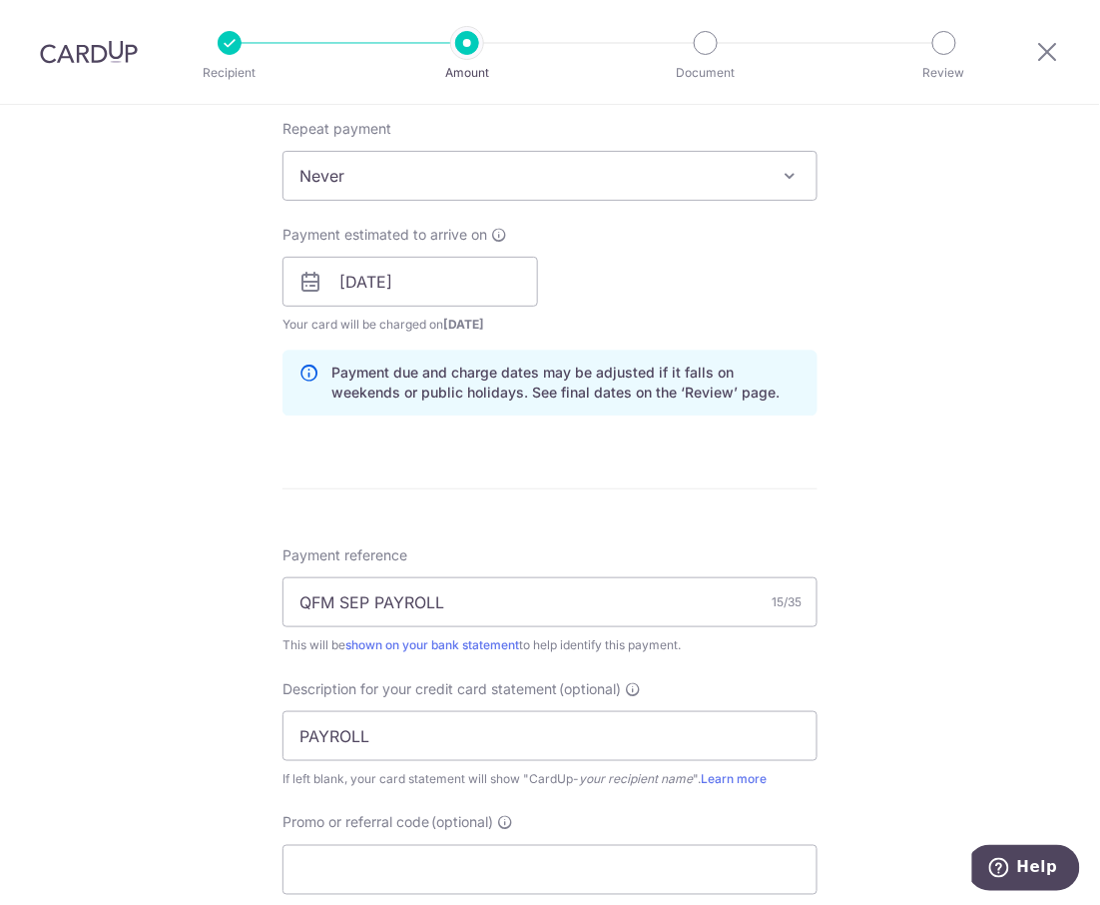
click at [905, 433] on div "Tell us more about your payment Enter payment amount SGD 16,202.14 16202.14 Sel…" at bounding box center [550, 307] width 1100 height 2002
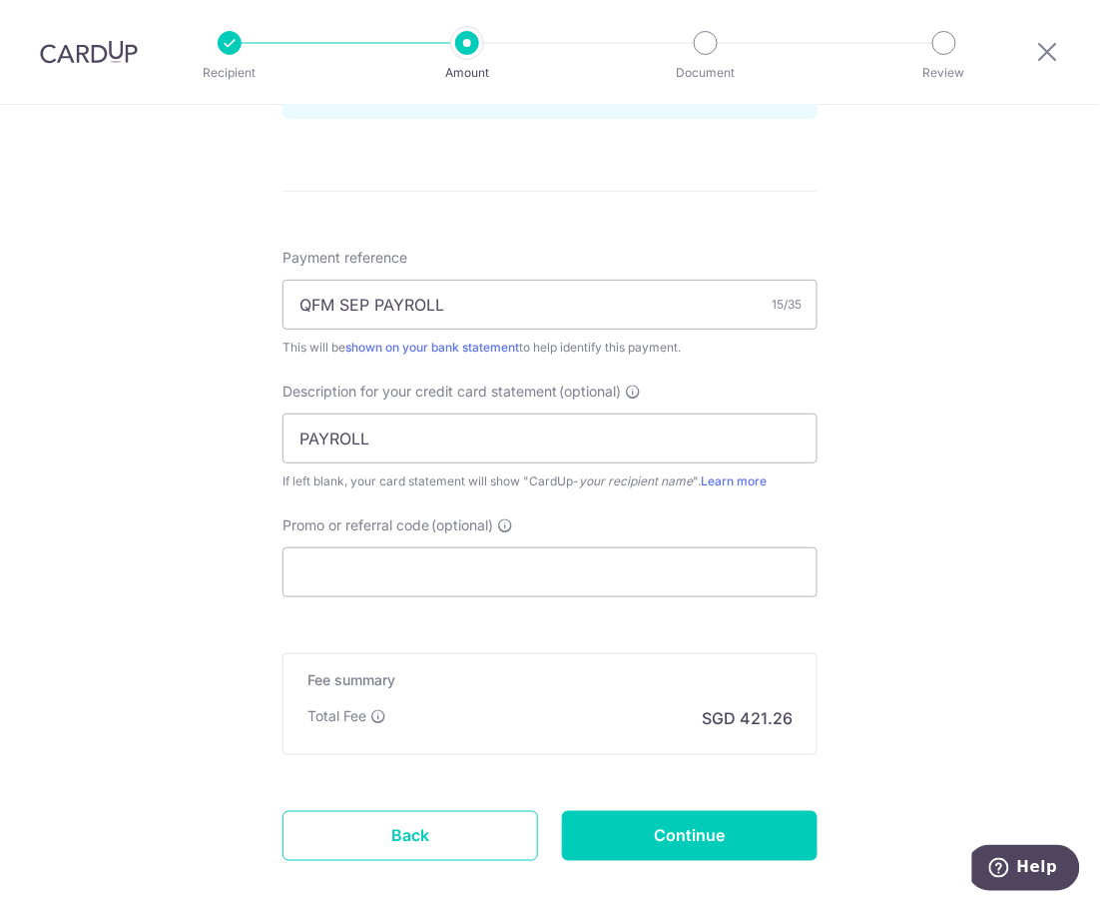
scroll to position [1206, 0]
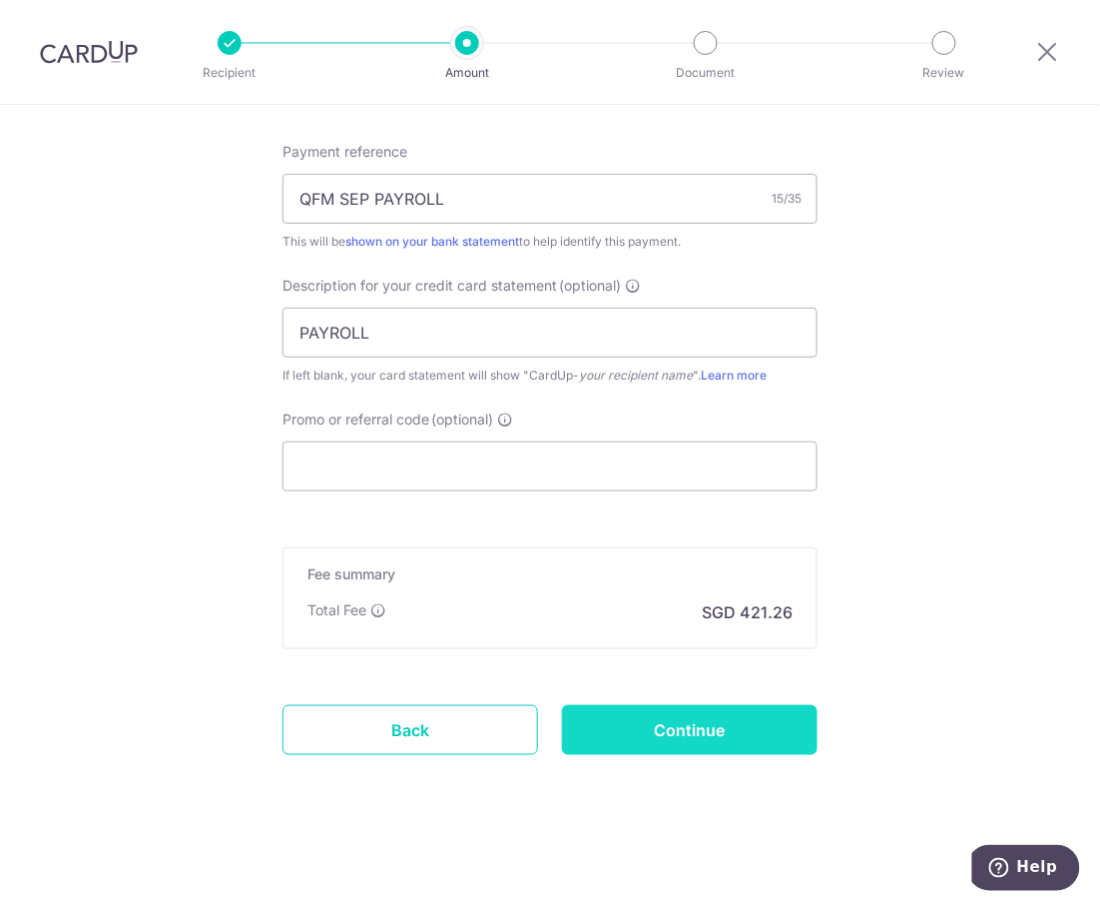
click at [691, 744] on input "Continue" at bounding box center [690, 730] width 256 height 50
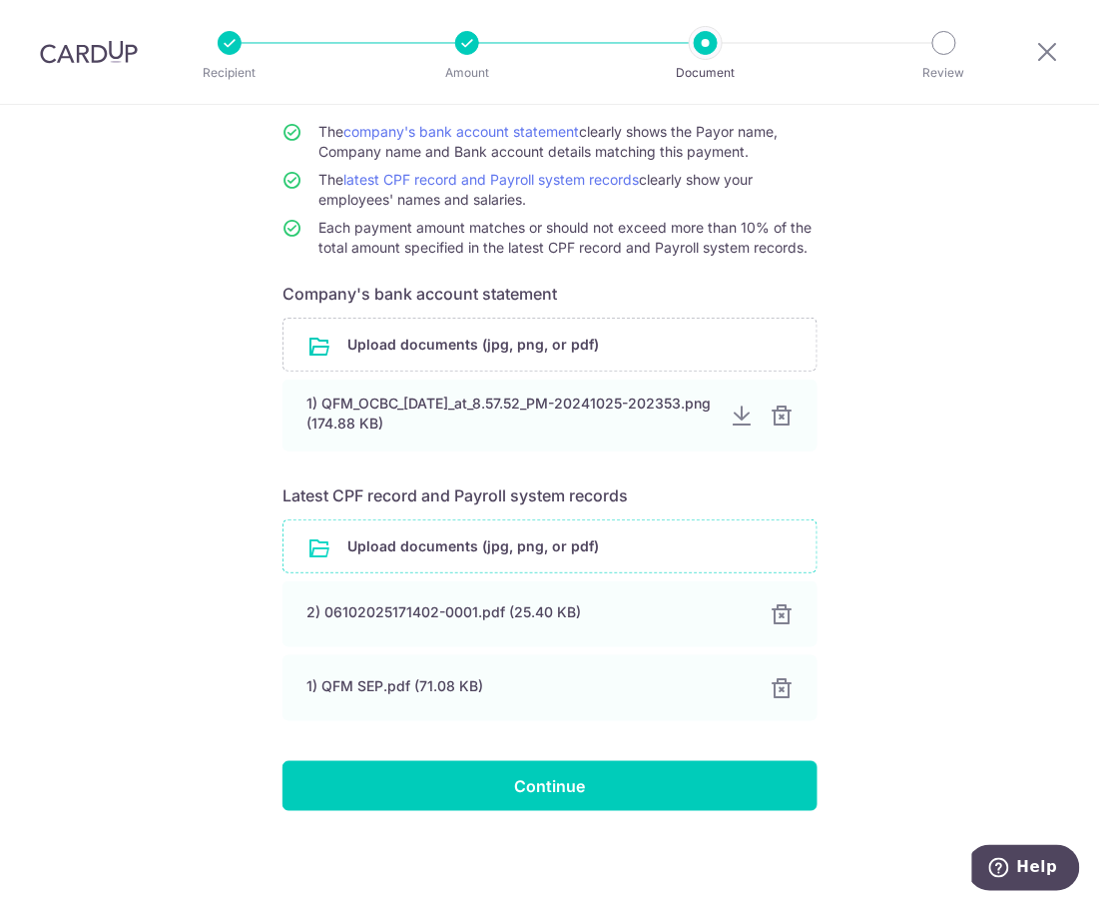
scroll to position [182, 0]
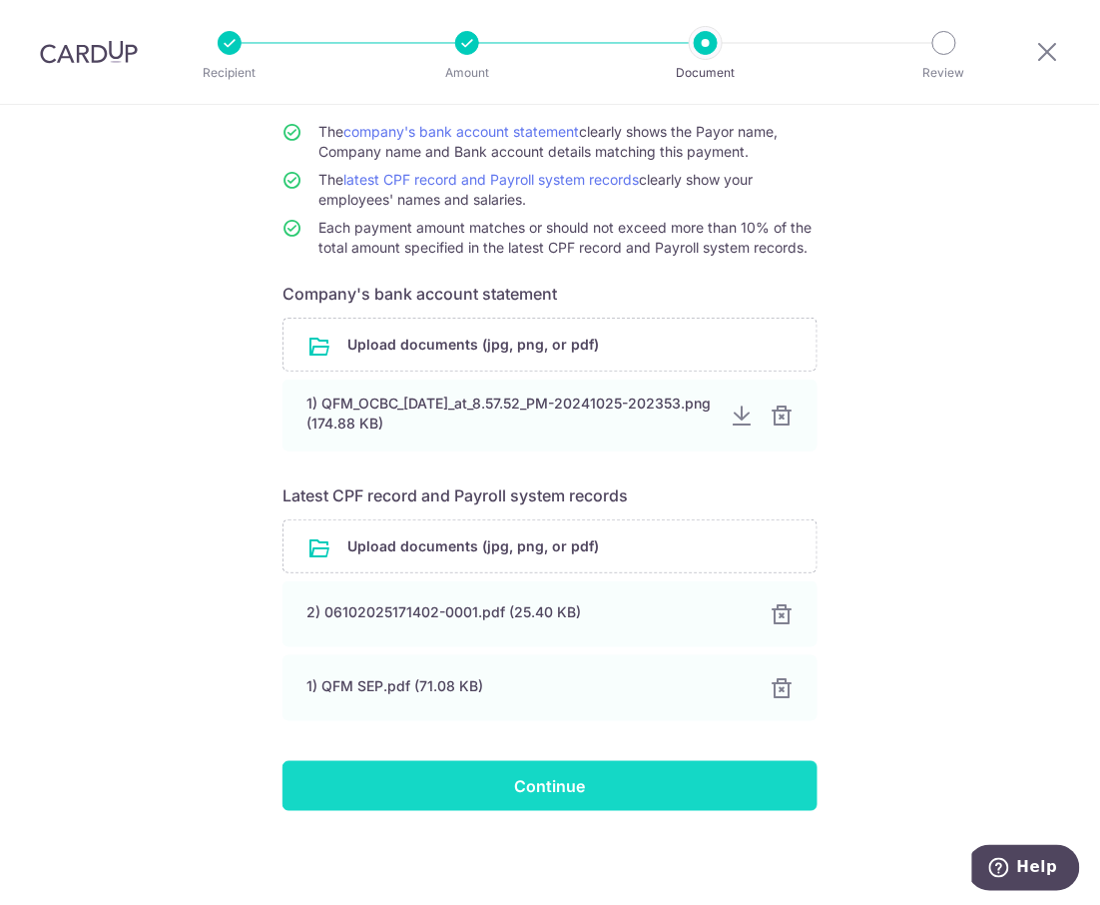
click at [520, 785] on input "Continue" at bounding box center [550, 786] width 535 height 50
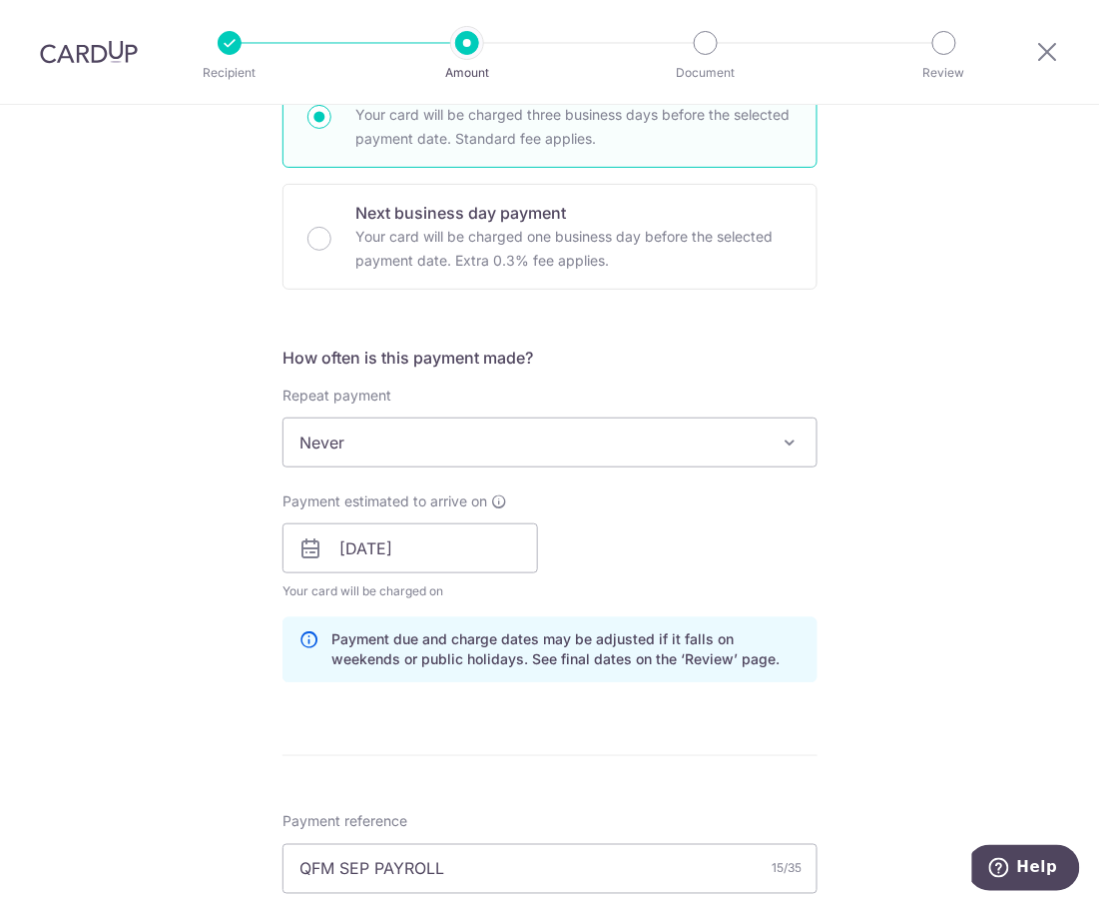
click at [580, 437] on span "Never" at bounding box center [550, 442] width 533 height 48
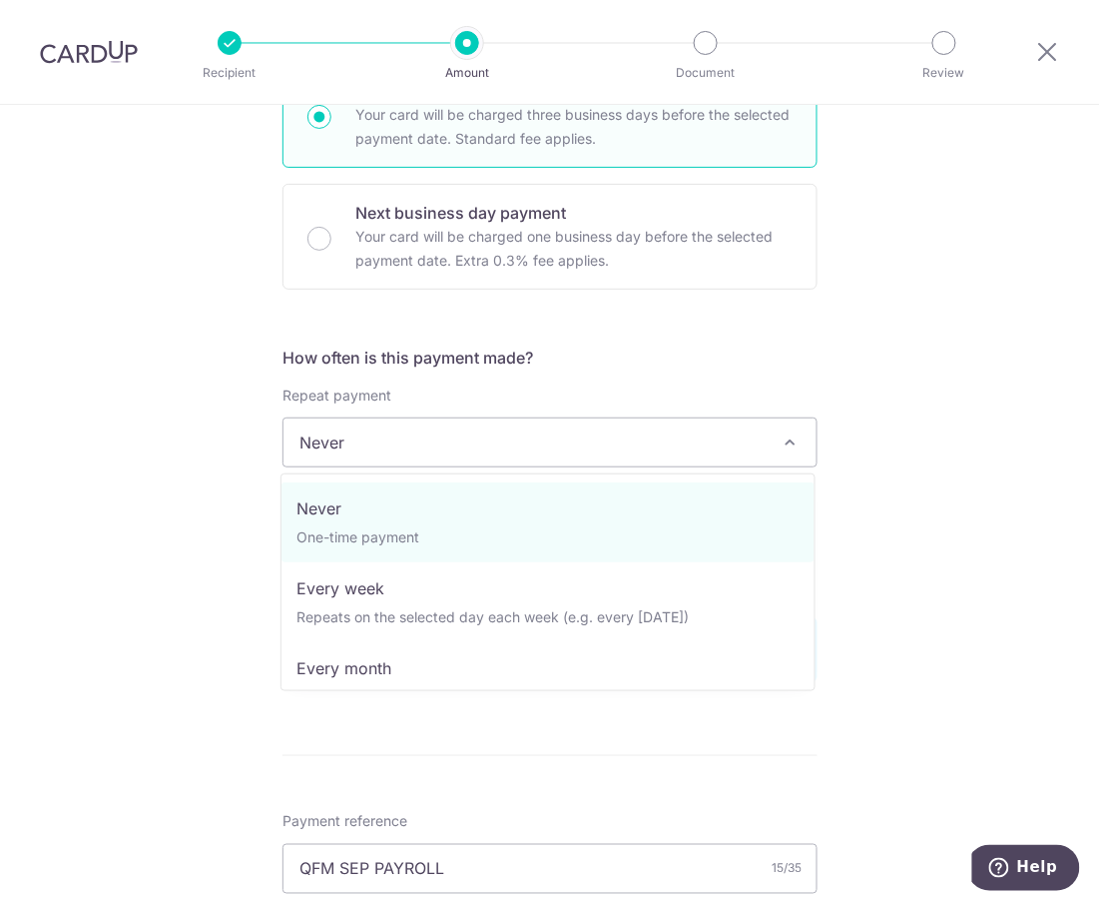
click at [89, 495] on div "Tell us more about your payment Enter payment amount SGD 16,202.14 16202.14 Sel…" at bounding box center [550, 574] width 1100 height 2002
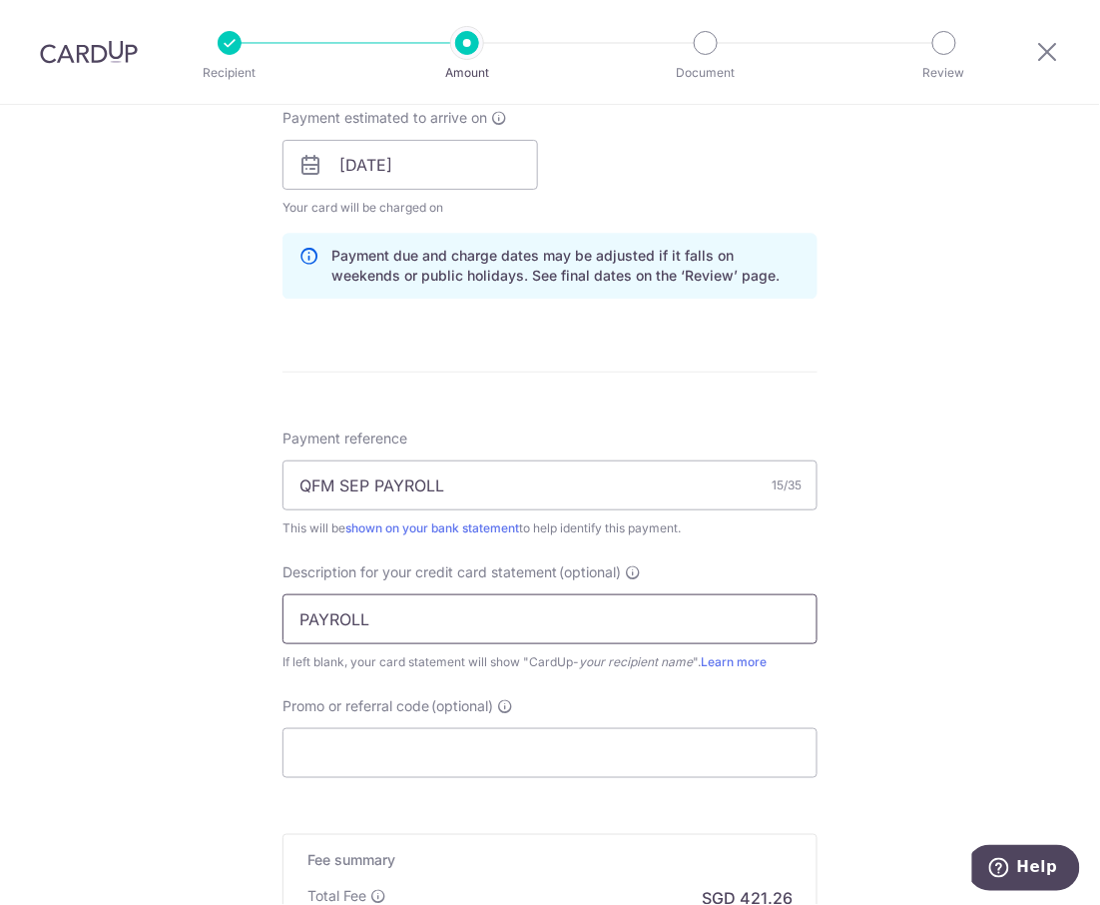
scroll to position [1064, 0]
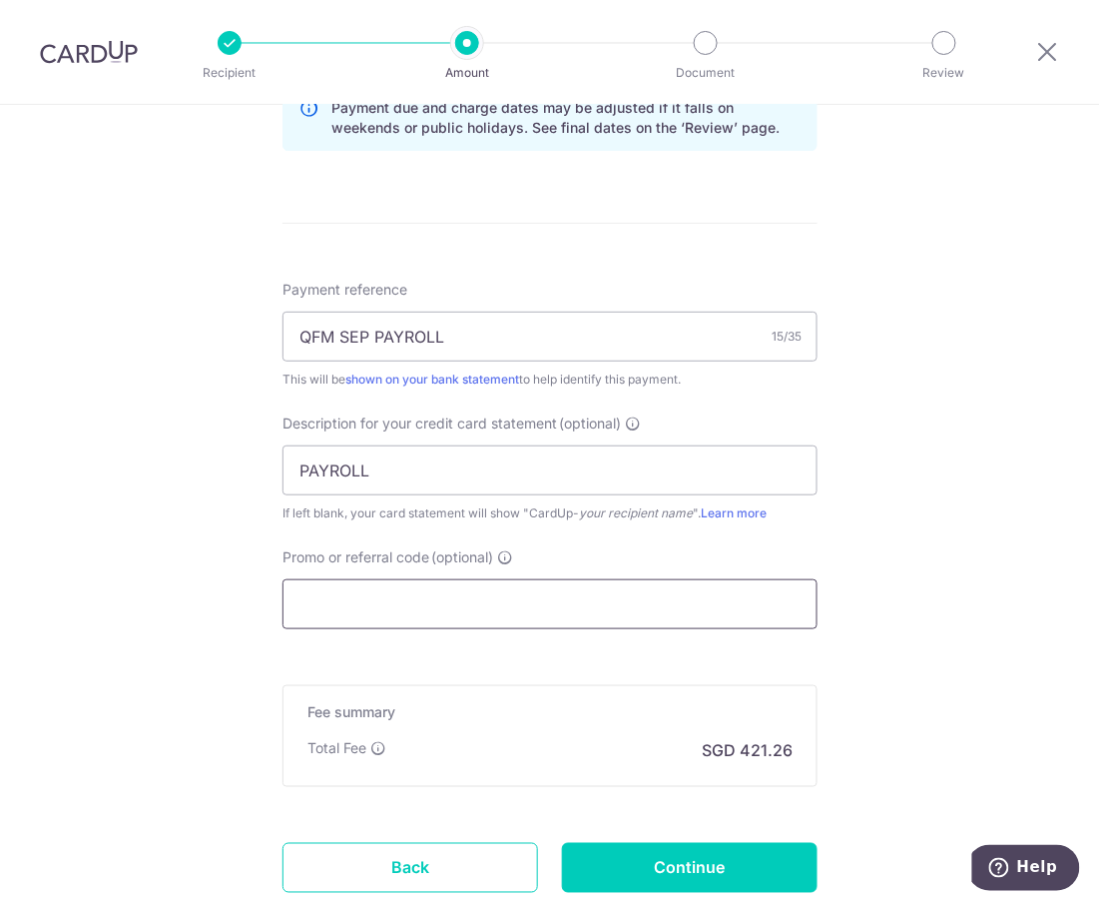
click at [469, 617] on input "Promo or referral code (optional)" at bounding box center [550, 604] width 535 height 50
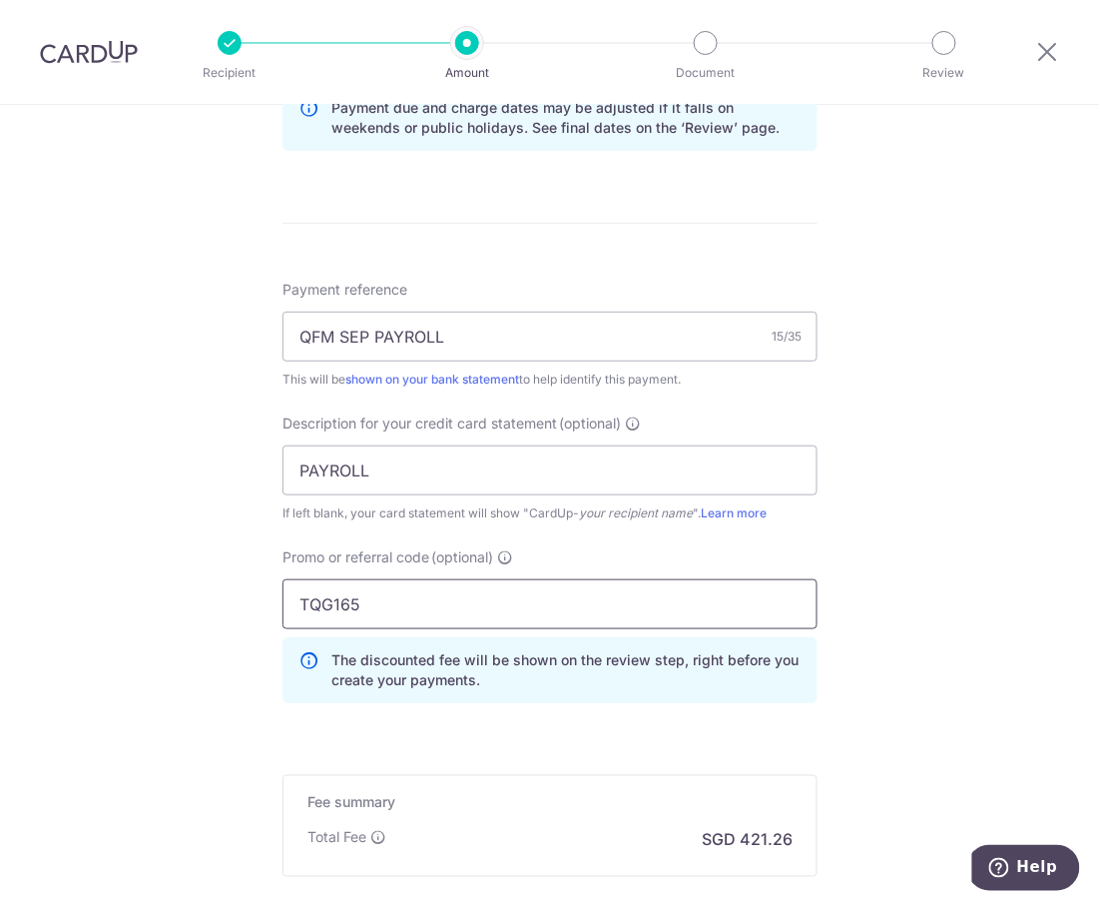
type input "TQG165"
click at [923, 604] on div "Tell us more about your payment Enter payment amount SGD 16,202.14 16202.14 Sel…" at bounding box center [550, 86] width 1100 height 2092
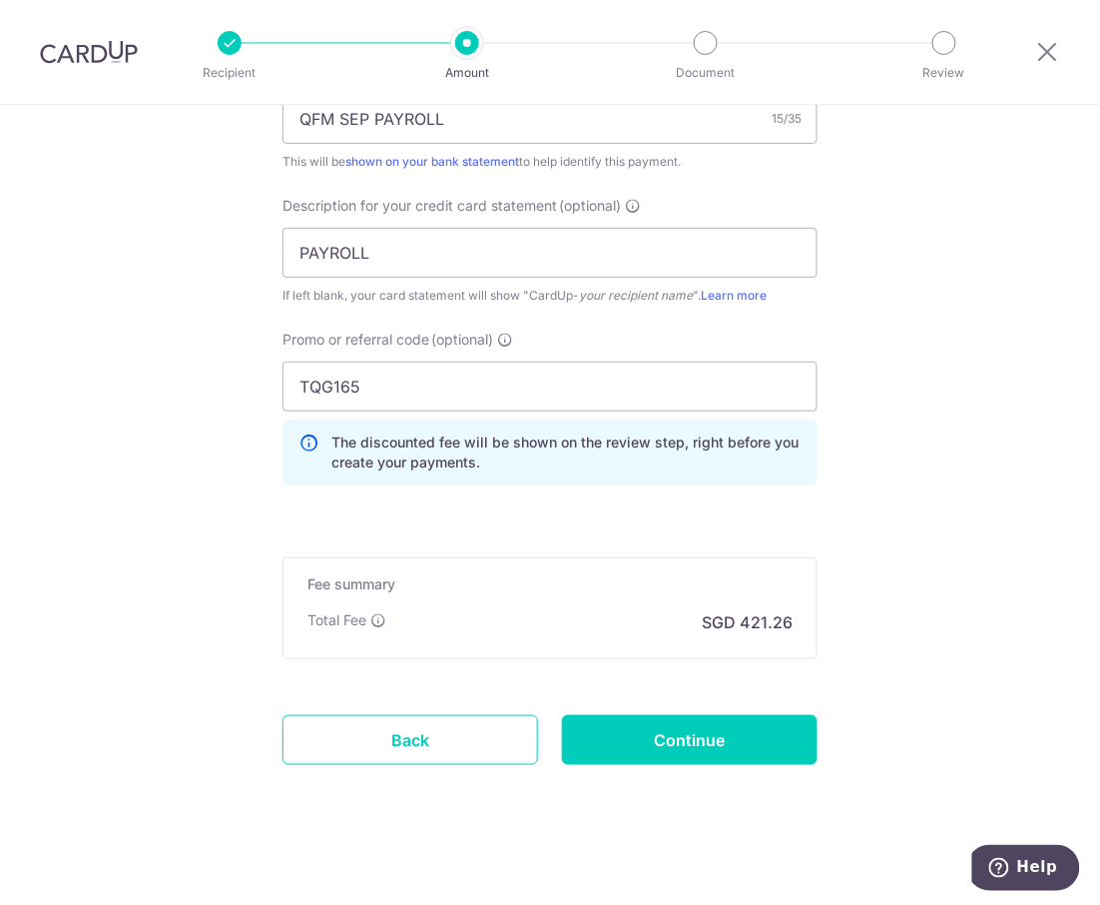
scroll to position [1296, 0]
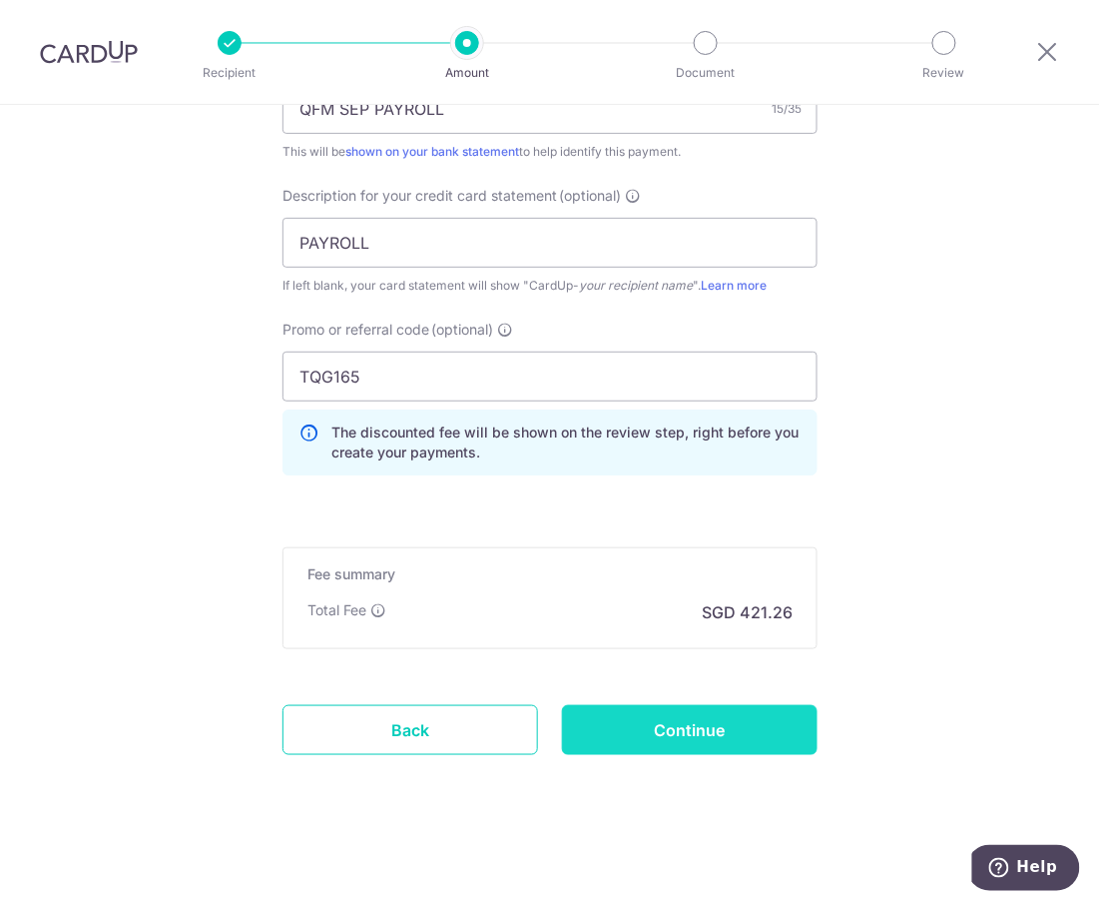
click at [687, 731] on input "Continue" at bounding box center [690, 730] width 256 height 50
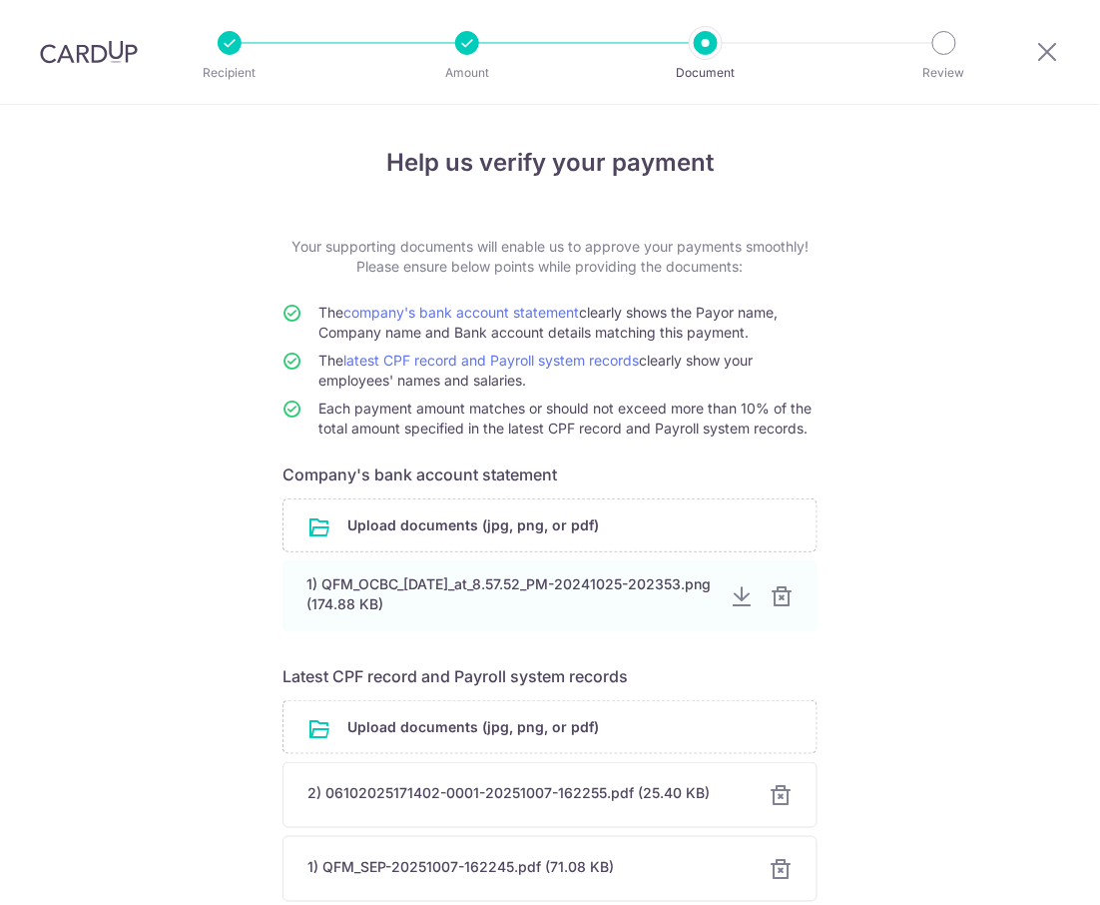
scroll to position [182, 0]
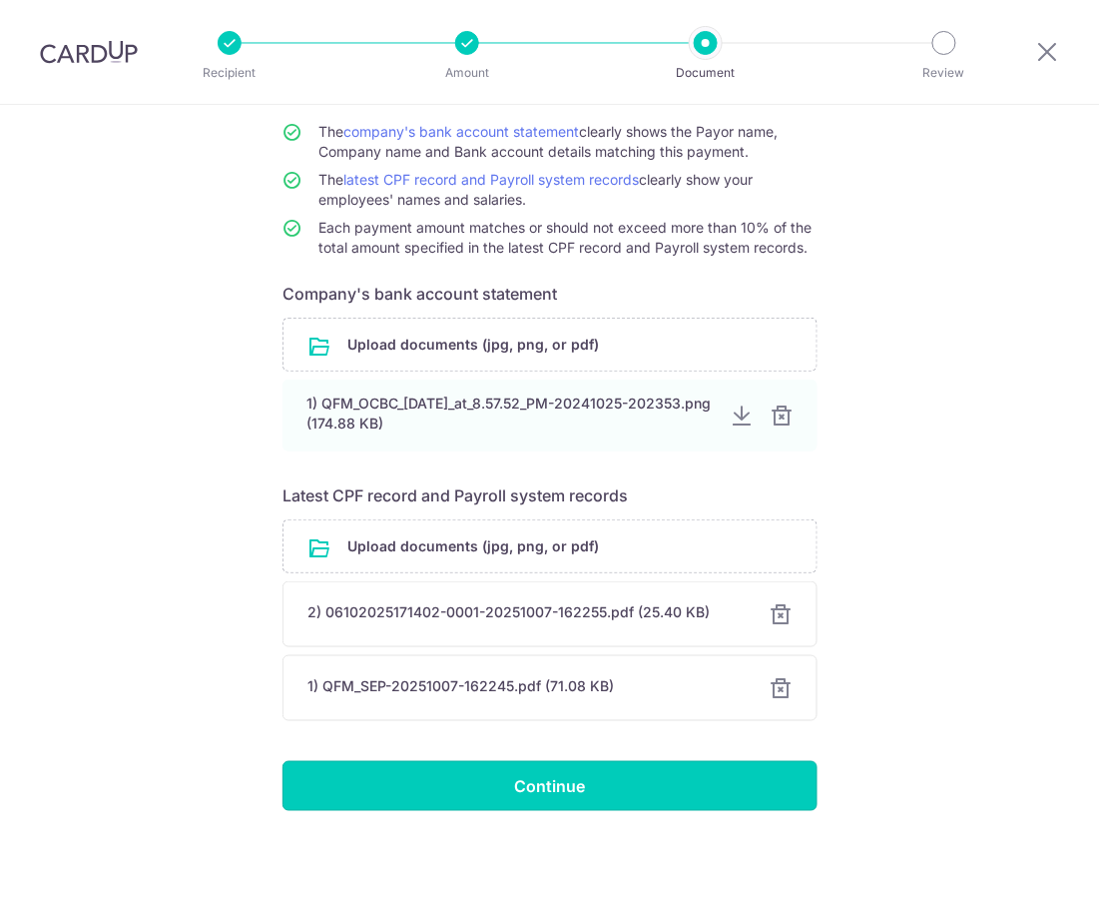
click at [541, 781] on input "Continue" at bounding box center [550, 786] width 535 height 50
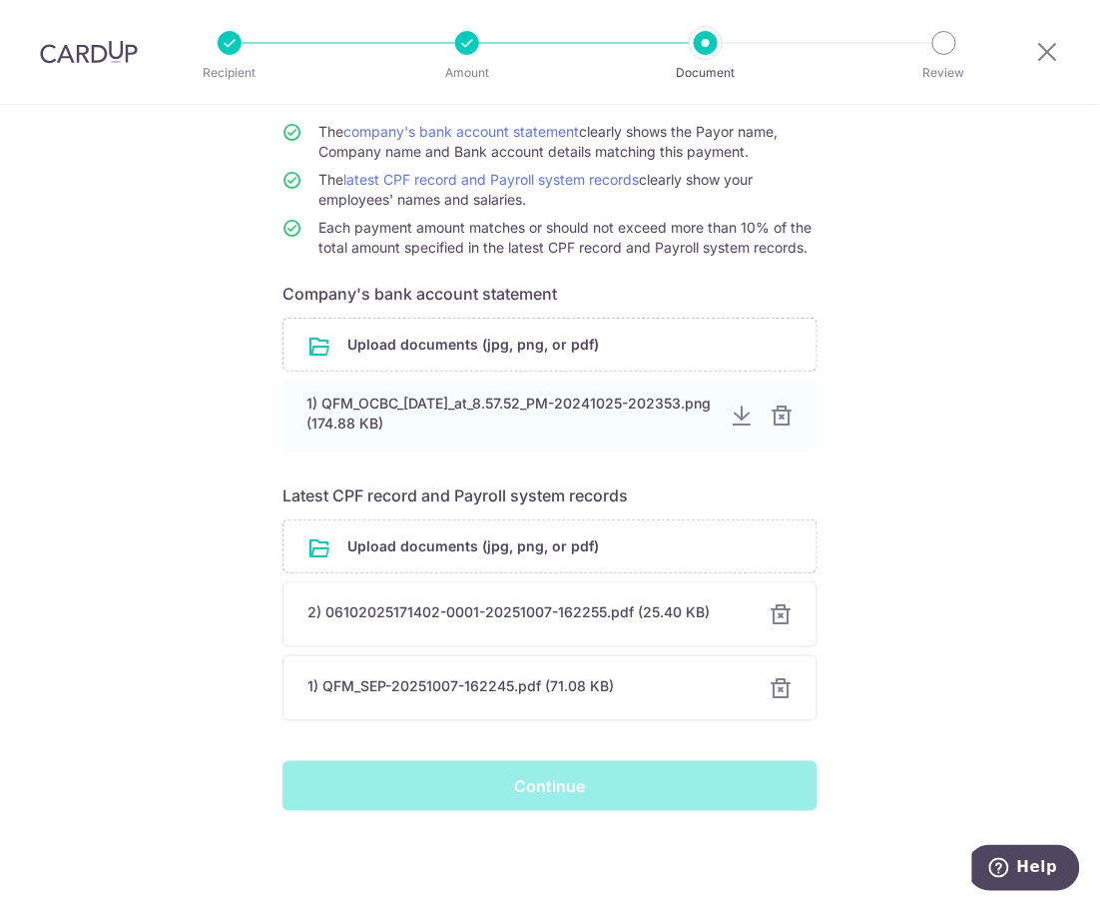
scroll to position [0, 0]
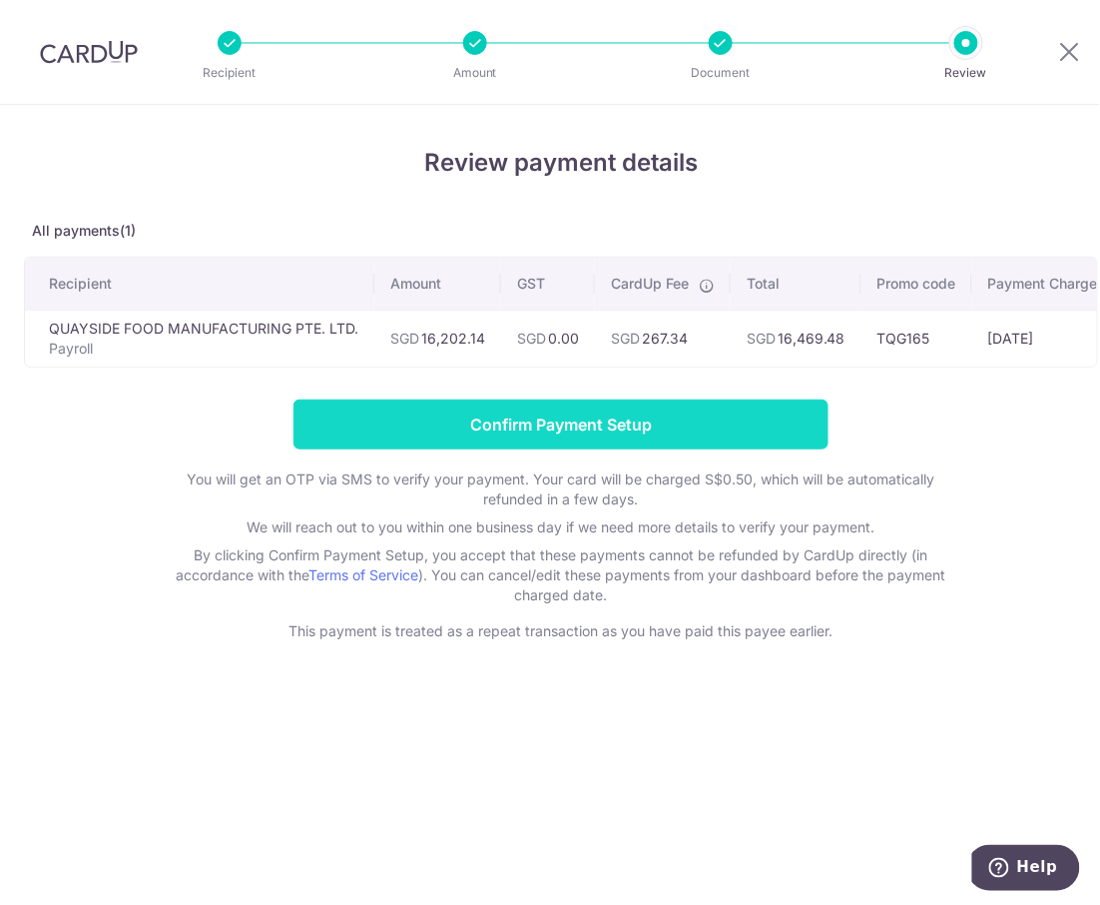
click at [572, 424] on input "Confirm Payment Setup" at bounding box center [561, 424] width 535 height 50
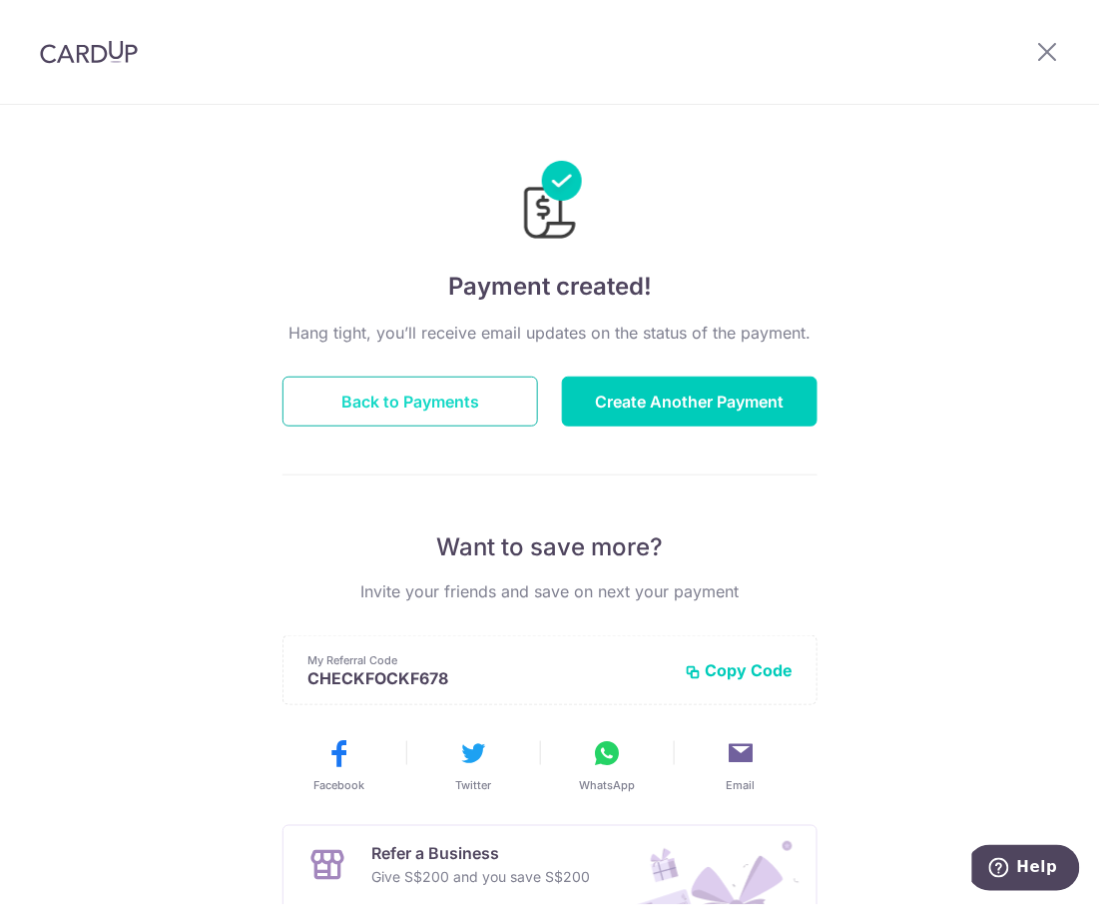
click at [404, 395] on button "Back to Payments" at bounding box center [411, 401] width 256 height 50
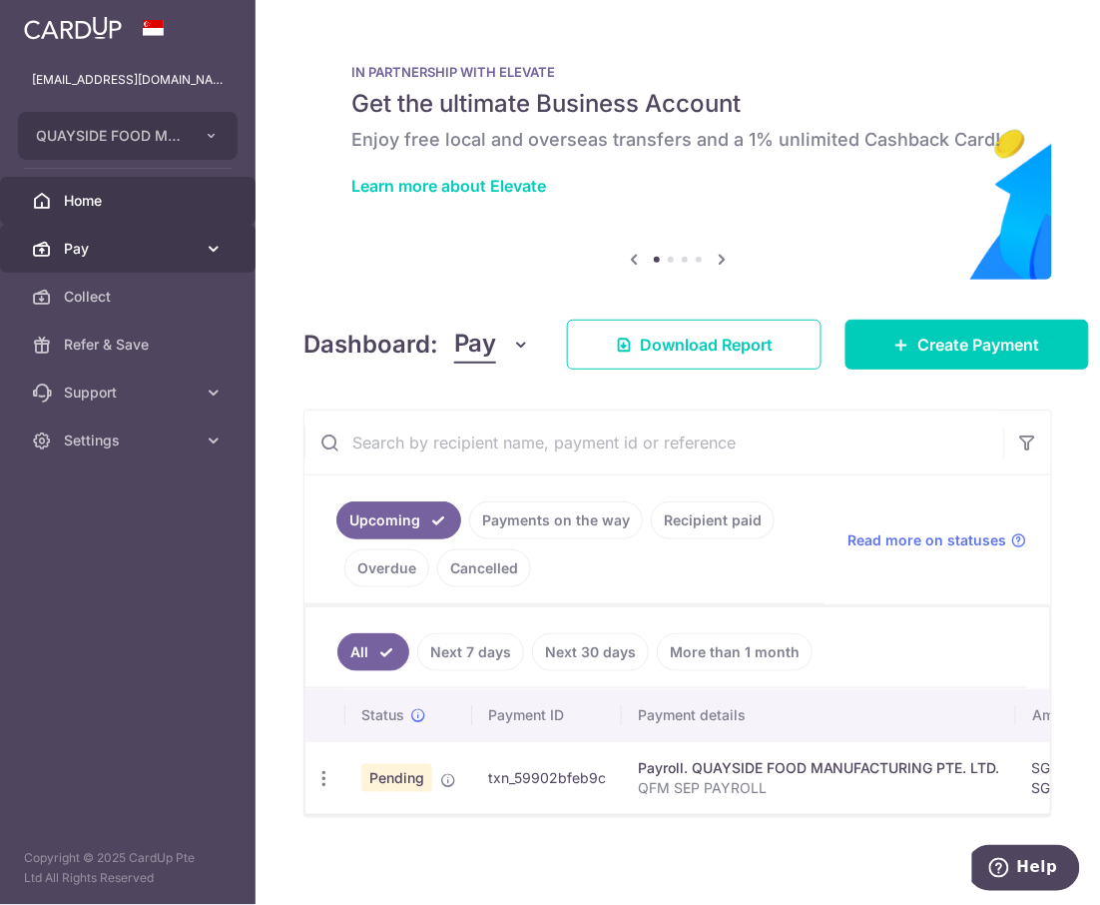
click at [90, 250] on span "Pay" at bounding box center [130, 249] width 132 height 20
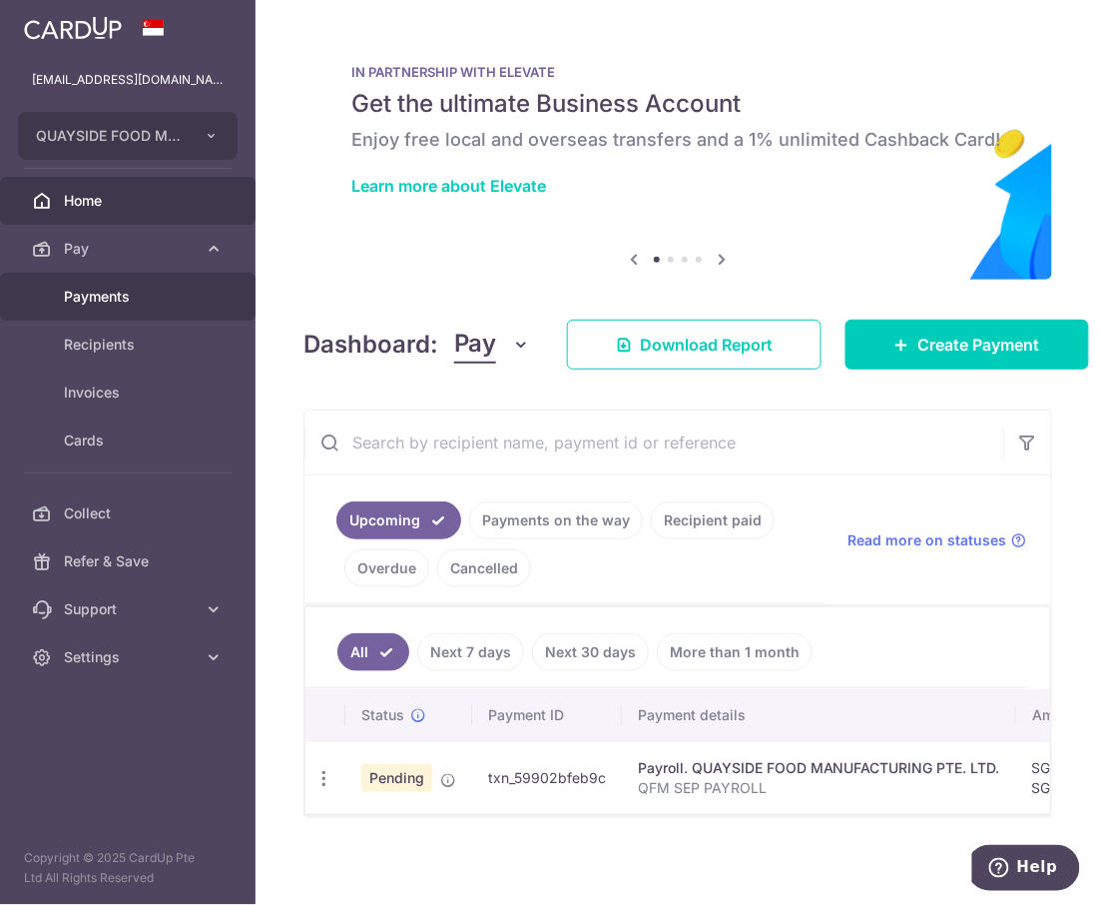
click at [81, 306] on span "Payments" at bounding box center [130, 297] width 132 height 20
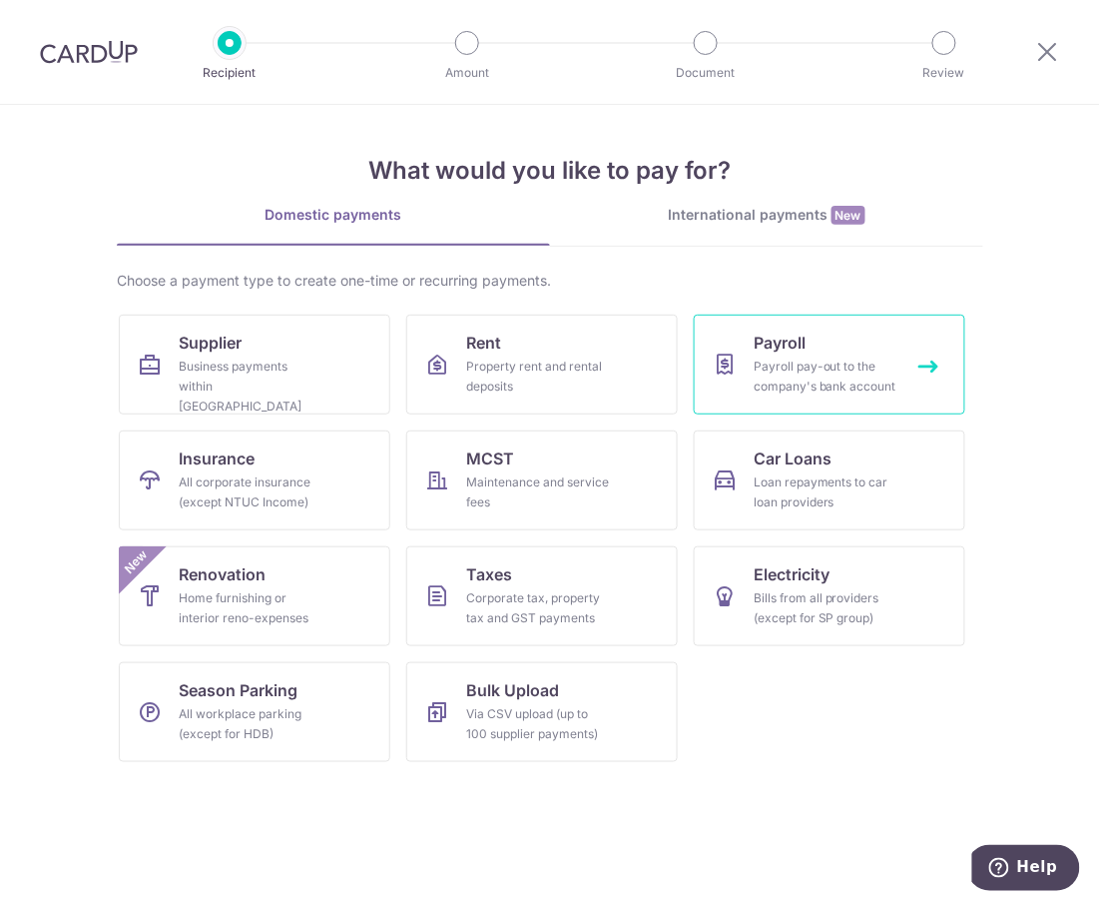
click at [791, 363] on div "Payroll pay-out to the company's bank account" at bounding box center [826, 376] width 144 height 40
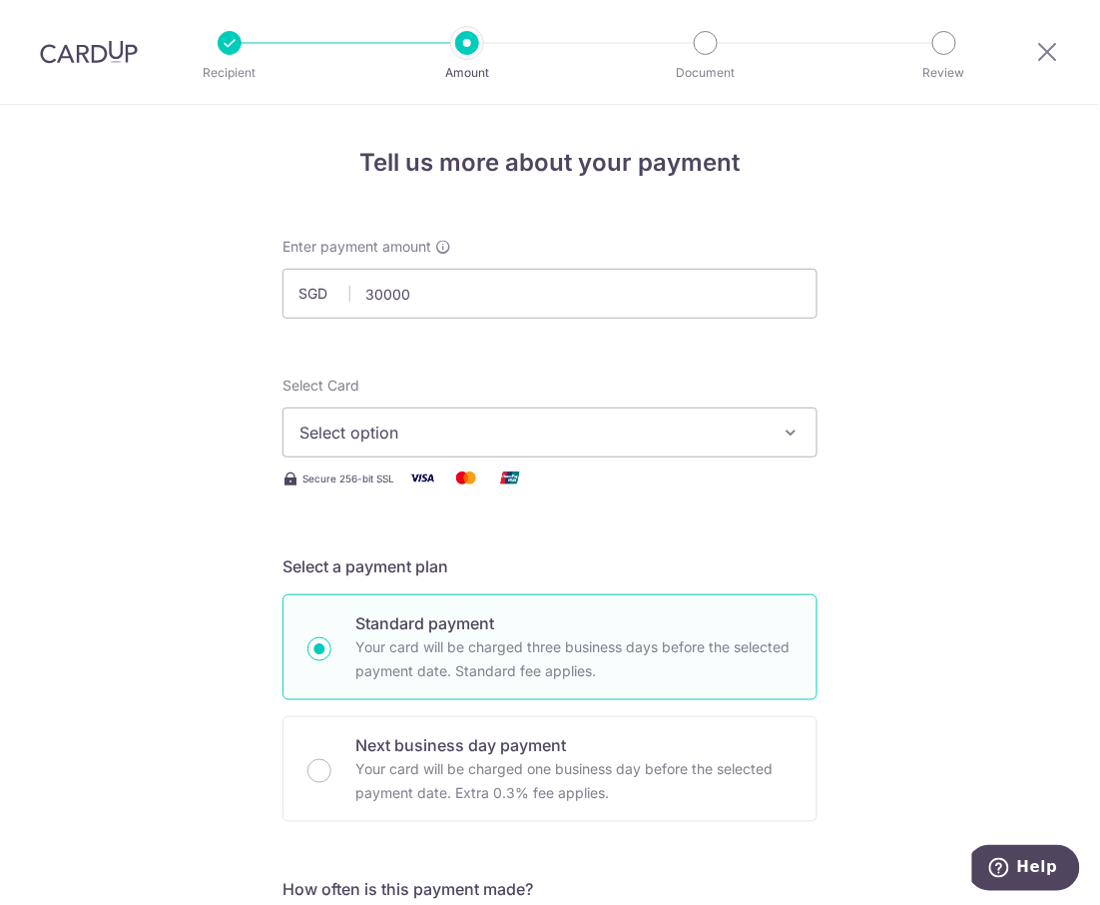
type input "30,000.00"
click at [409, 427] on span "Select option" at bounding box center [532, 432] width 465 height 24
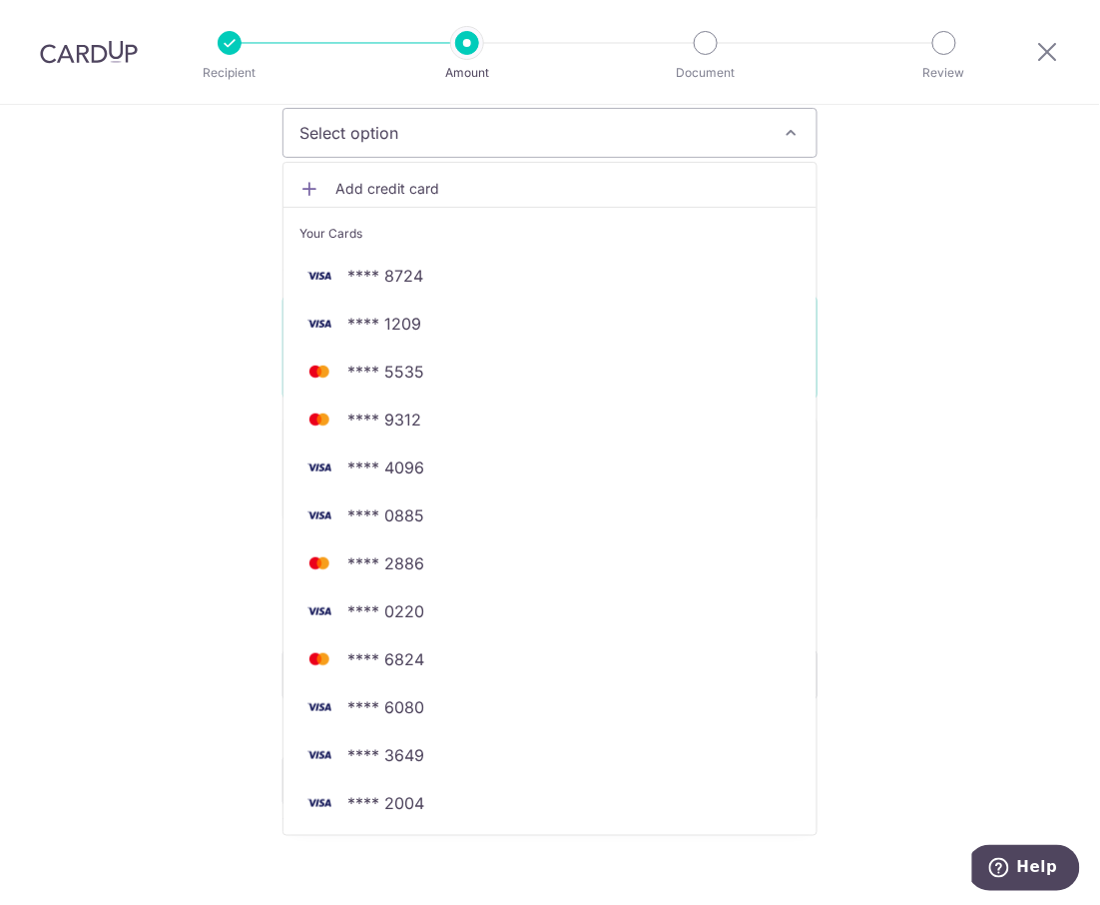
scroll to position [399, 0]
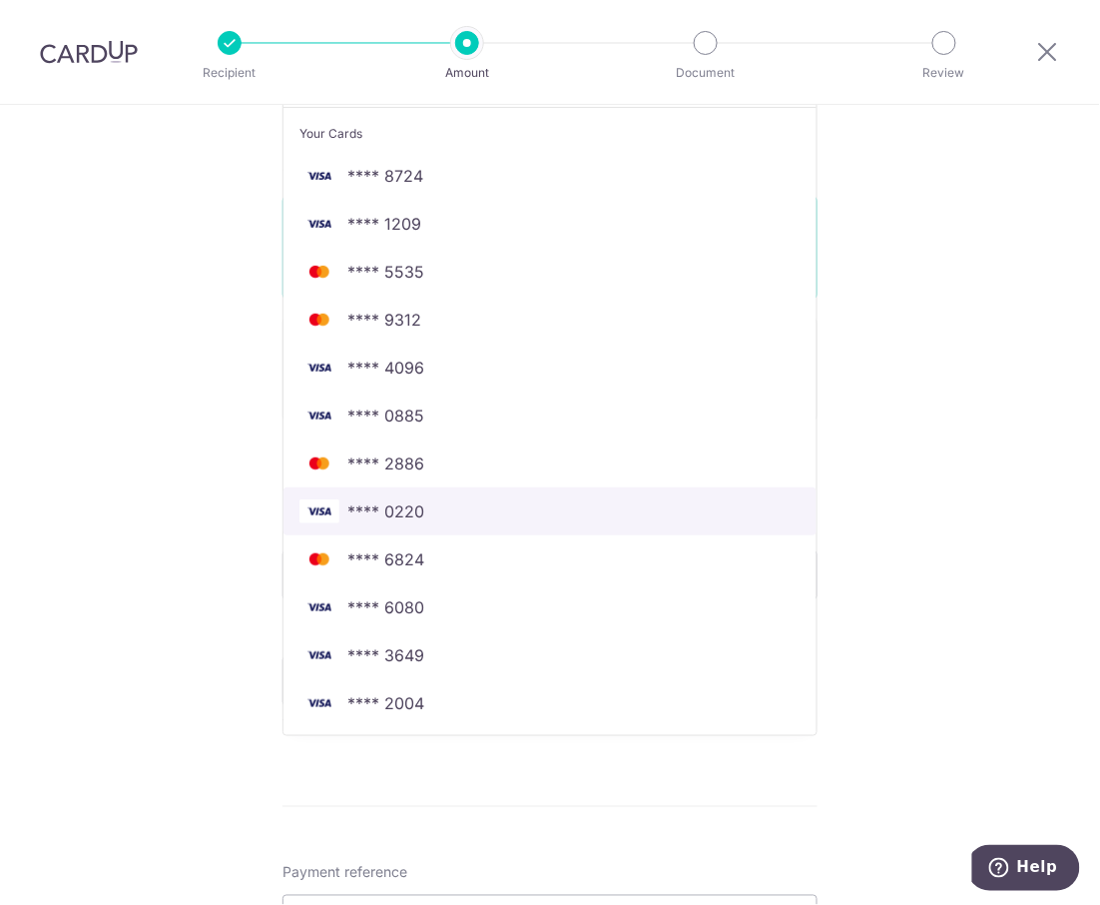
click at [400, 513] on span "**** 0220" at bounding box center [386, 511] width 77 height 24
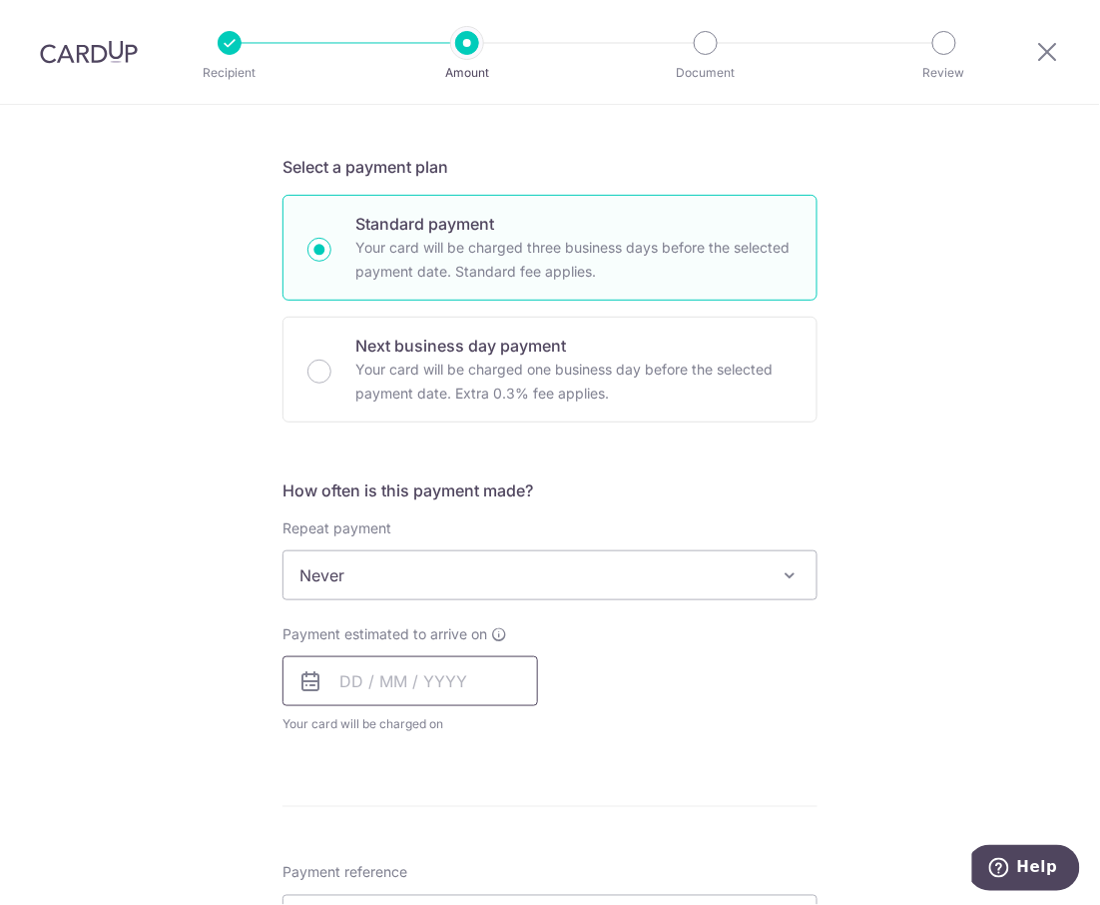
click at [383, 691] on input "text" at bounding box center [411, 681] width 256 height 50
click at [528, 863] on link "10" at bounding box center [523, 863] width 32 height 32
type input "[DATE]"
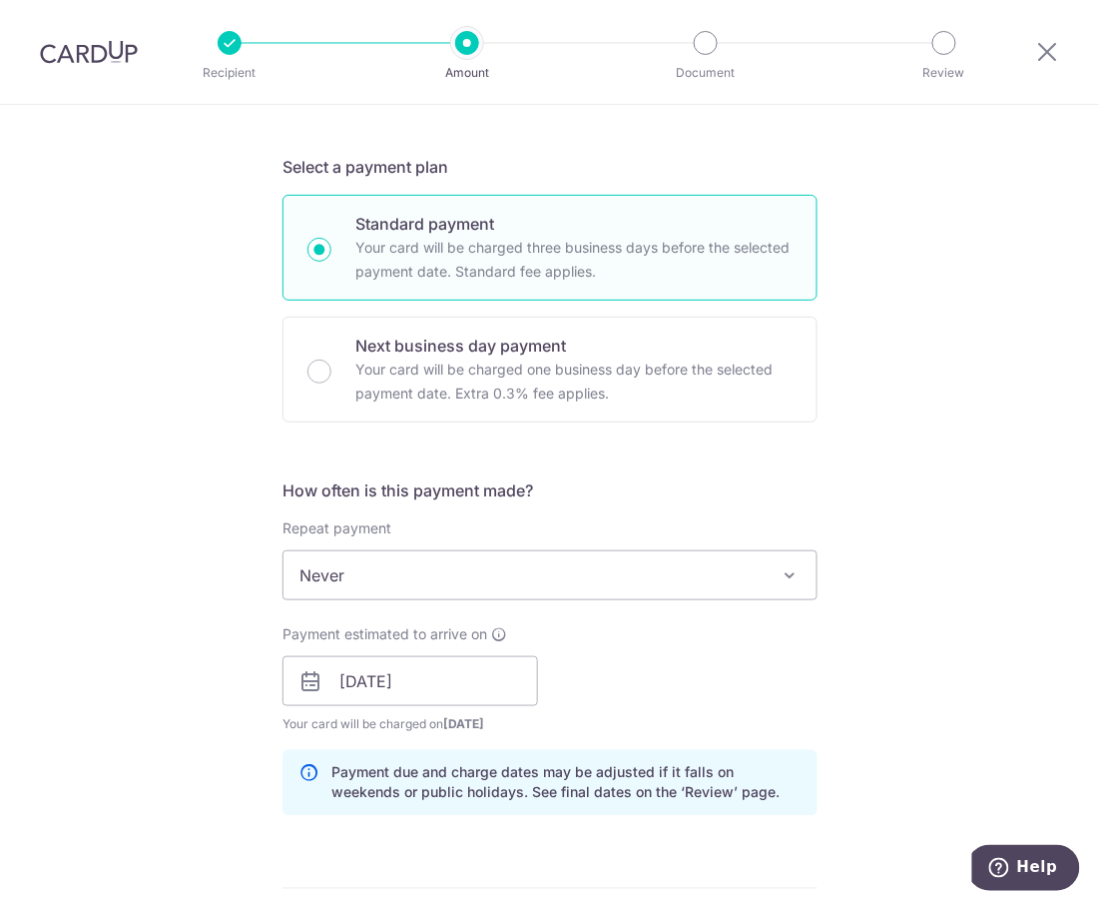
click at [916, 548] on div "Tell us more about your payment Enter payment amount SGD 30,000.00 30000.00 Sel…" at bounding box center [550, 706] width 1100 height 2002
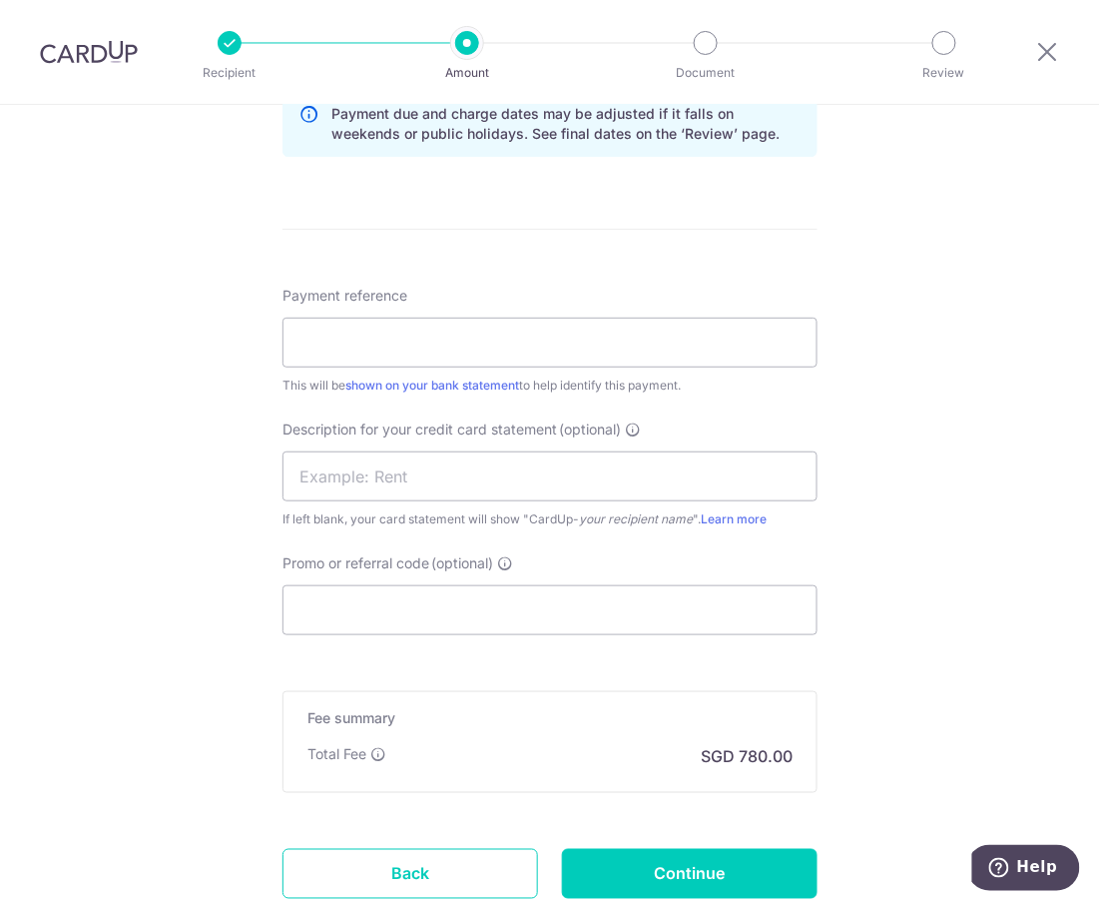
scroll to position [1064, 0]
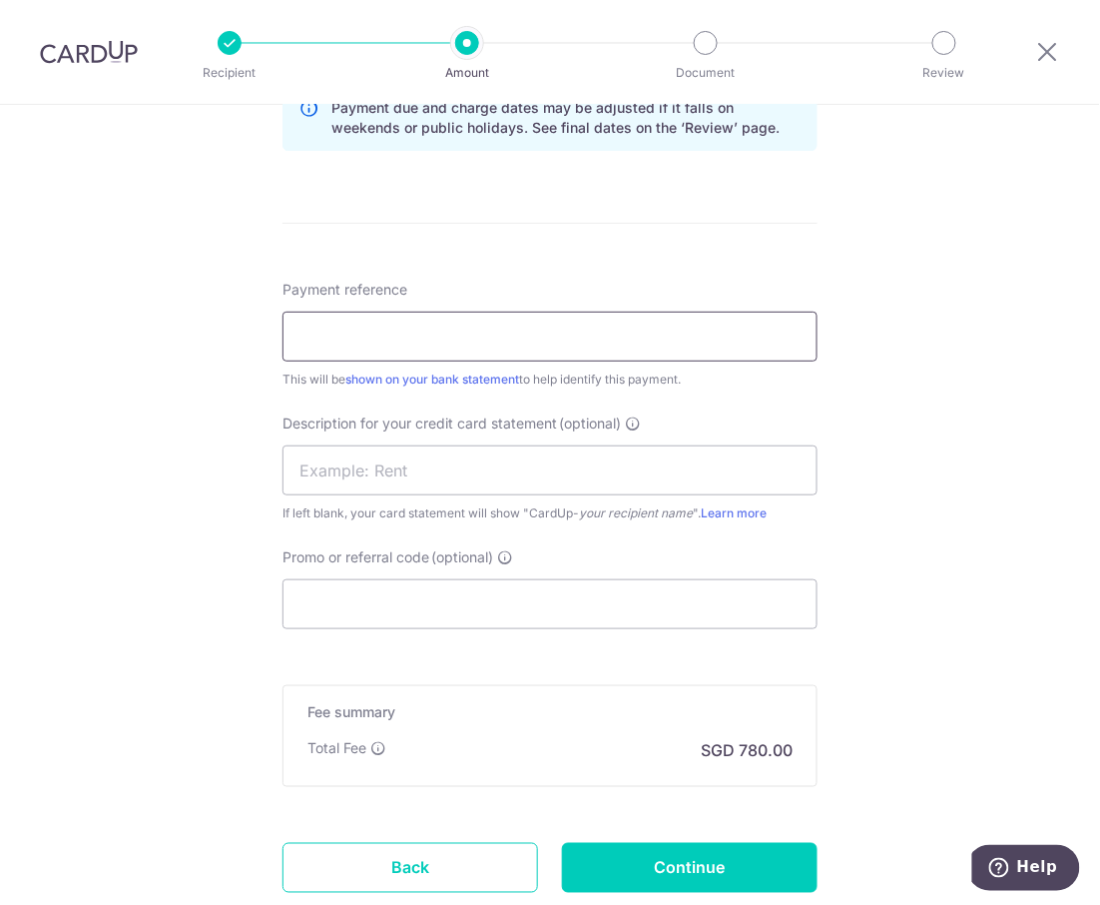
drag, startPoint x: 608, startPoint y: 345, endPoint x: 597, endPoint y: 329, distance: 19.4
click at [608, 345] on input "Payment reference" at bounding box center [550, 337] width 535 height 50
type input "QFM SEP PAYROLL"
click at [439, 485] on input "text" at bounding box center [550, 470] width 535 height 50
type input "PAYROLL"
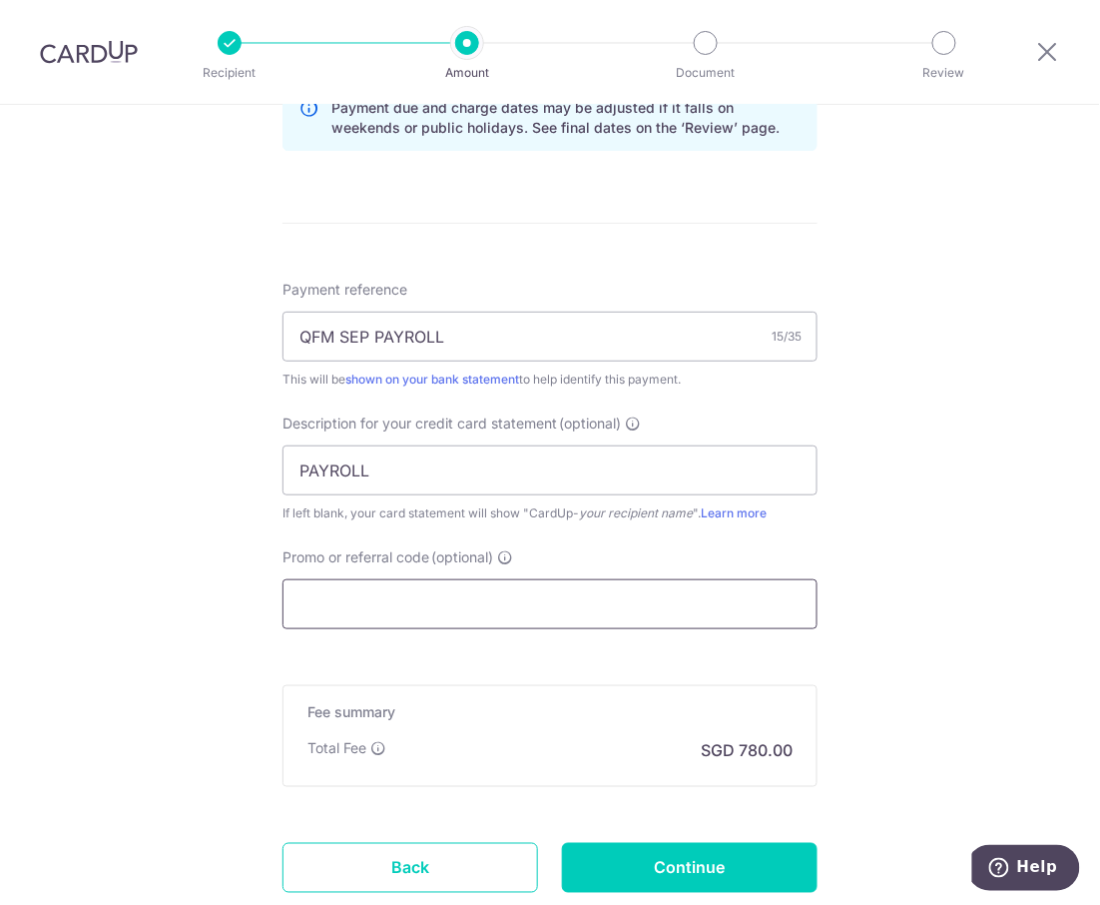
click at [355, 604] on input "Promo or referral code (optional)" at bounding box center [550, 604] width 535 height 50
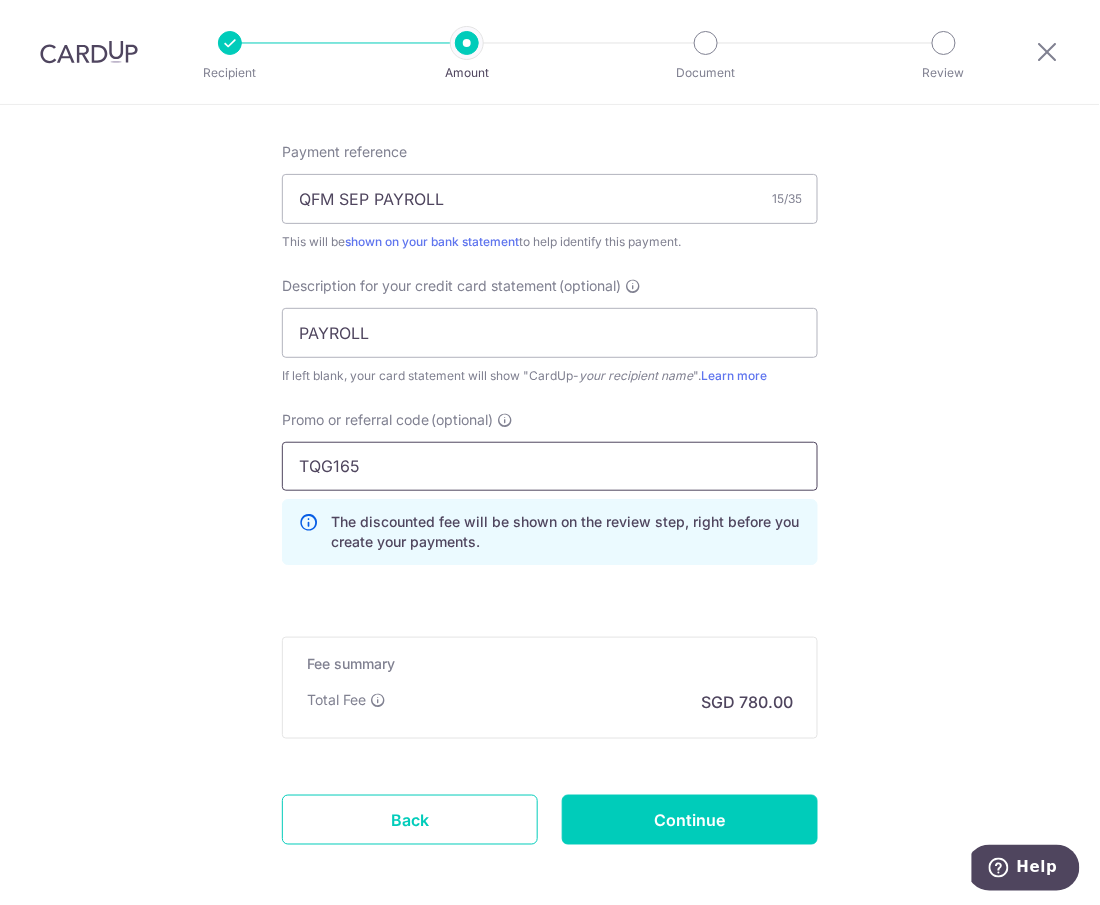
scroll to position [1296, 0]
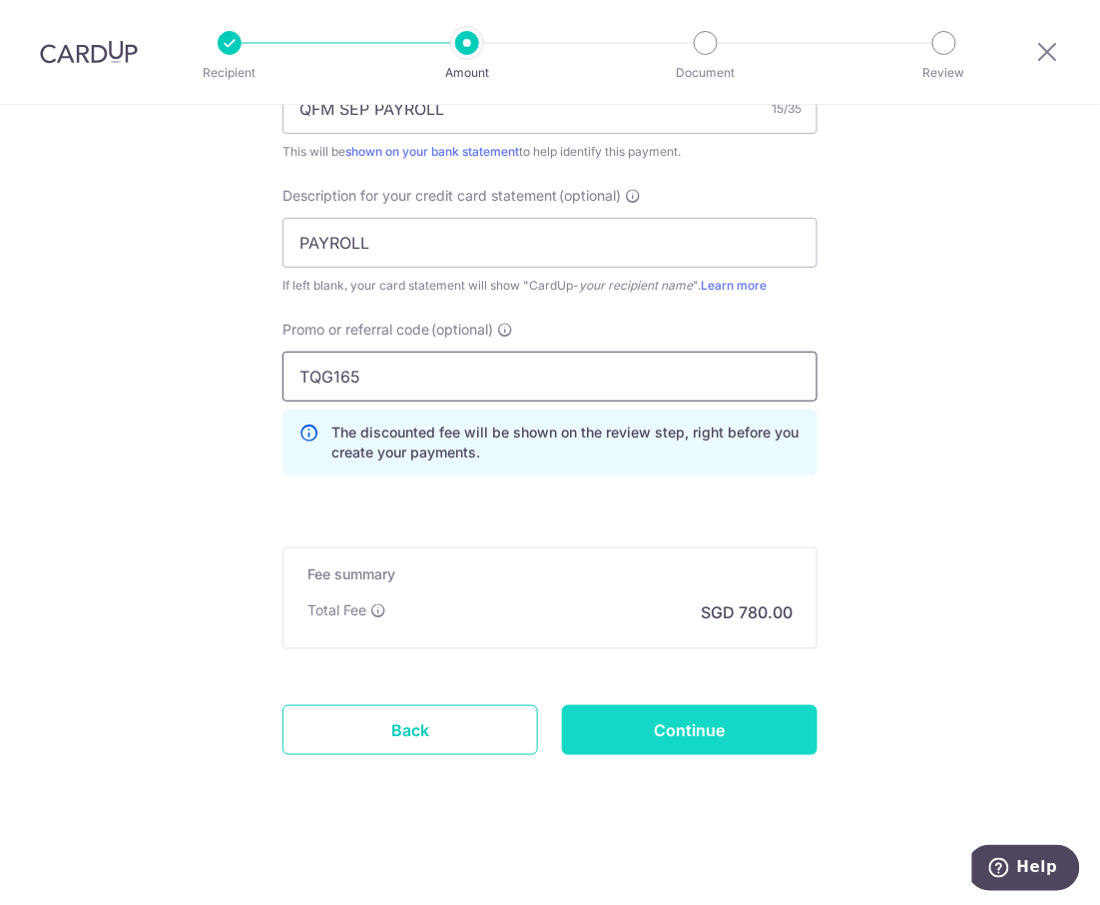
type input "TQG165"
click at [743, 719] on input "Continue" at bounding box center [690, 730] width 256 height 50
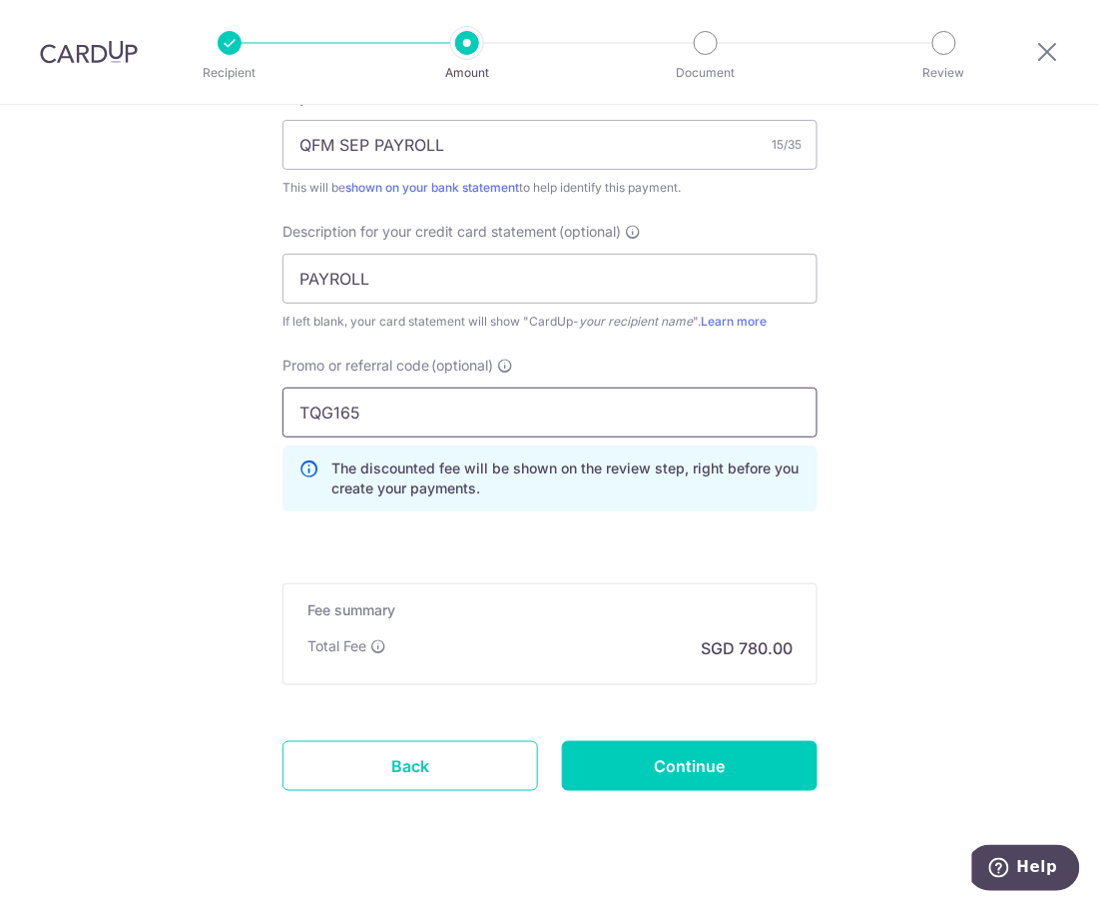
scroll to position [1296, 0]
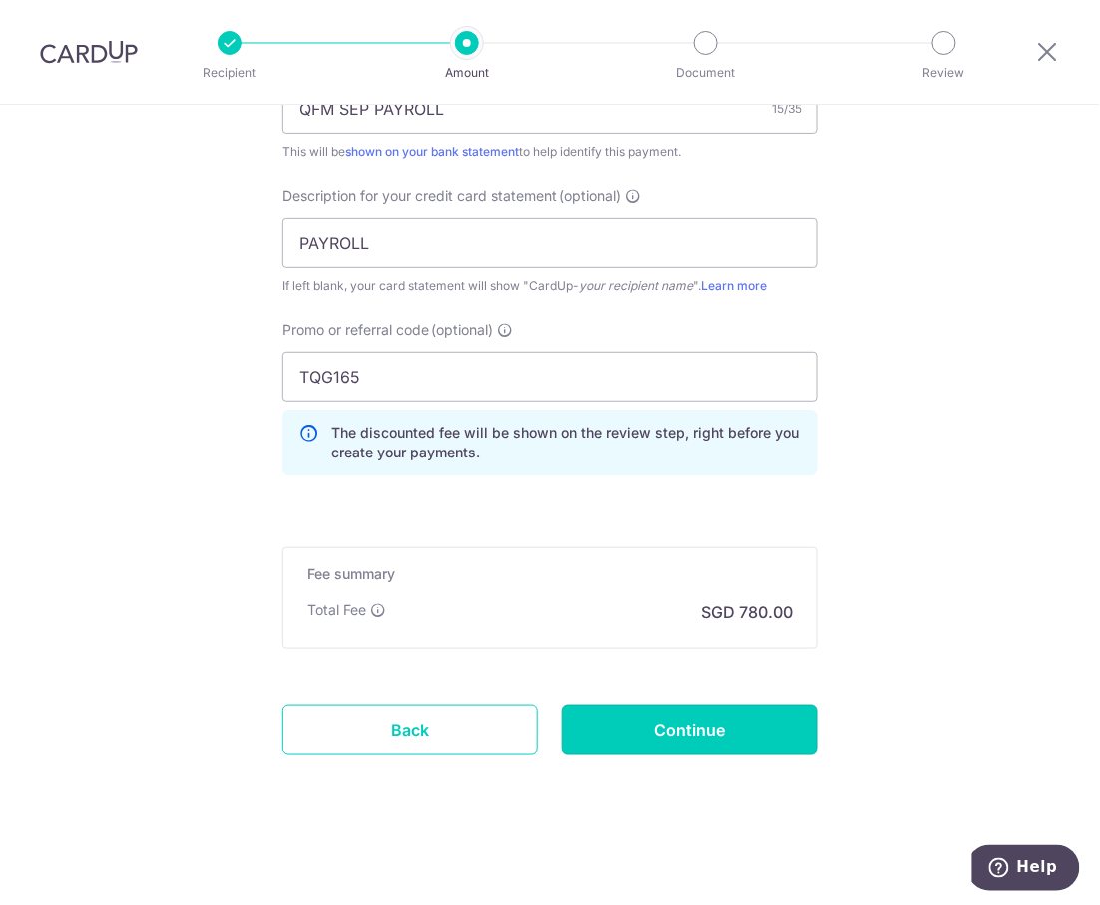
click at [687, 719] on input "Continue" at bounding box center [690, 730] width 256 height 50
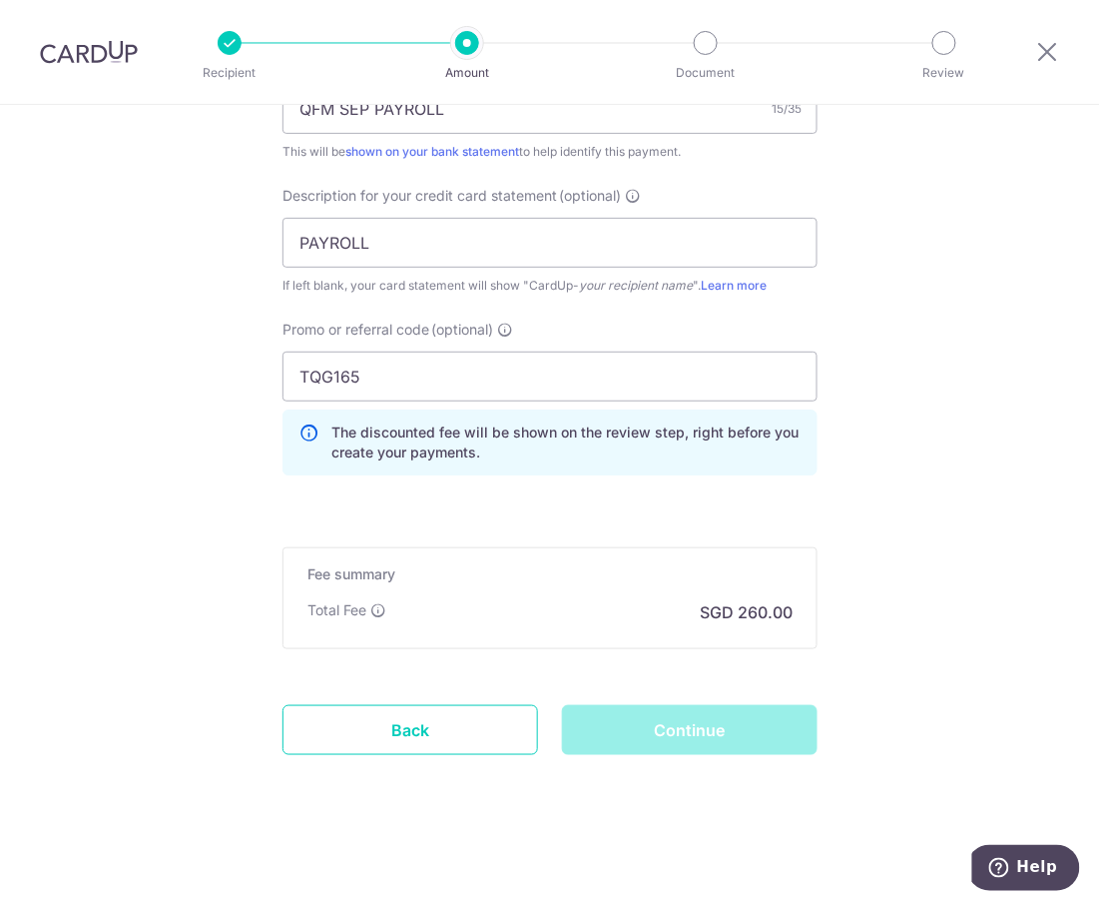
type input "10,000.00"
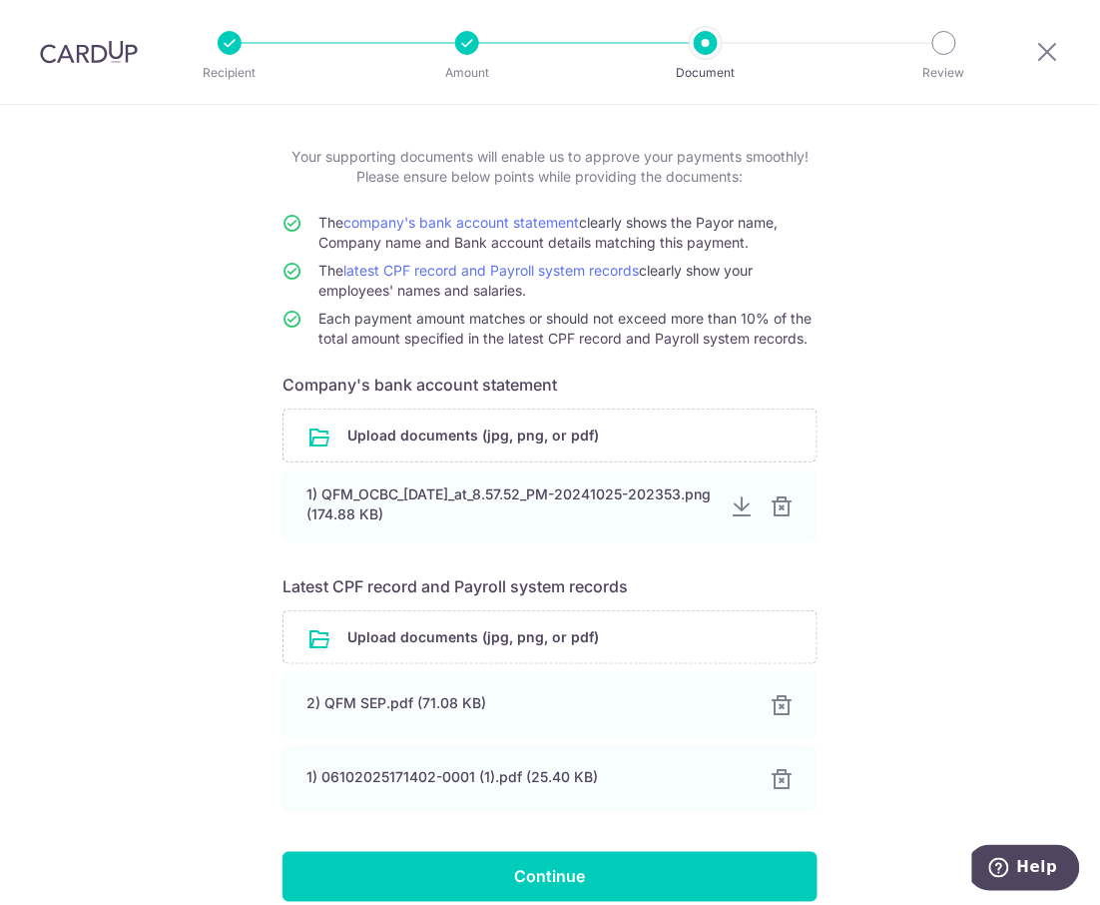
scroll to position [182, 0]
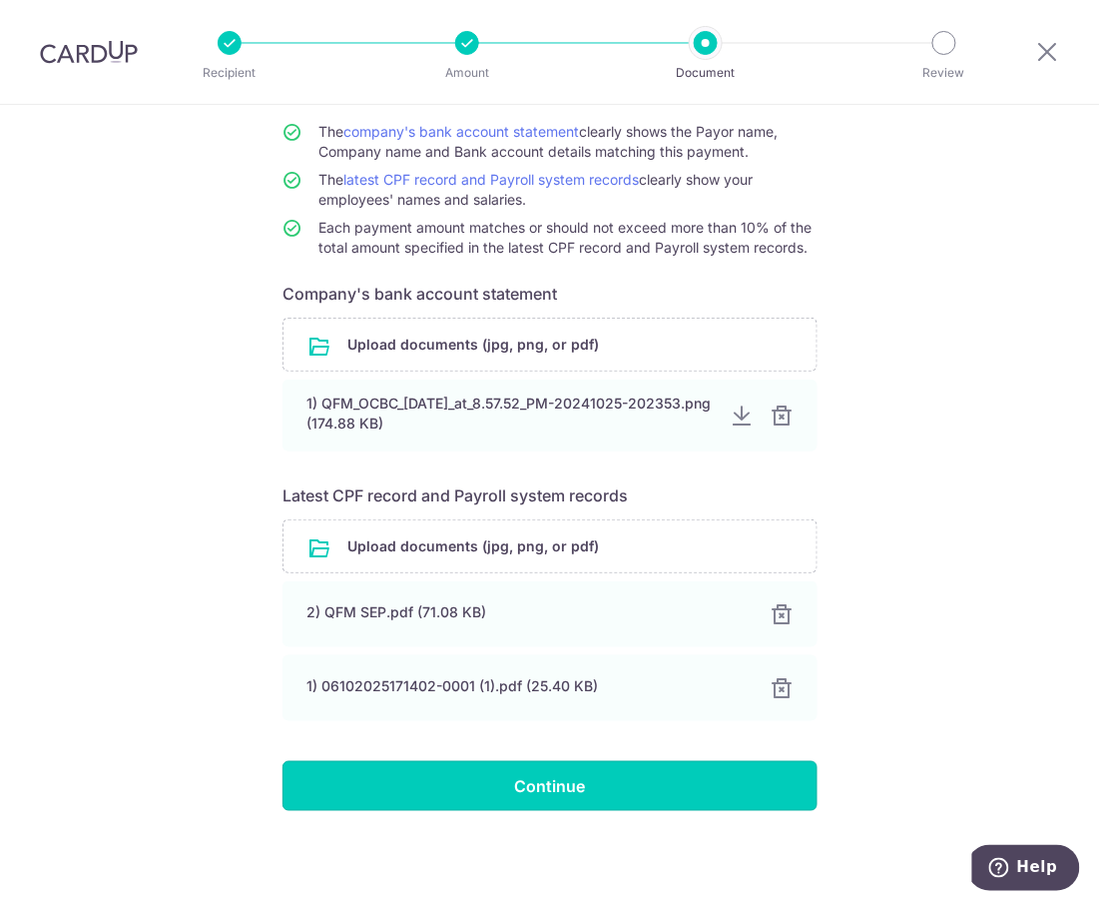
click at [568, 781] on input "Continue" at bounding box center [550, 786] width 535 height 50
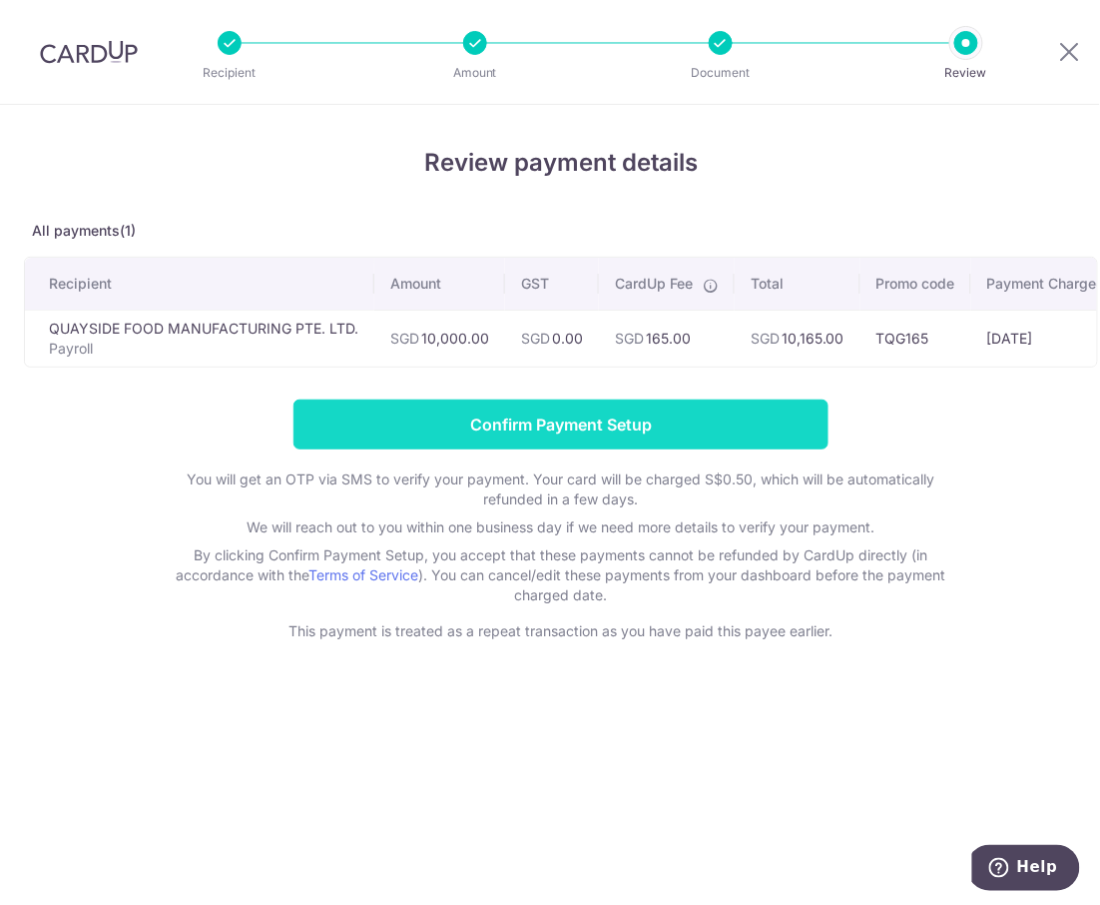
click at [539, 437] on input "Confirm Payment Setup" at bounding box center [561, 424] width 535 height 50
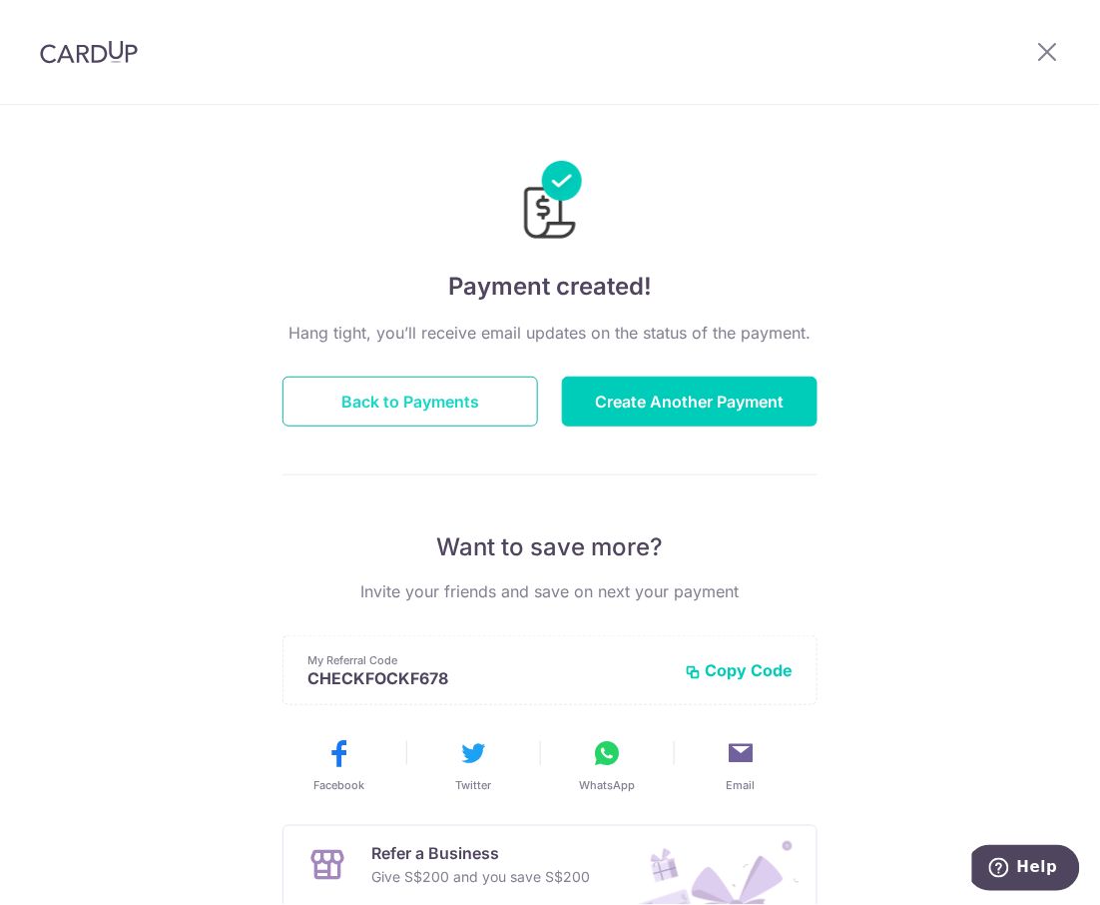
click at [455, 389] on button "Back to Payments" at bounding box center [411, 401] width 256 height 50
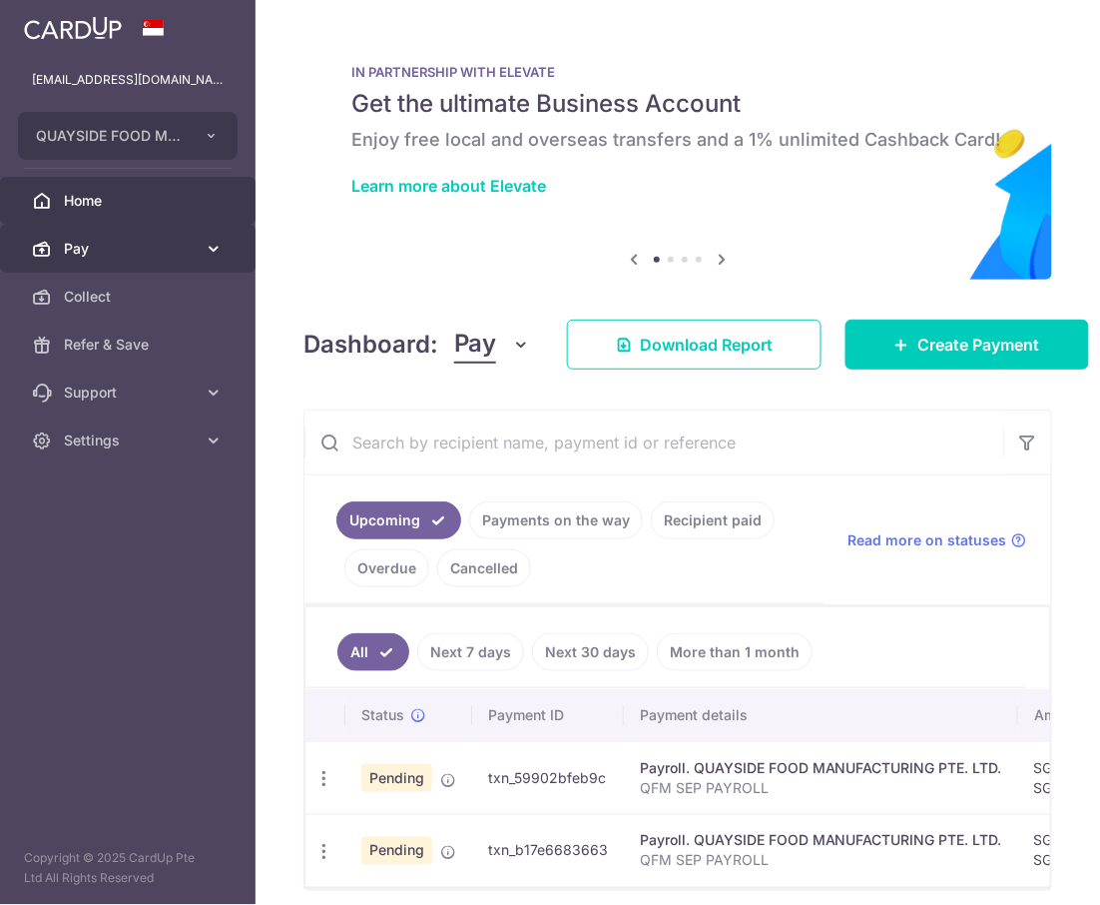
click at [108, 244] on span "Pay" at bounding box center [130, 249] width 132 height 20
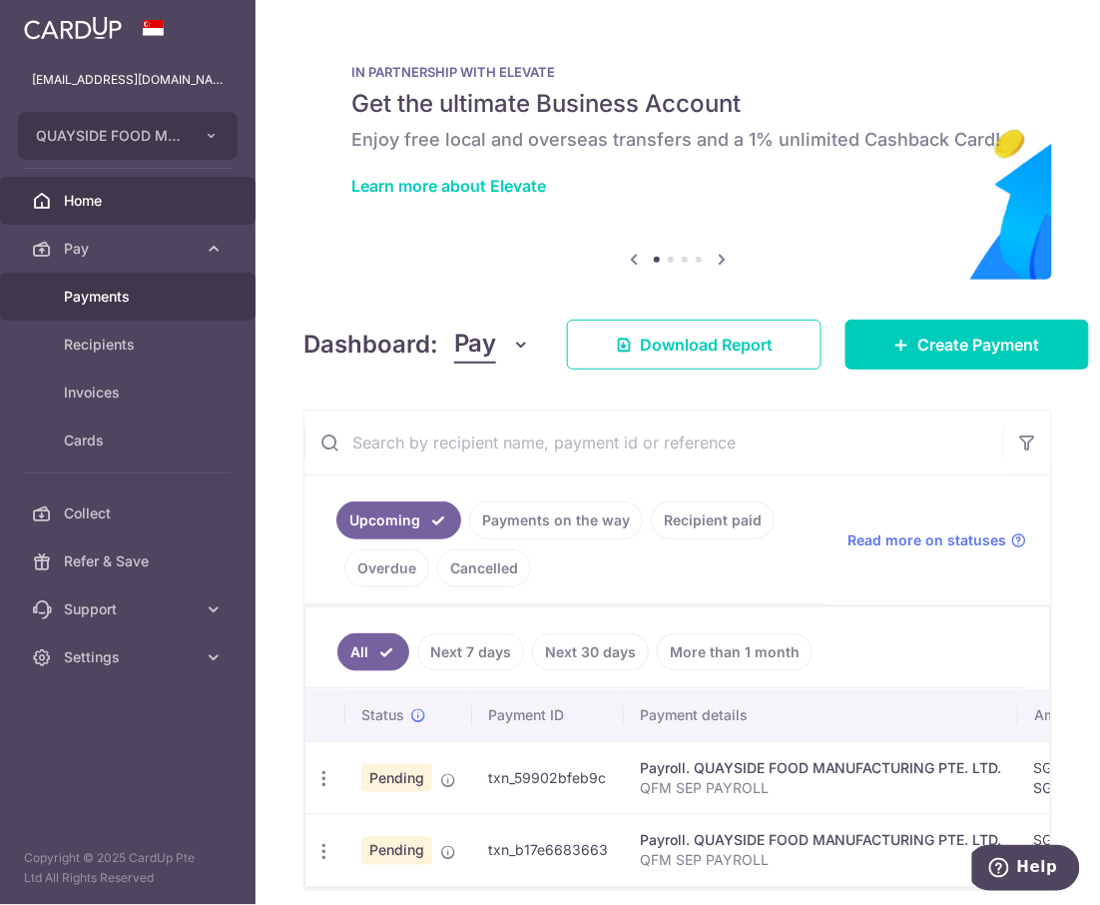
click at [101, 301] on span "Payments" at bounding box center [130, 297] width 132 height 20
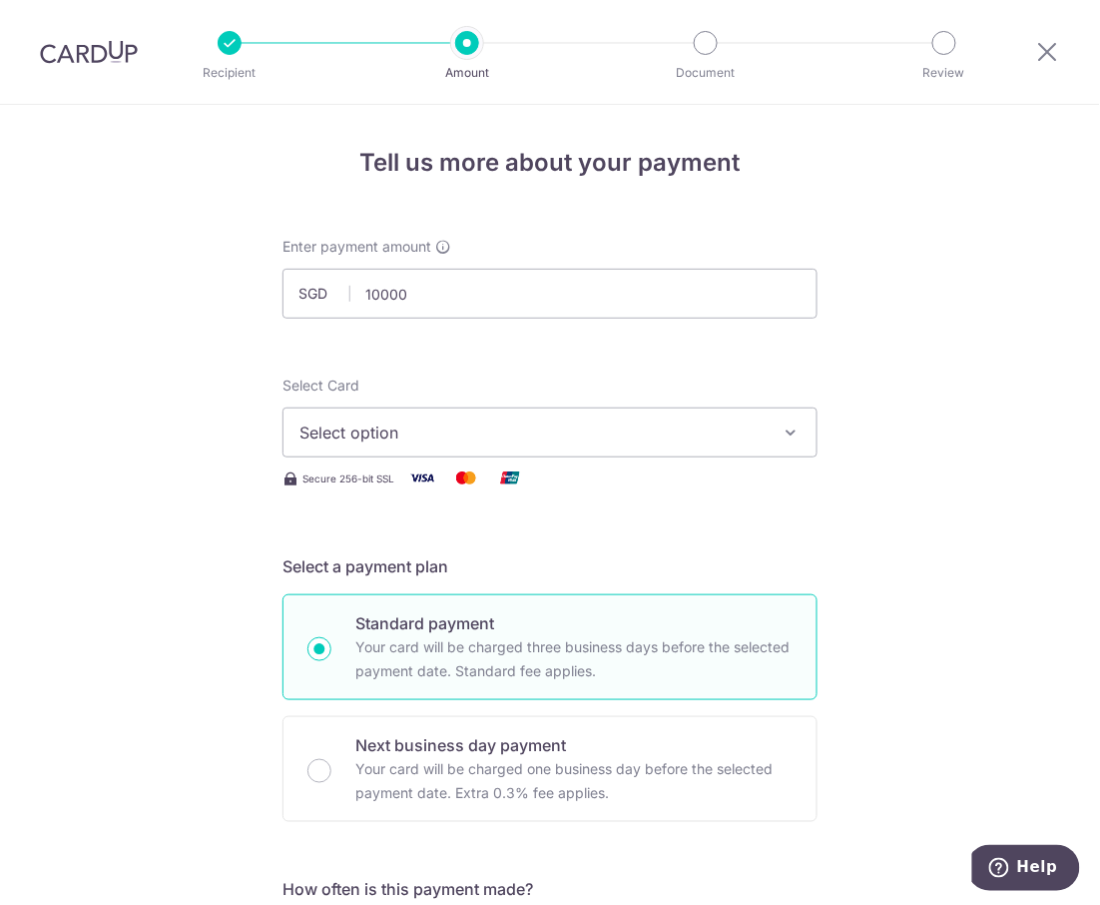
type input "10,000.00"
click at [589, 417] on button "Select option" at bounding box center [550, 432] width 535 height 50
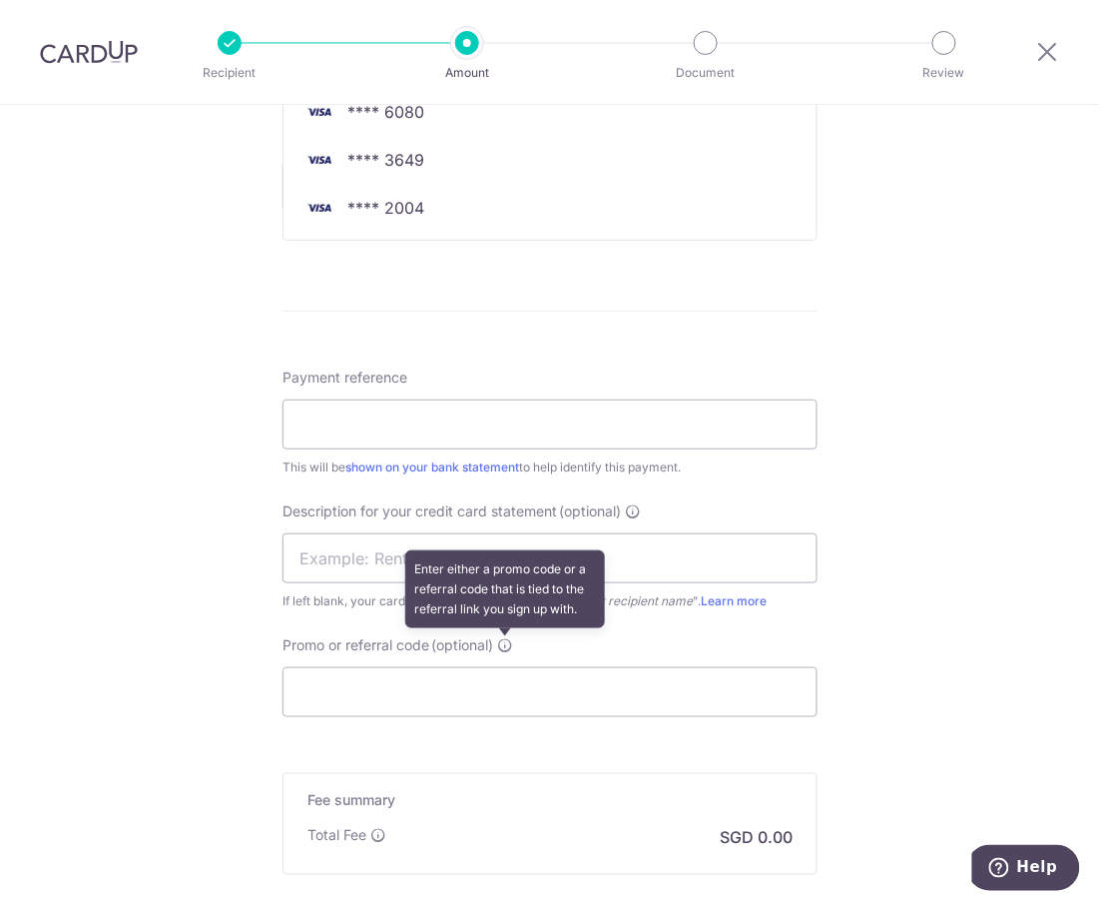
scroll to position [857, 0]
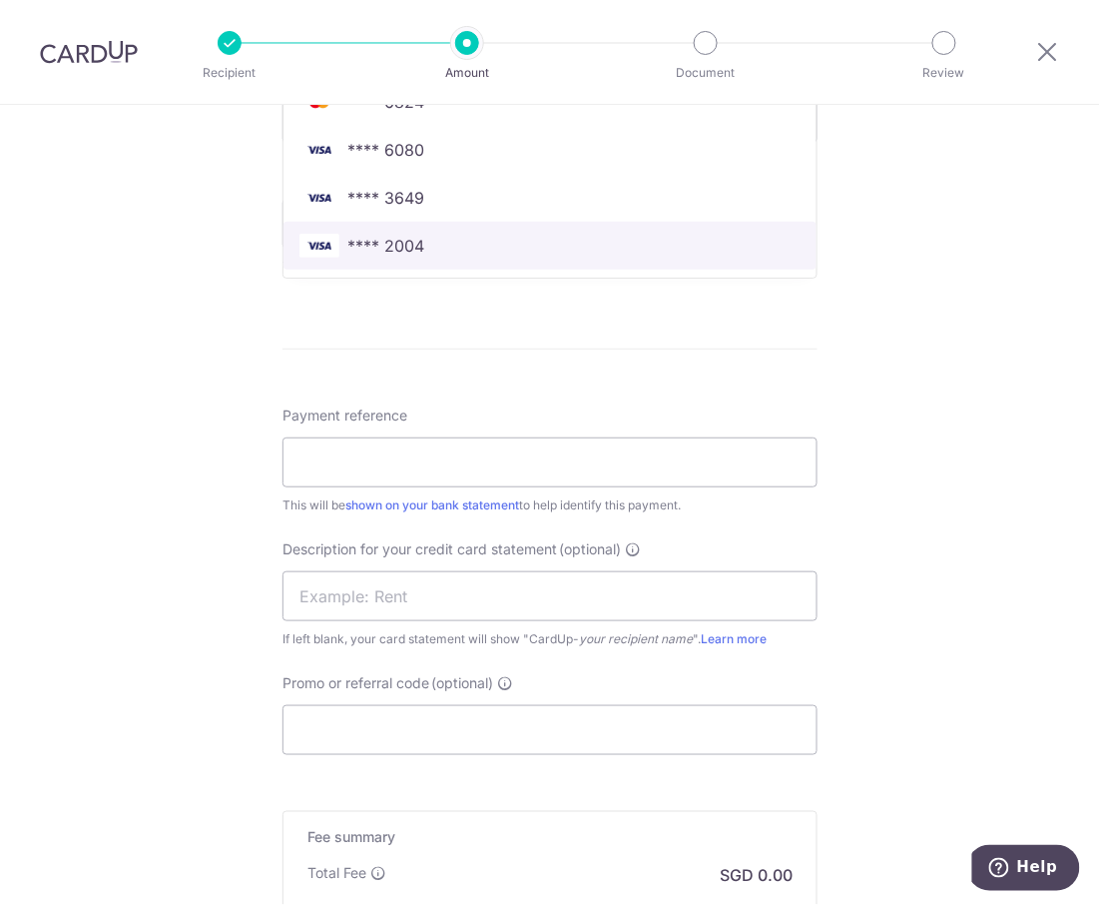
click at [388, 245] on span "**** 2004" at bounding box center [386, 246] width 77 height 24
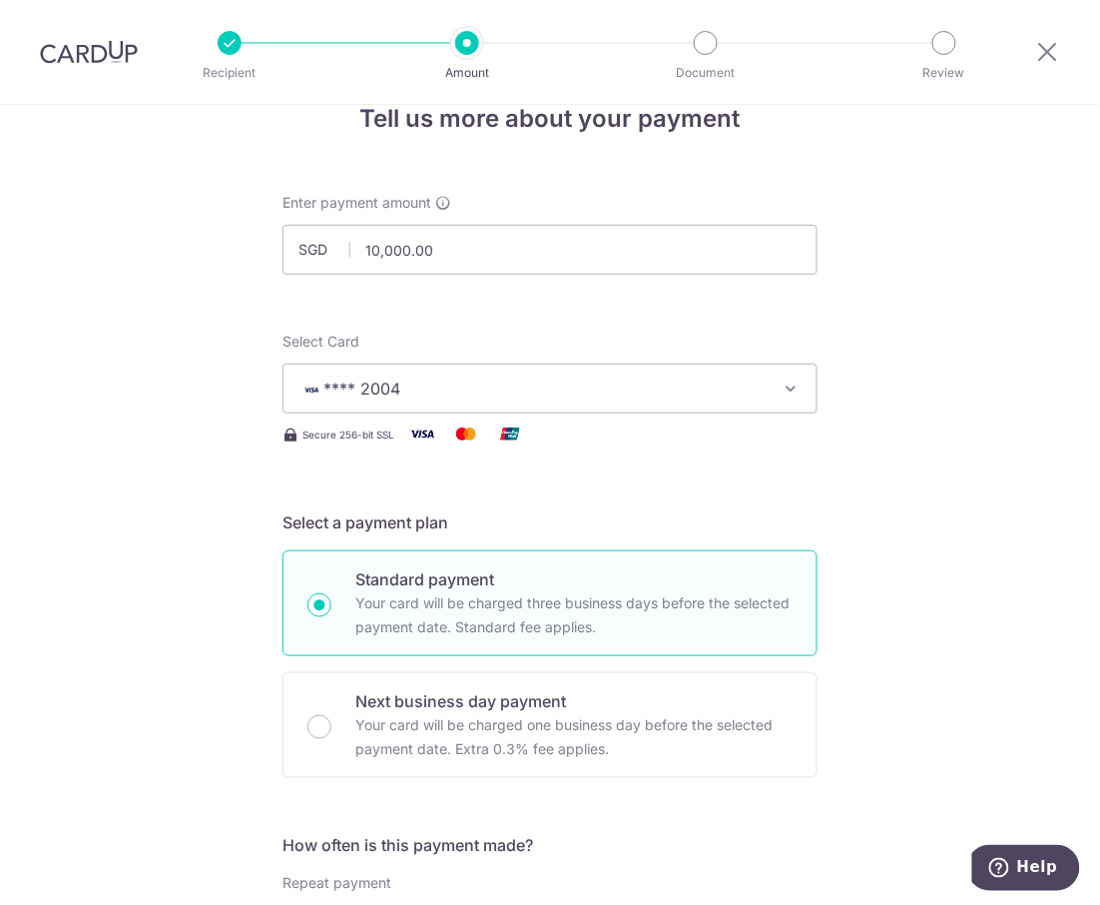
scroll to position [0, 0]
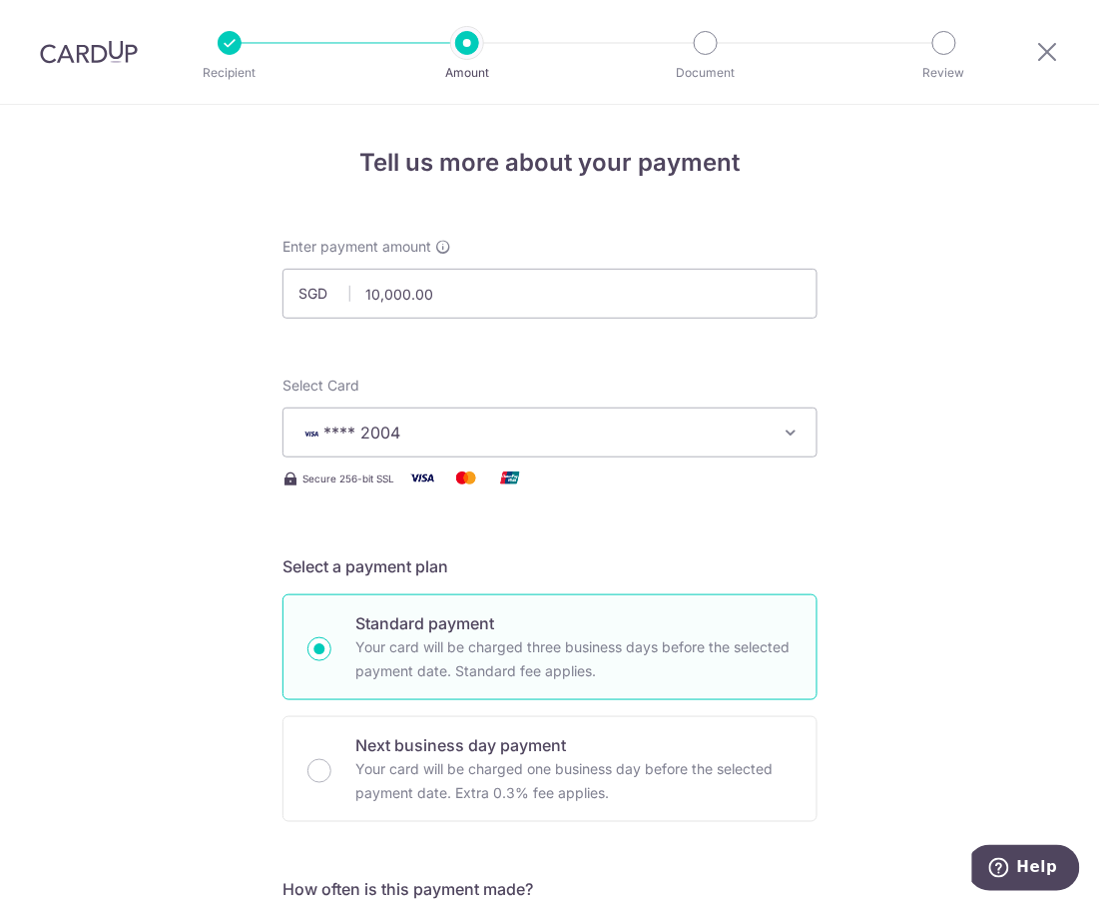
click at [601, 435] on span "**** 2004" at bounding box center [532, 432] width 465 height 24
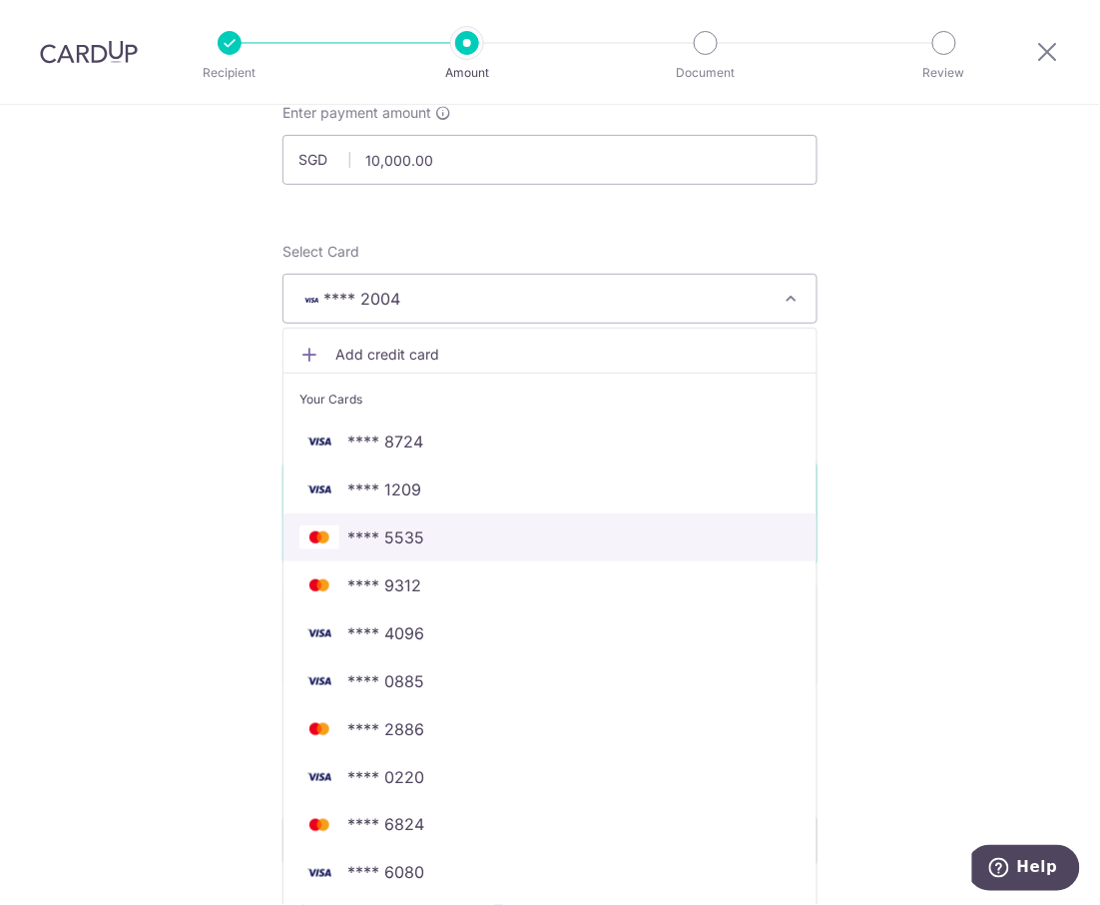
scroll to position [266, 0]
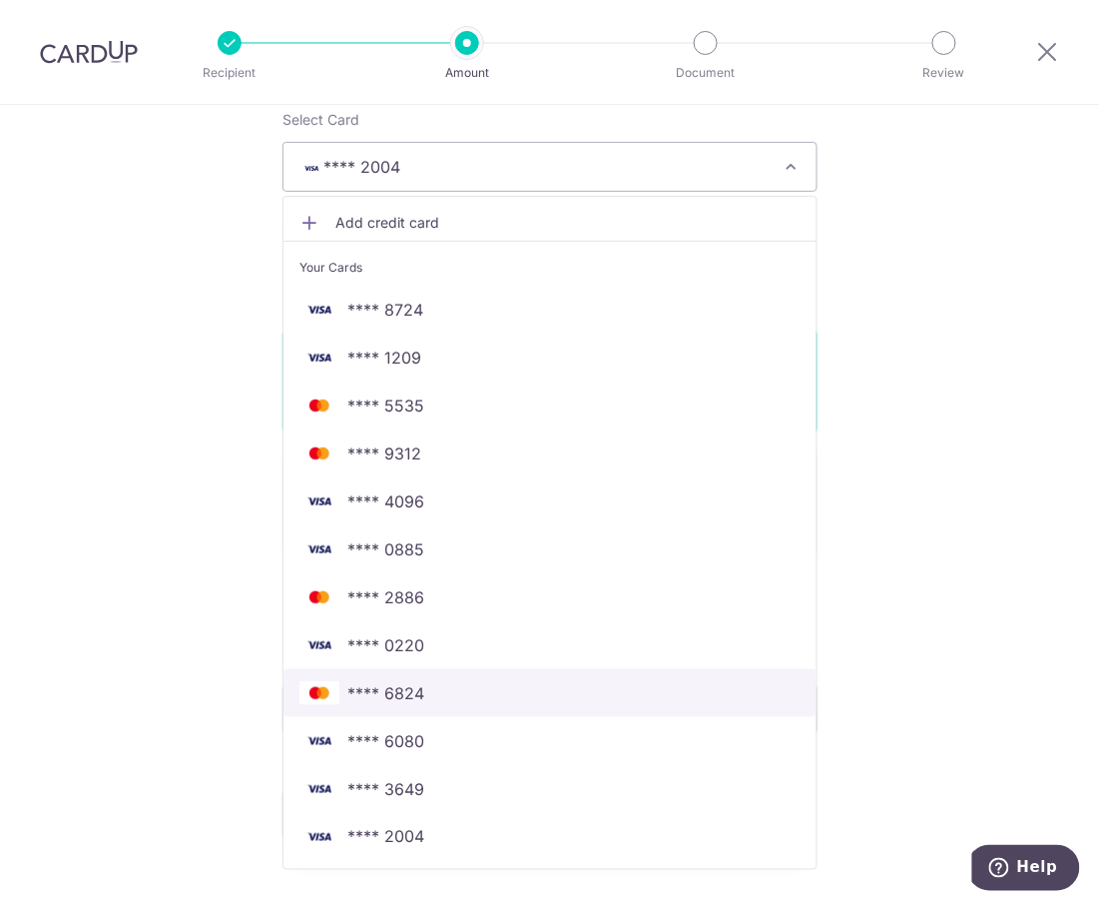
click at [392, 697] on span "**** 6824" at bounding box center [386, 693] width 77 height 24
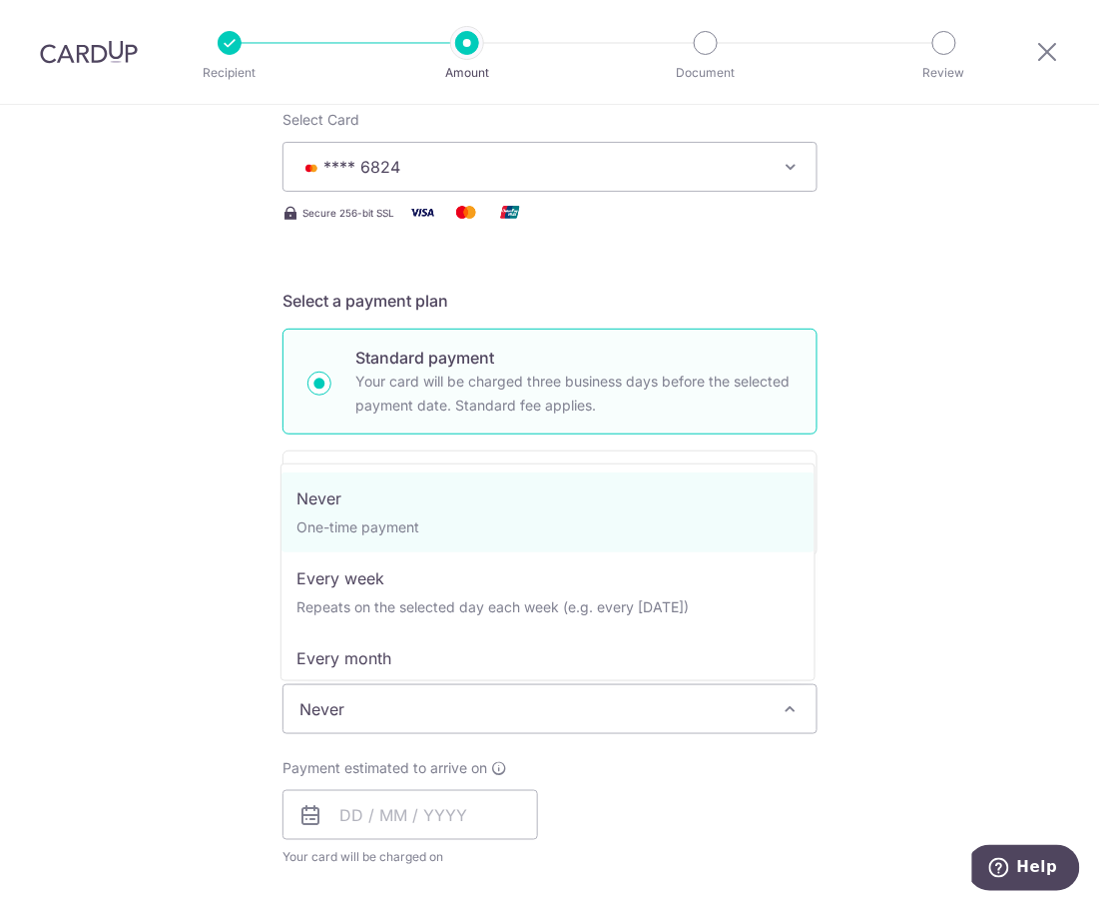
click at [464, 692] on span "Never" at bounding box center [550, 709] width 533 height 48
click at [114, 579] on div "Tell us more about your payment Enter payment amount SGD 10,000.00 10000.00 Sel…" at bounding box center [550, 799] width 1100 height 1920
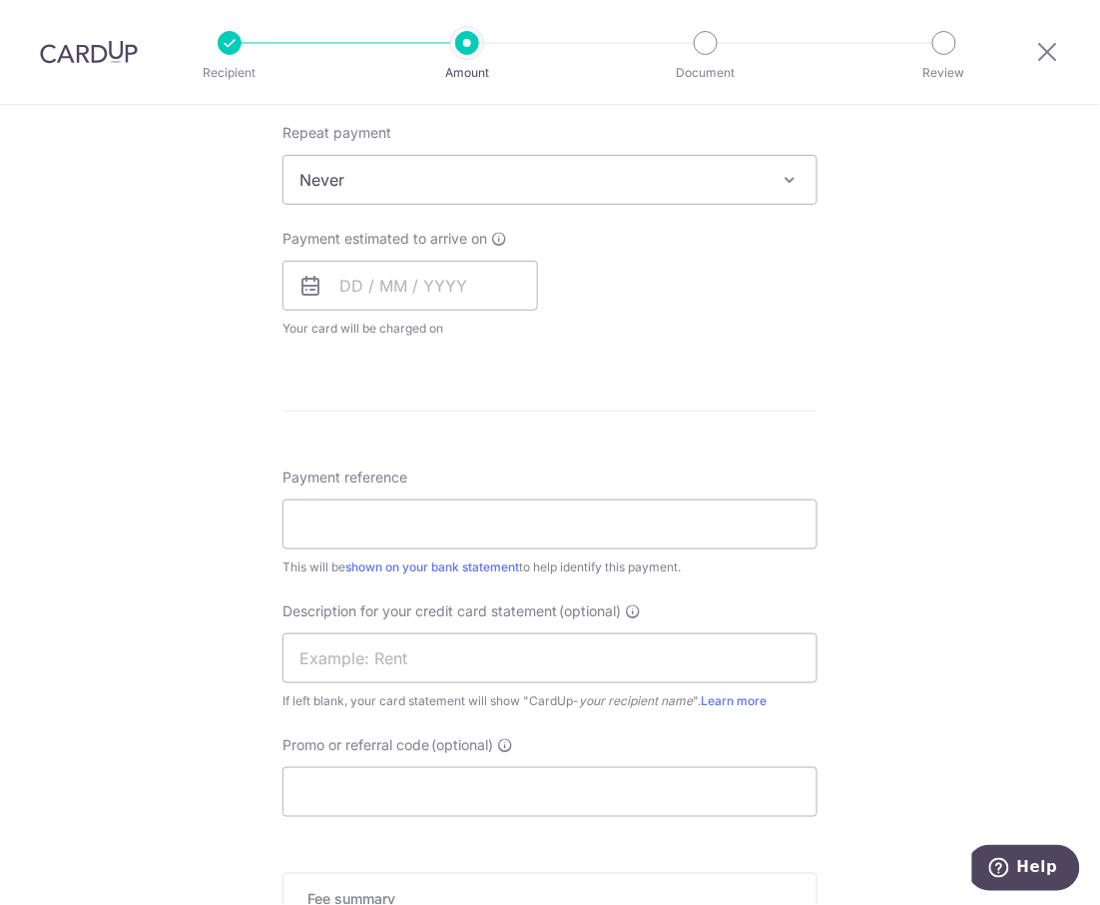
scroll to position [799, 0]
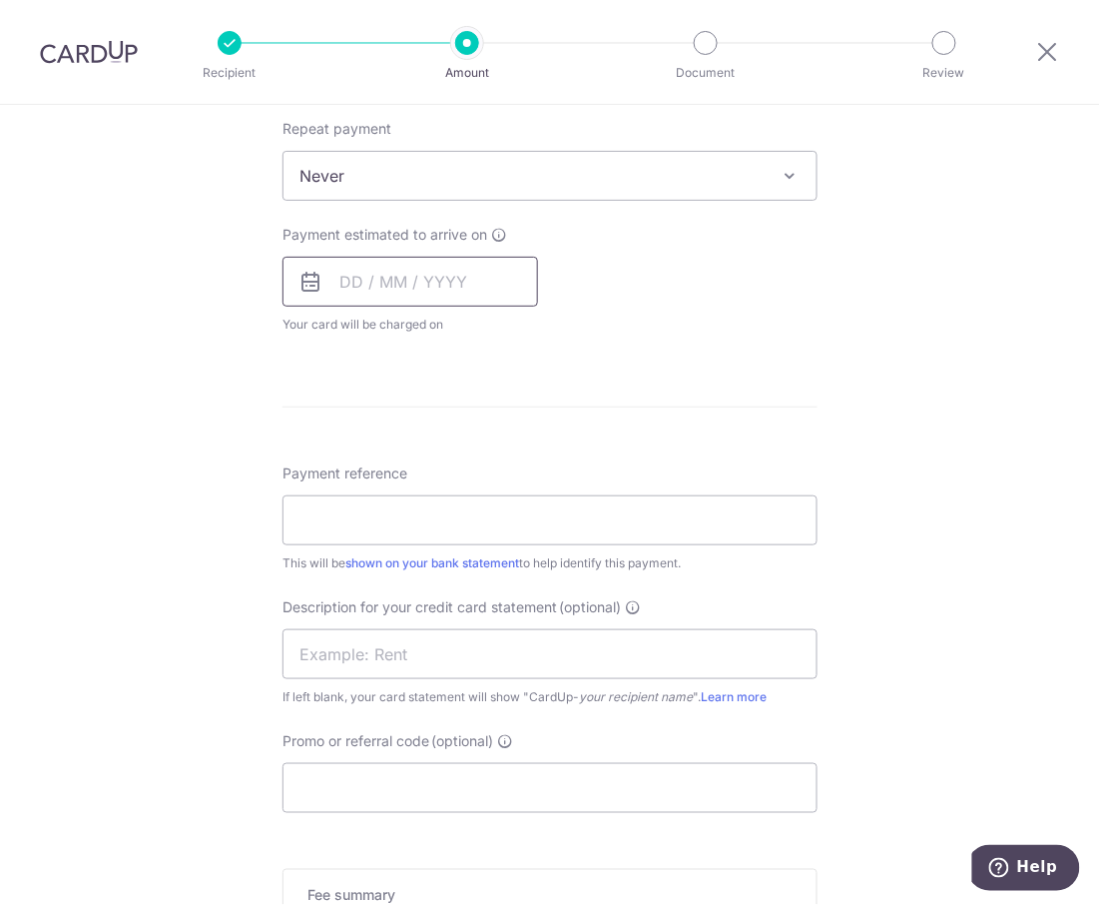
click at [492, 284] on input "text" at bounding box center [411, 282] width 256 height 50
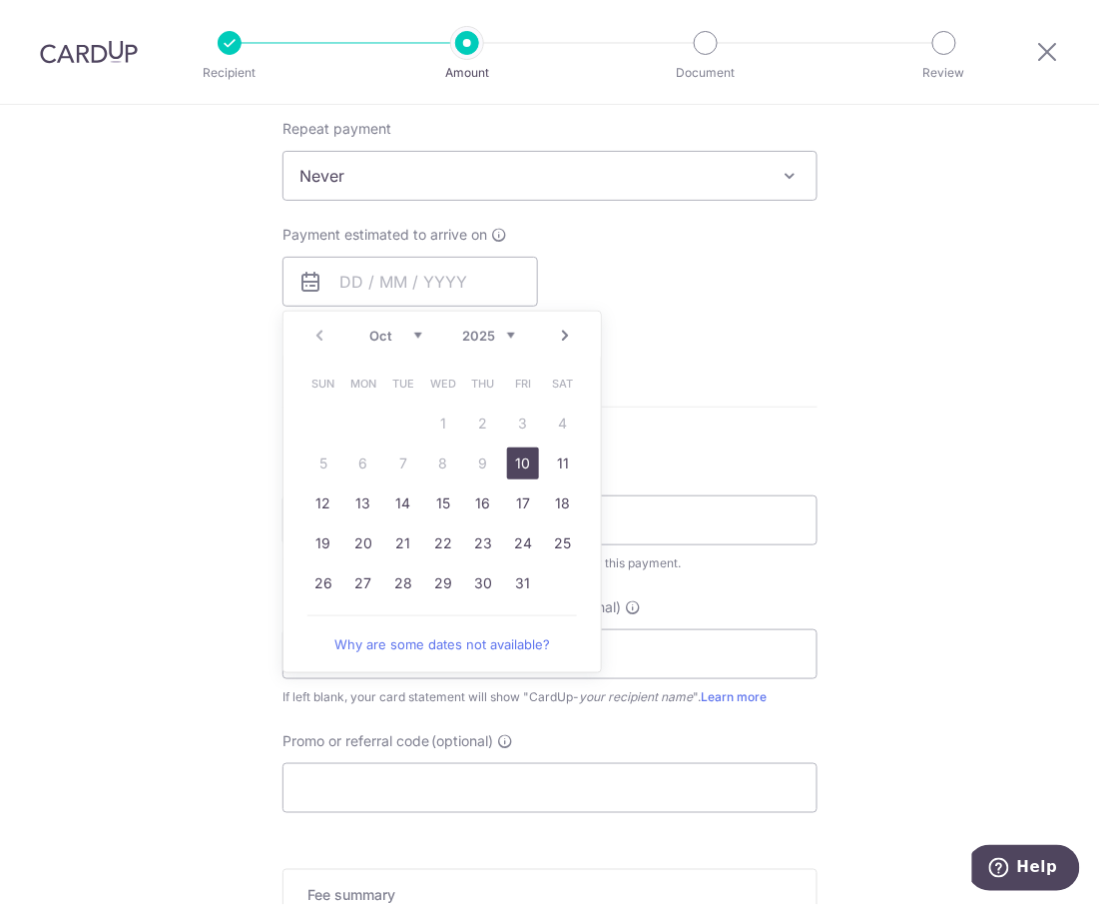
click at [517, 467] on link "10" at bounding box center [523, 463] width 32 height 32
type input "[DATE]"
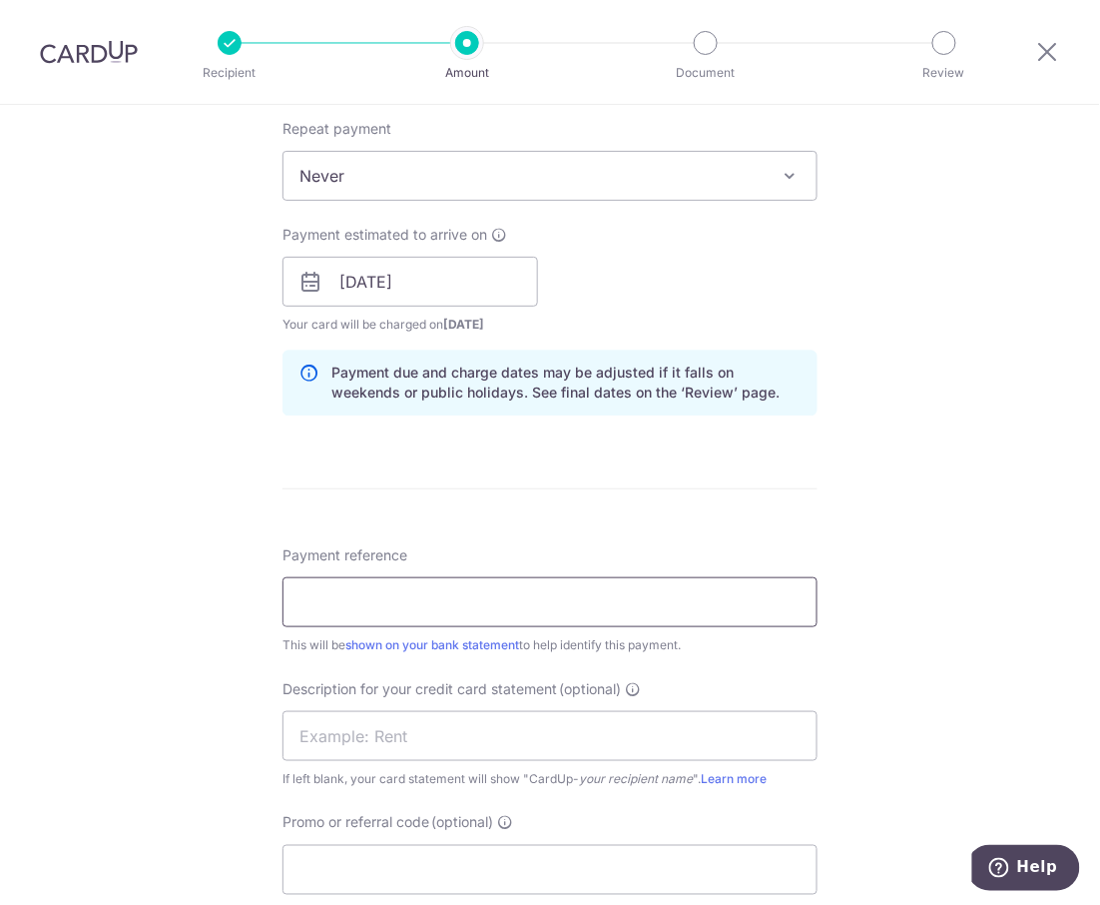
click at [436, 603] on input "Payment reference" at bounding box center [550, 602] width 535 height 50
type input "QFM SEP PAYROLL"
click at [404, 748] on input "text" at bounding box center [550, 736] width 535 height 50
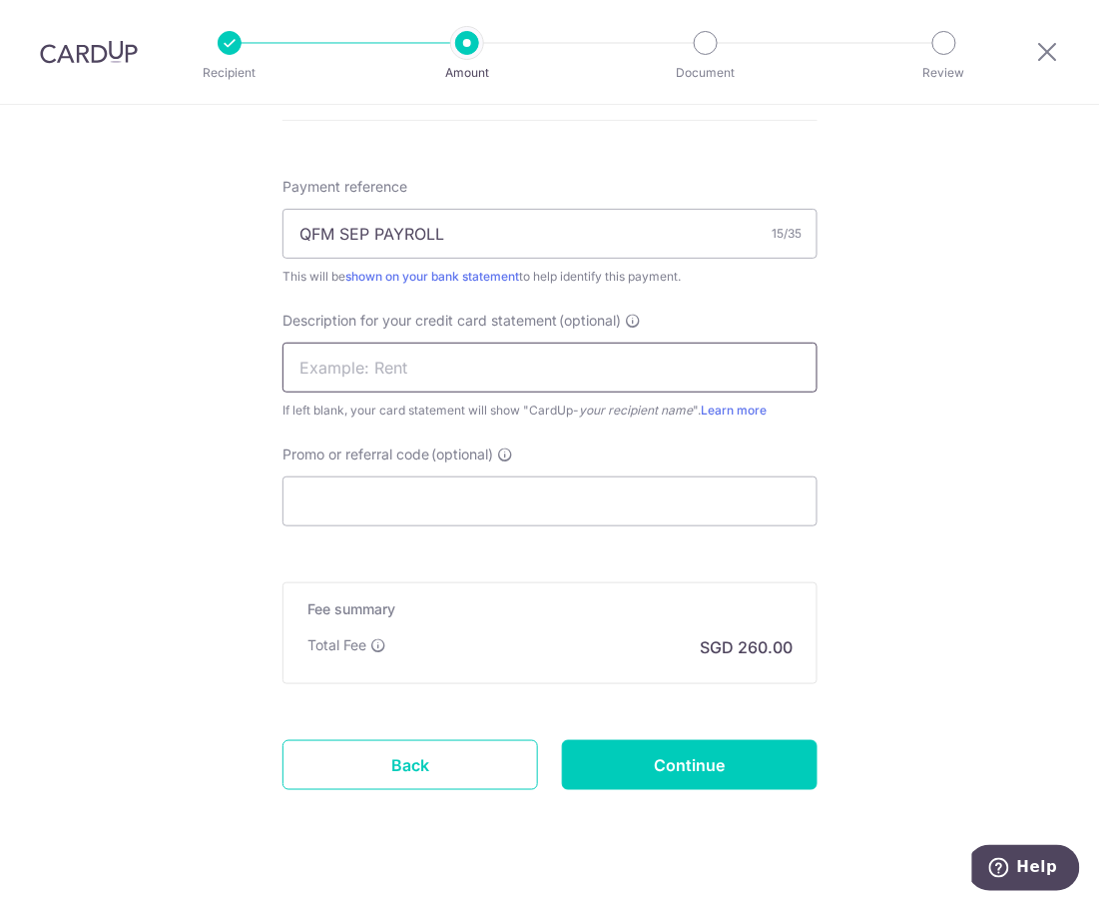
scroll to position [1198, 0]
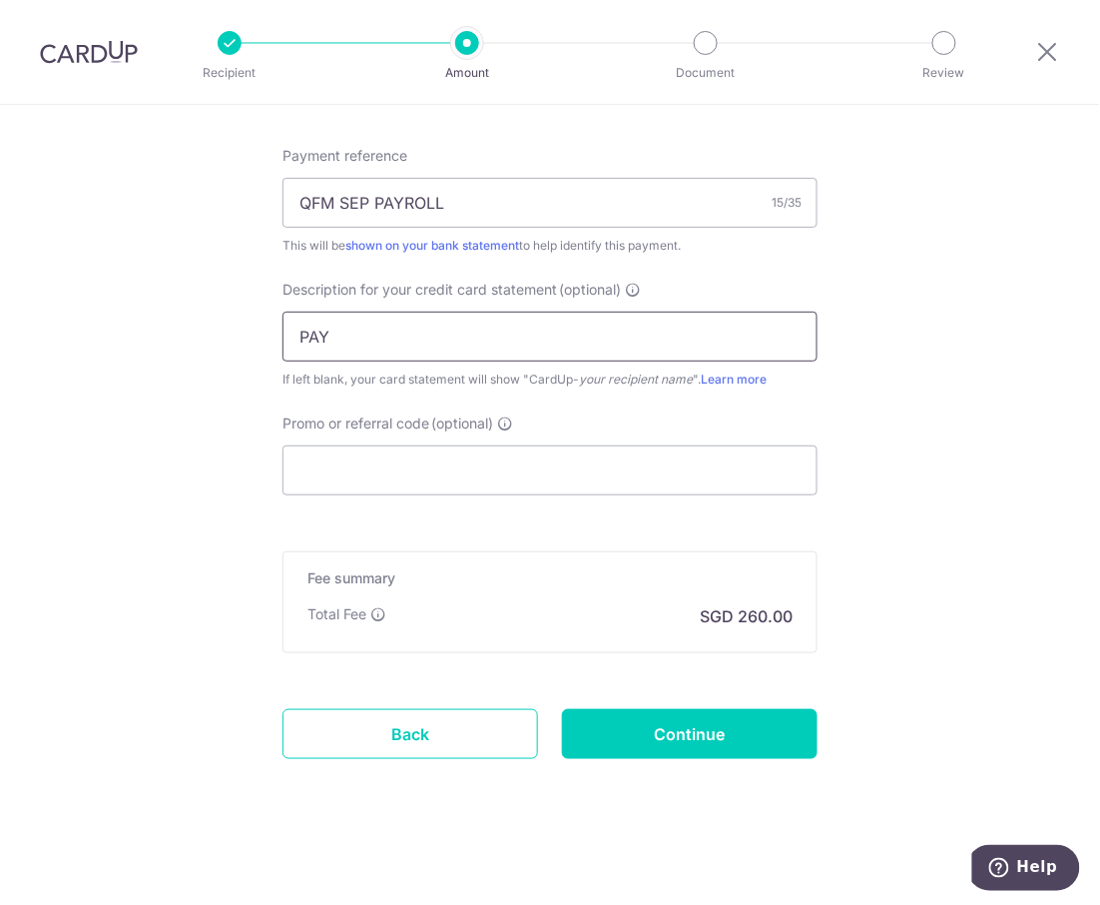
type input "PAYROLL"
click at [679, 744] on input "Continue" at bounding box center [690, 734] width 256 height 50
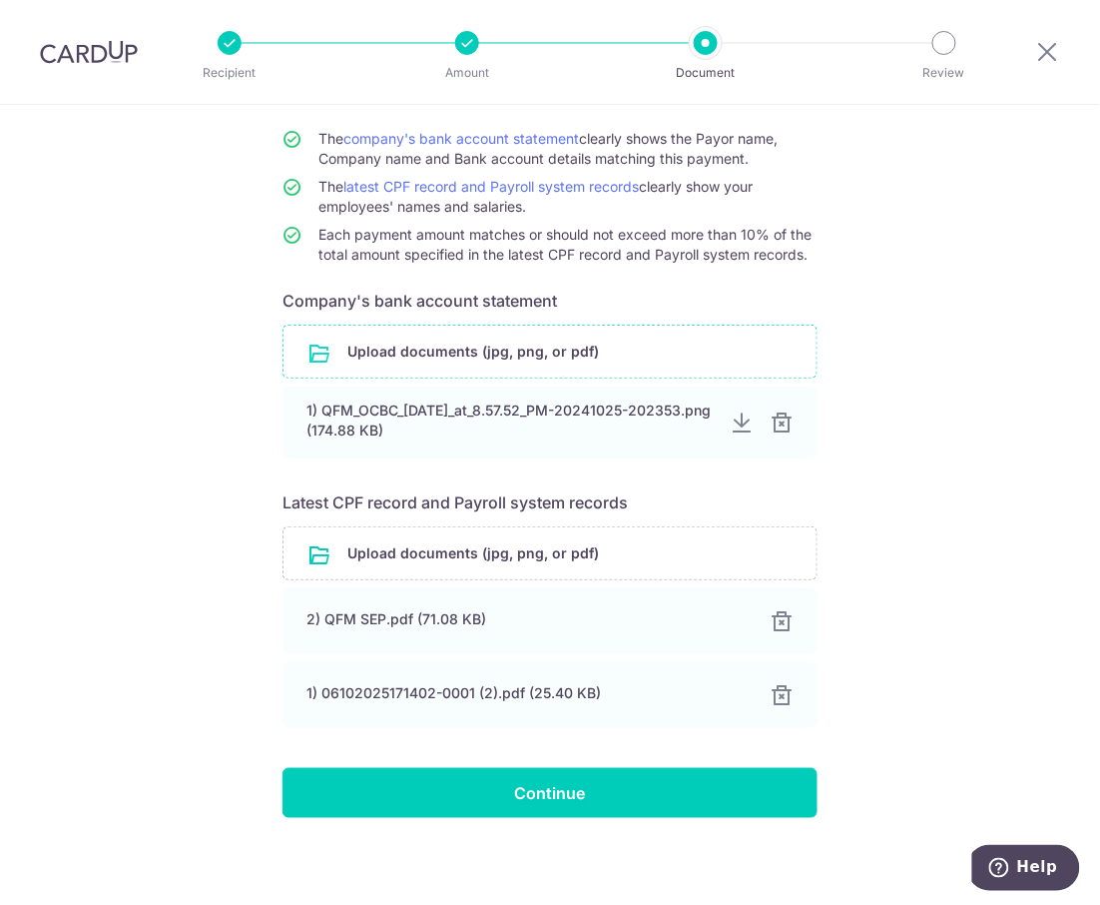
scroll to position [182, 0]
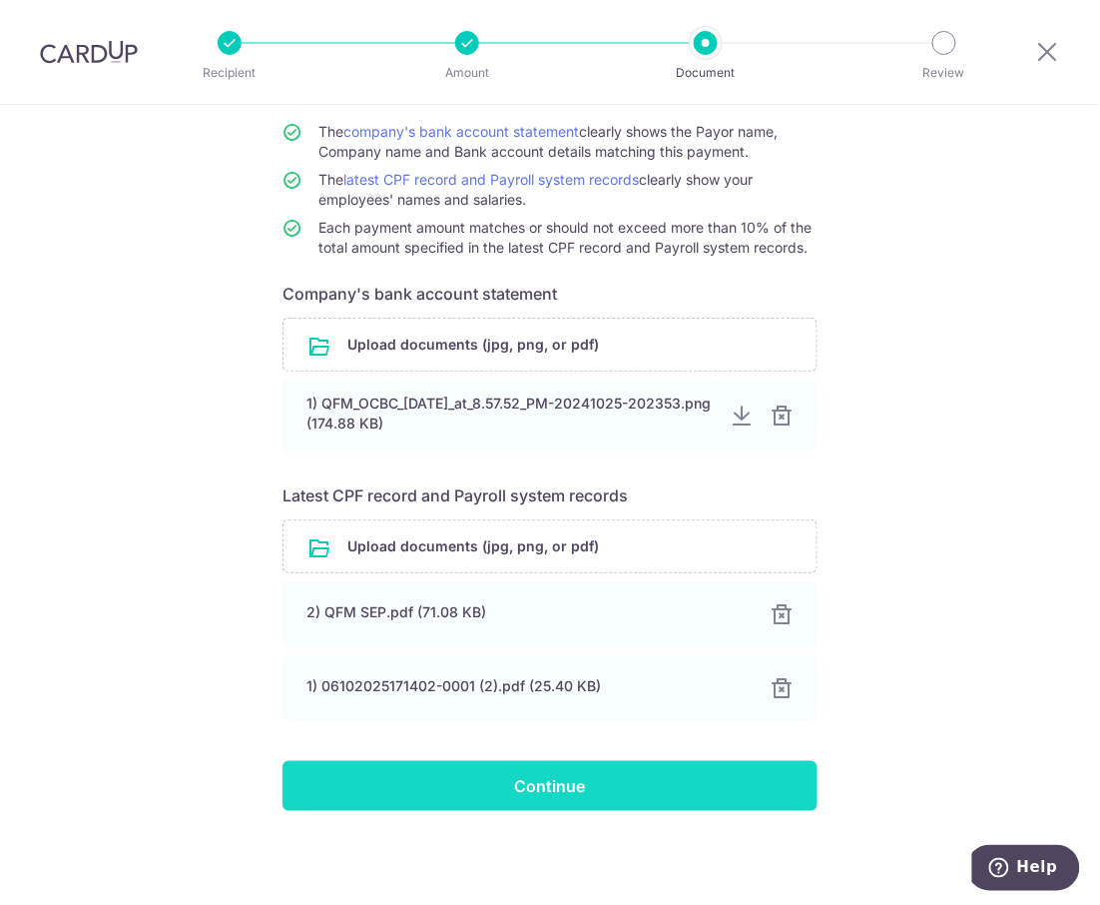
click at [541, 785] on input "Continue" at bounding box center [550, 786] width 535 height 50
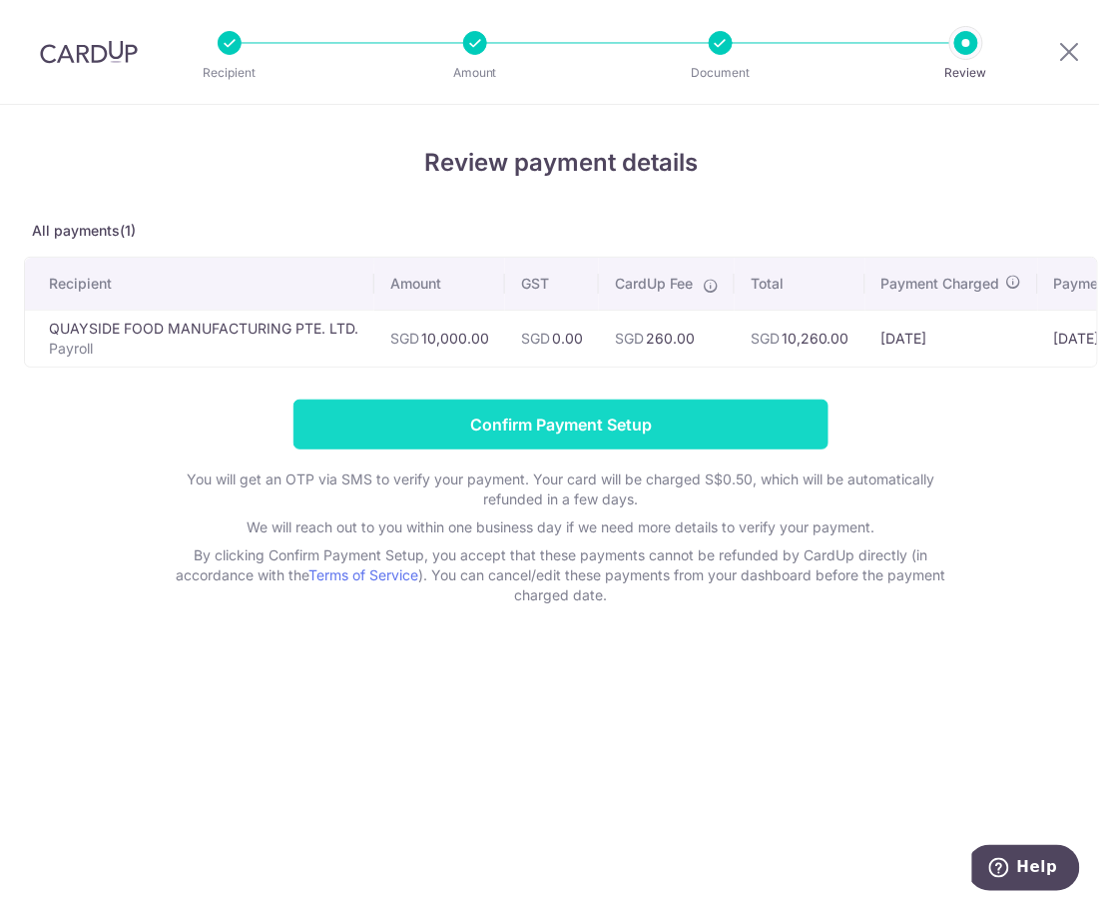
click at [615, 435] on input "Confirm Payment Setup" at bounding box center [561, 424] width 535 height 50
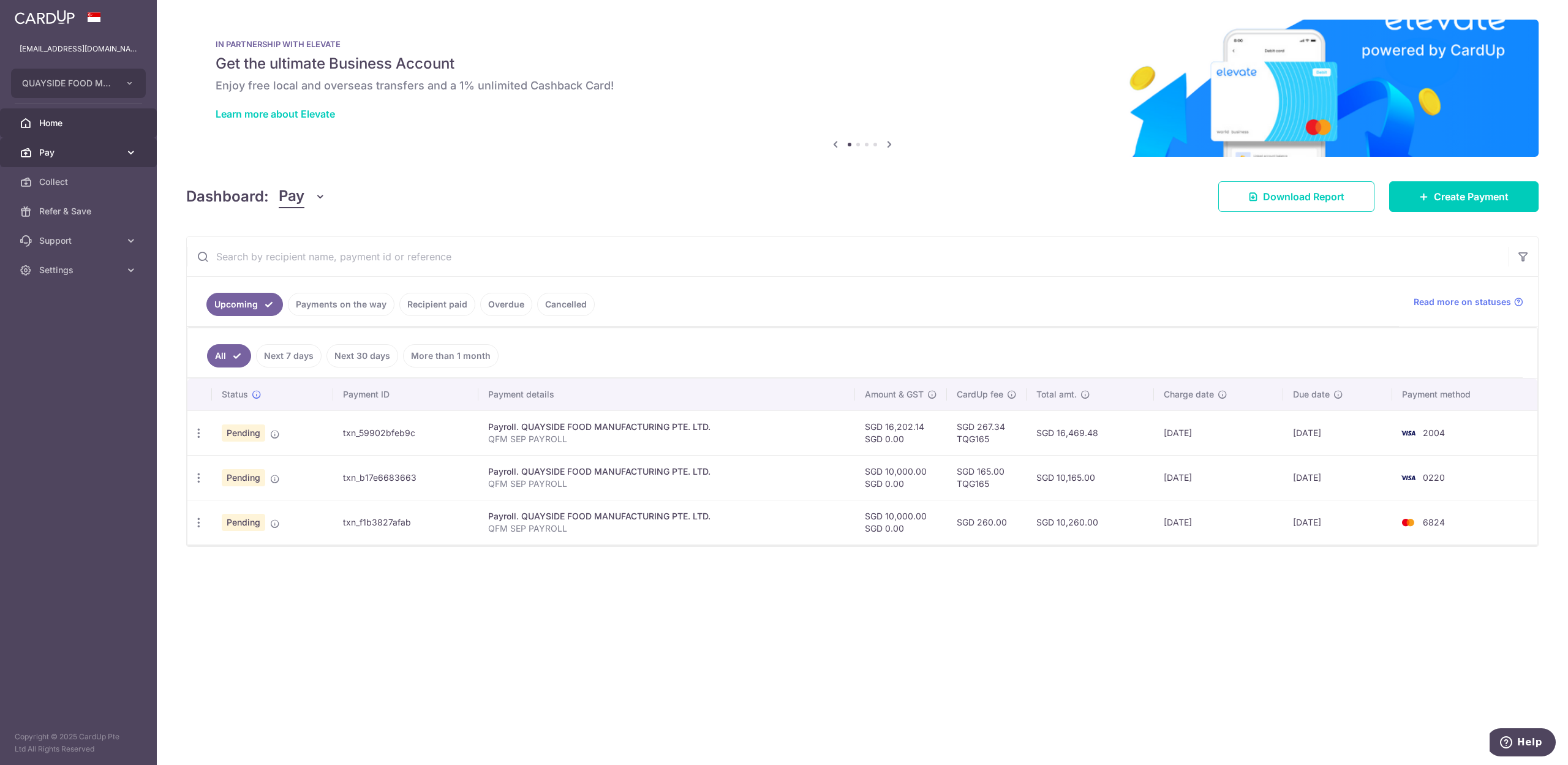
click at [60, 158] on span "Pay" at bounding box center [80, 153] width 81 height 12
click at [61, 182] on span "Payments" at bounding box center [80, 182] width 81 height 12
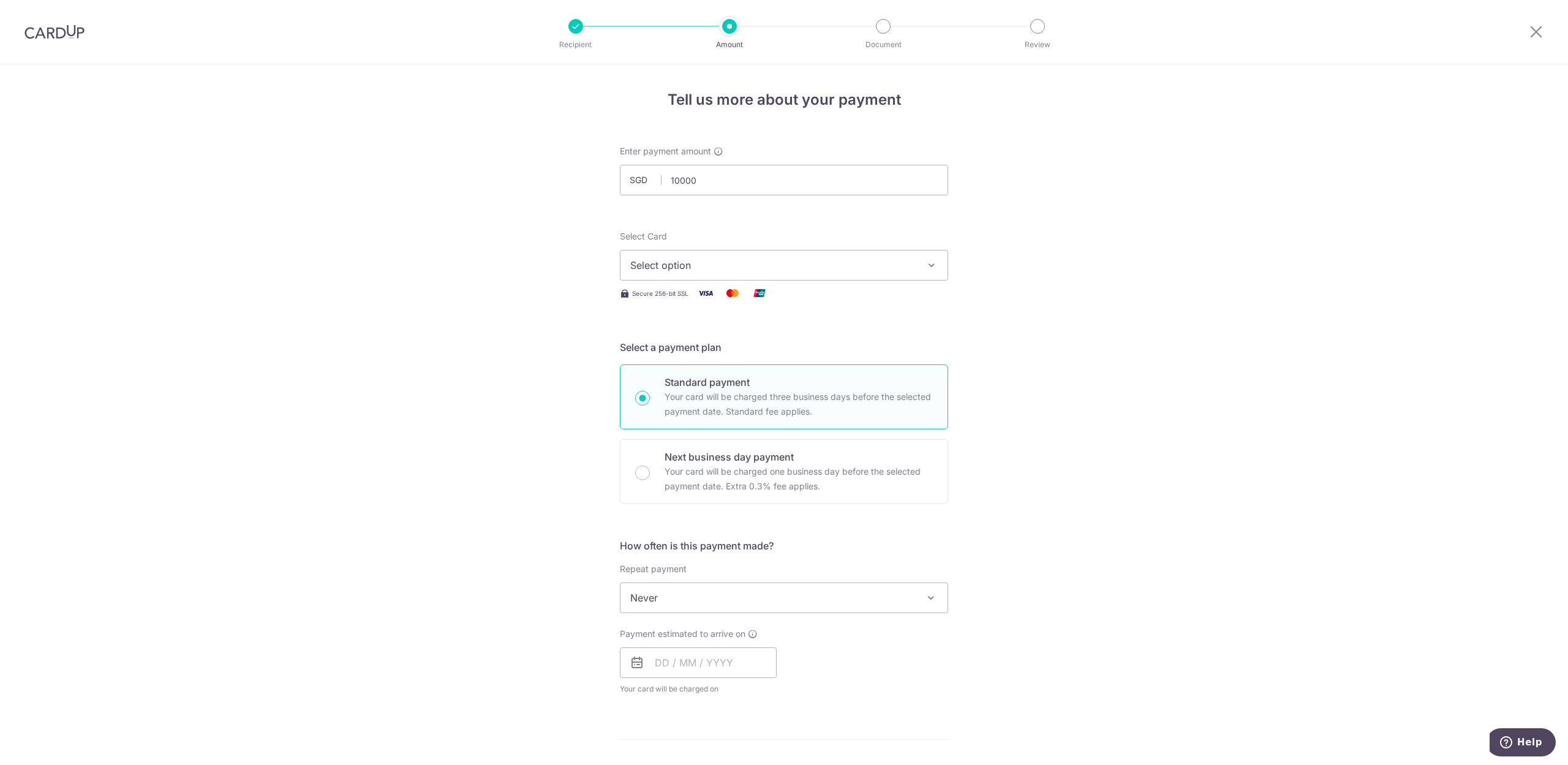
type input "10,000.00"
click at [824, 263] on span "Select option" at bounding box center [773, 265] width 285 height 15
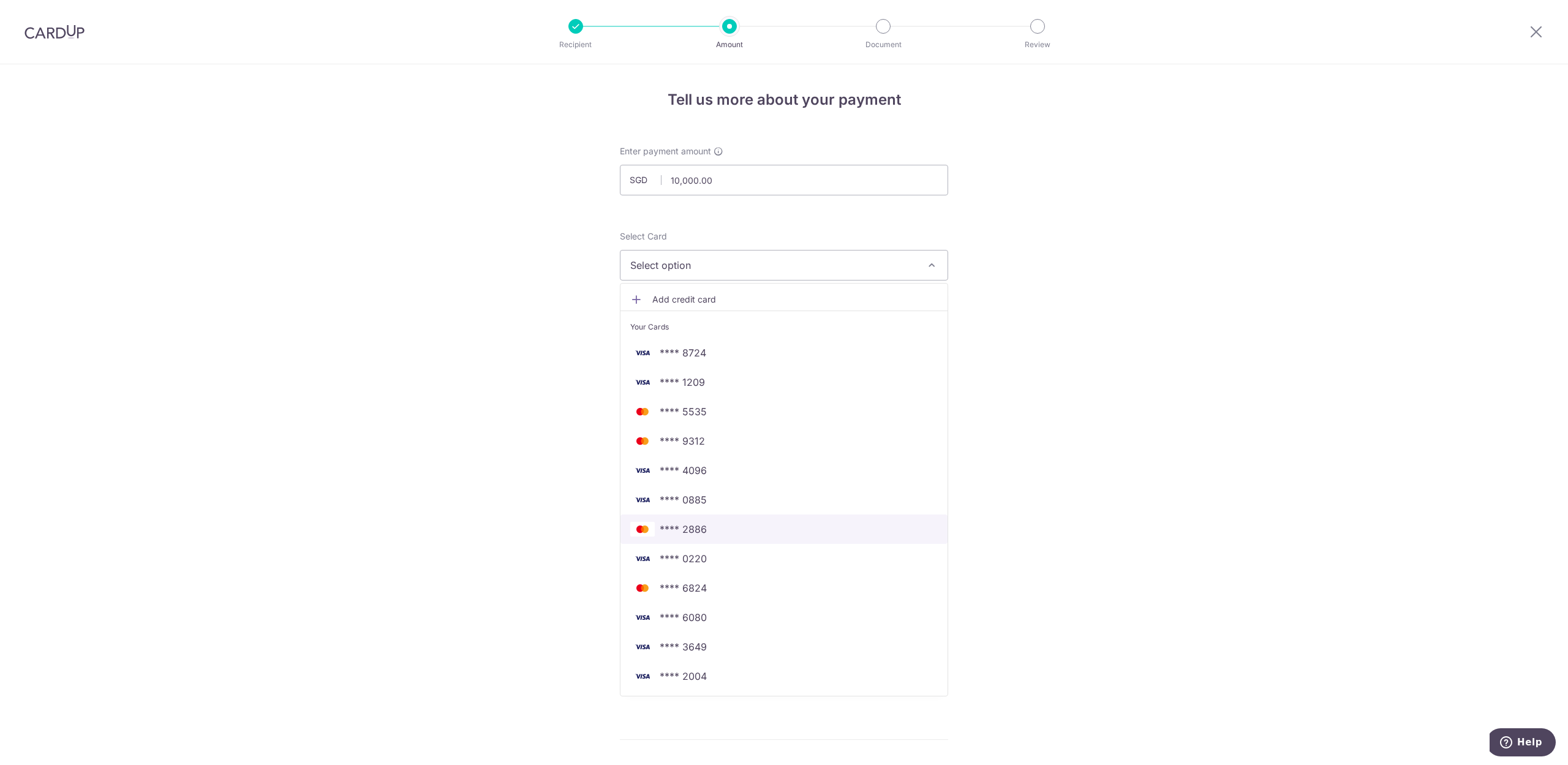
click at [674, 532] on span "**** 2886" at bounding box center [683, 529] width 47 height 15
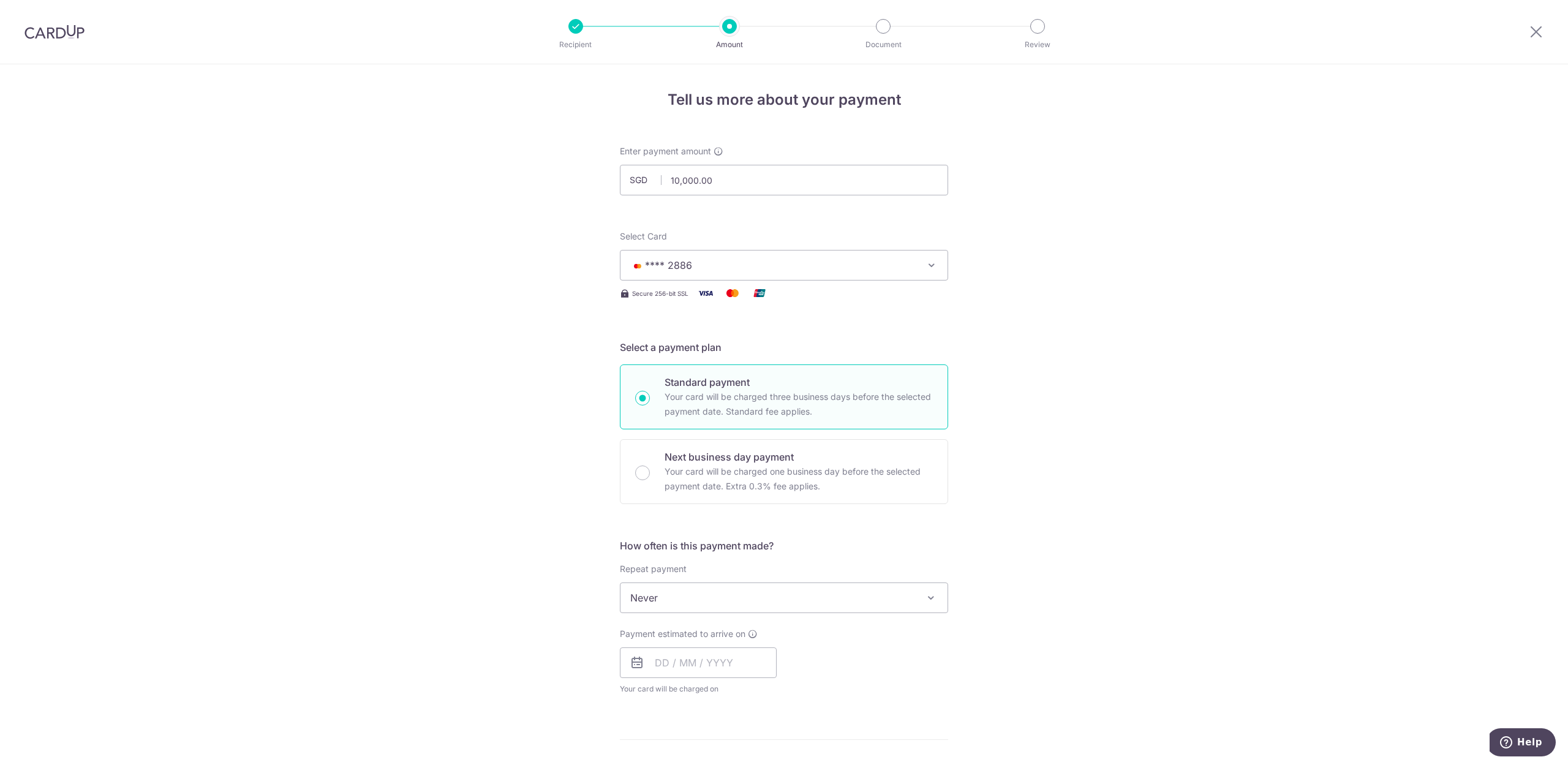
click at [1047, 449] on div "Tell us more about your payment Enter payment amount SGD 10,000.00 10000.00 Sel…" at bounding box center [784, 653] width 1568 height 1178
click at [686, 672] on input "text" at bounding box center [699, 663] width 157 height 31
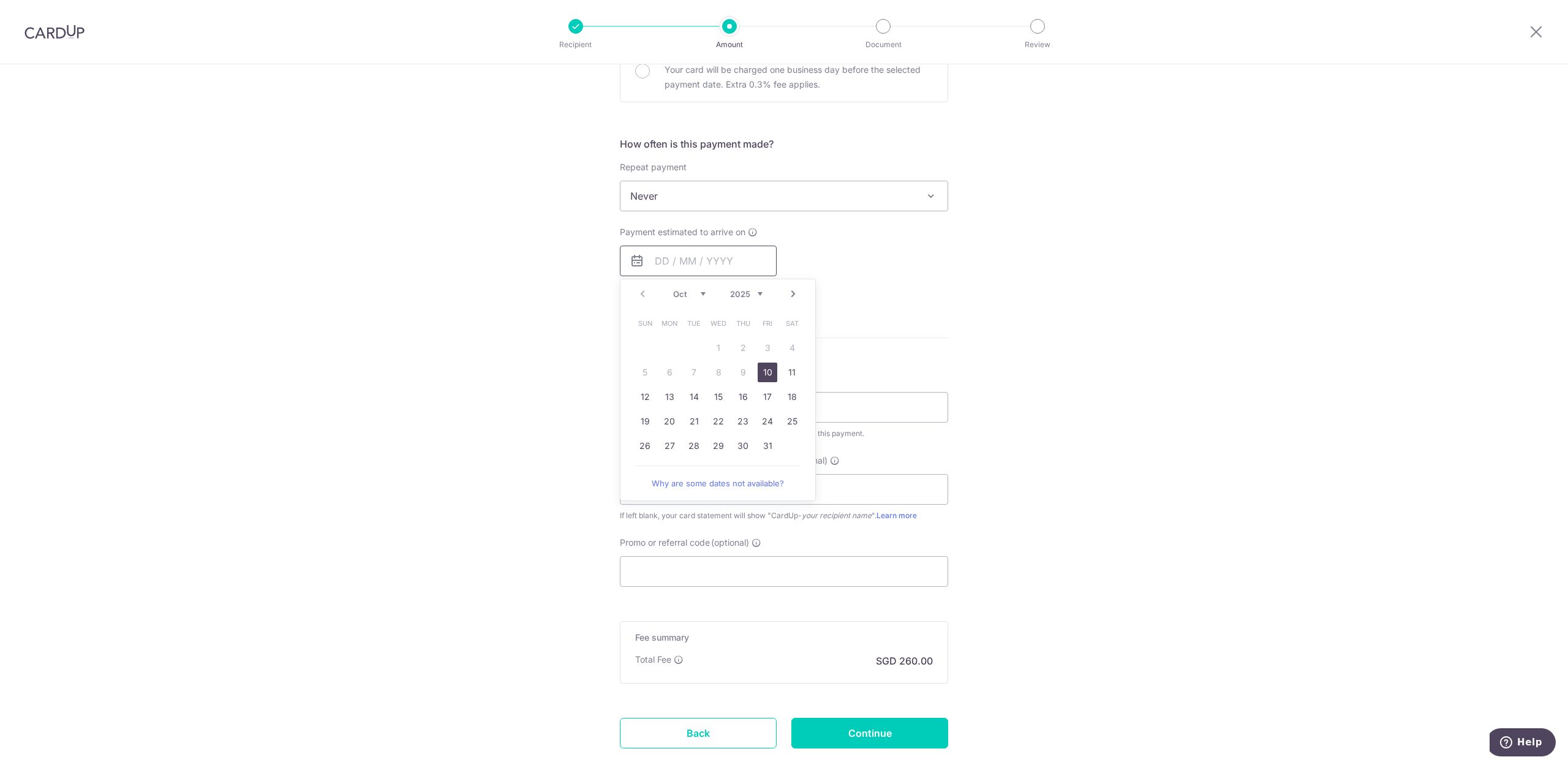
scroll to position [408, 0]
click at [761, 366] on link "10" at bounding box center [767, 366] width 20 height 20
type input "10/10/2025"
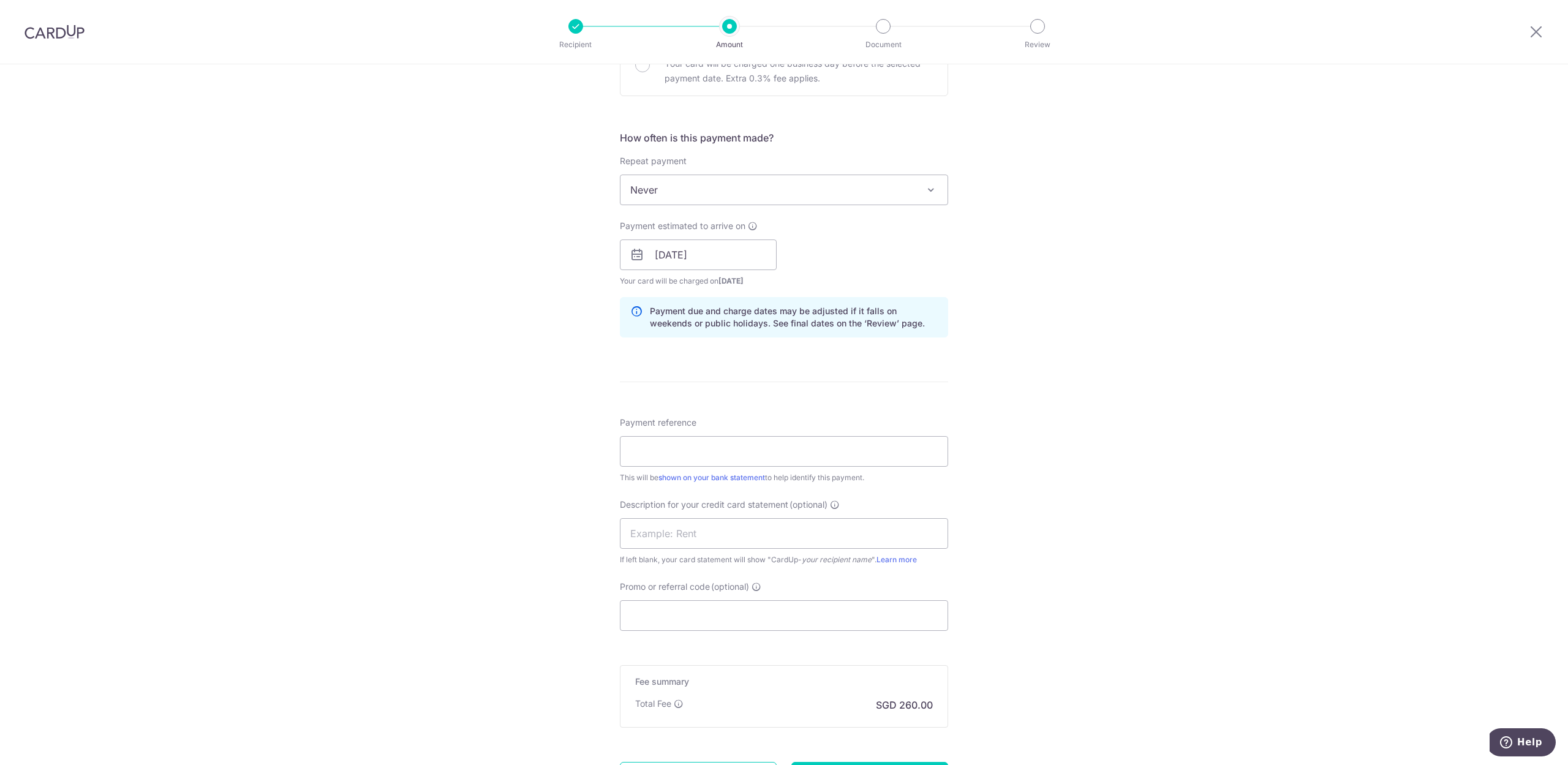
click at [1260, 435] on div "Tell us more about your payment Enter payment amount SGD 10,000.00 10000.00 Sel…" at bounding box center [784, 271] width 1568 height 1228
click at [682, 462] on input "Payment reference" at bounding box center [784, 452] width 328 height 31
type input "QFM SEP PAYROLL"
click at [730, 536] on input "text" at bounding box center [784, 534] width 328 height 31
type input "PAYROLL"
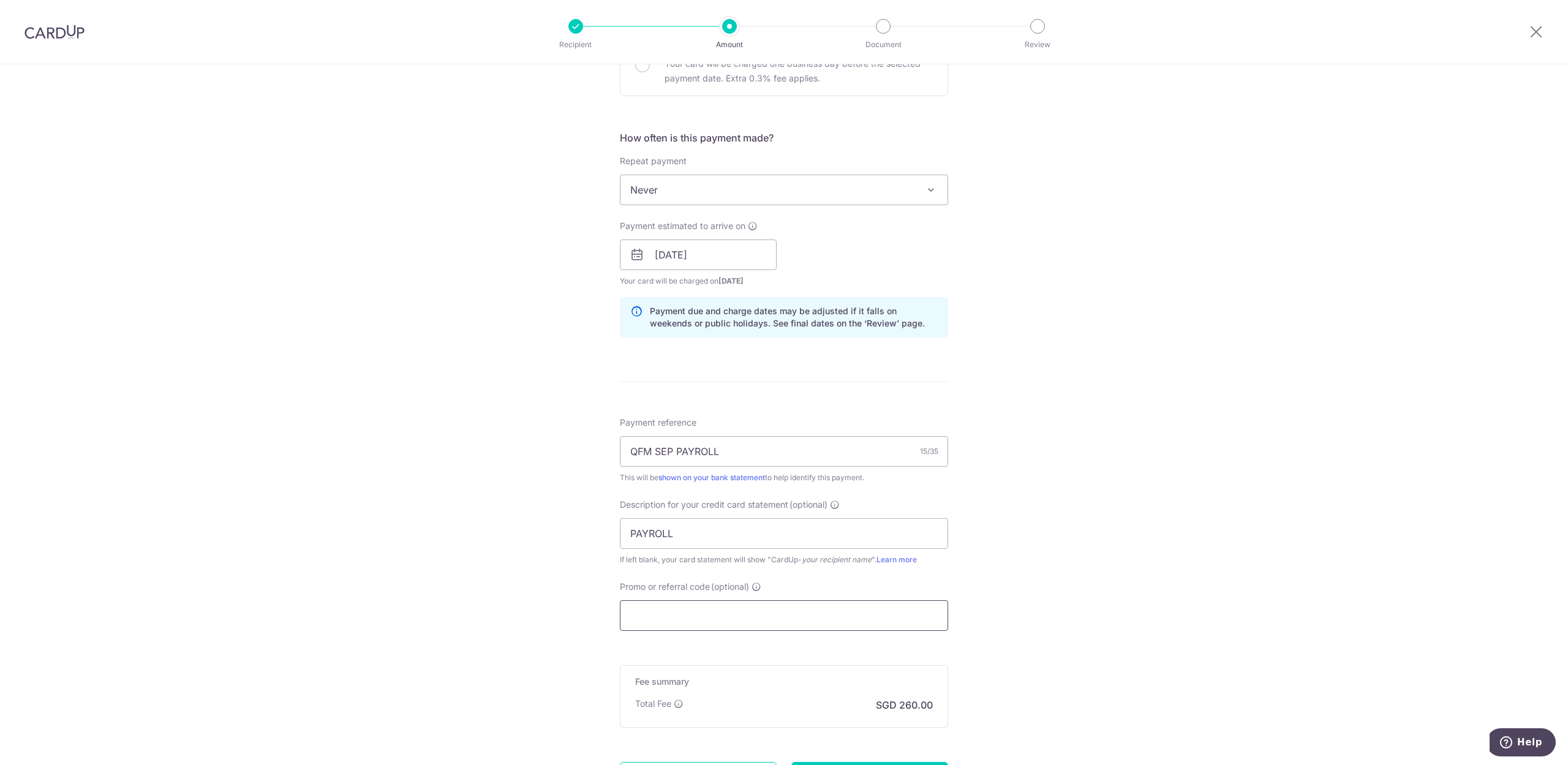
click at [718, 608] on input "Promo or referral code (optional)" at bounding box center [784, 616] width 328 height 31
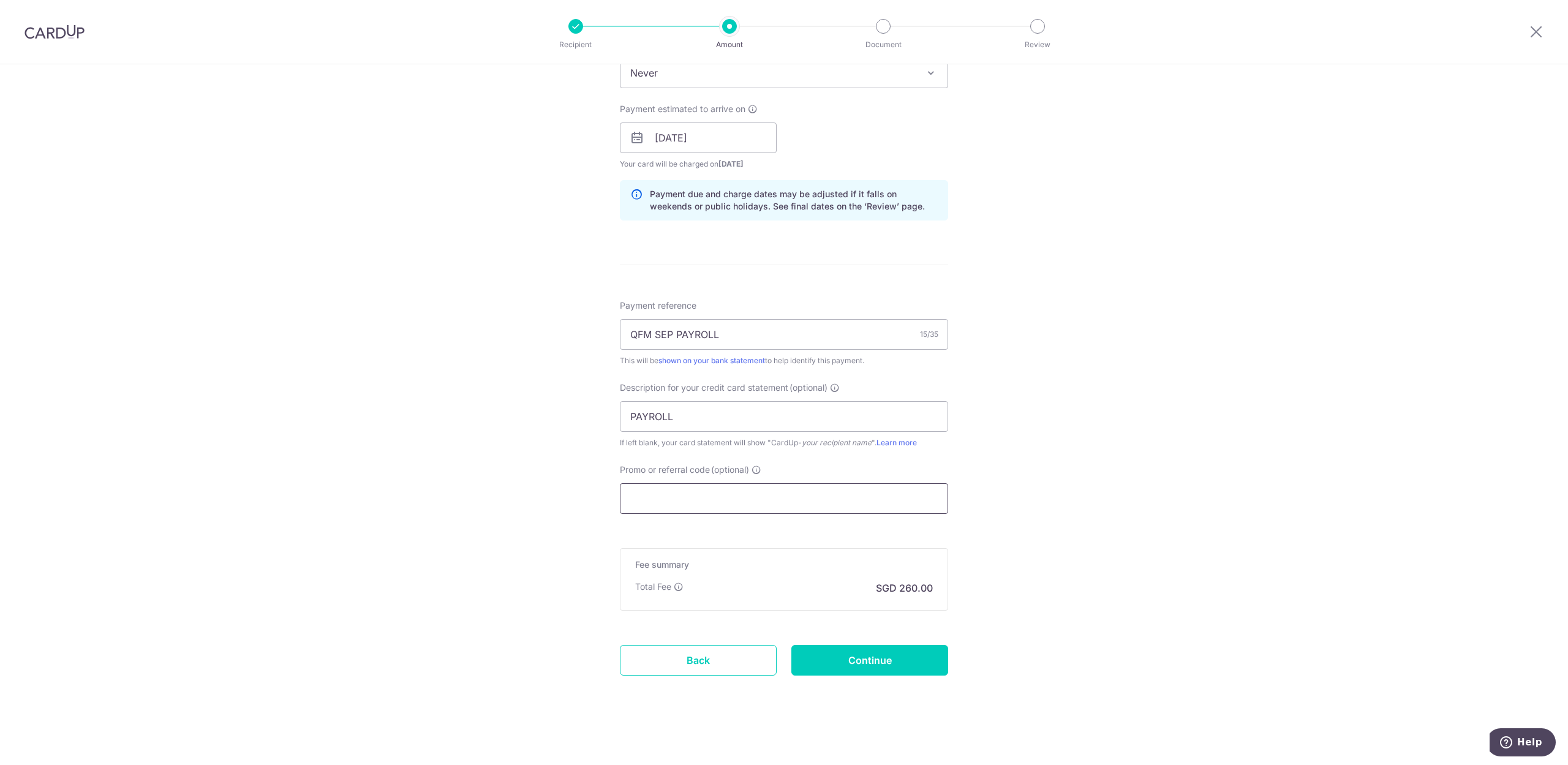
scroll to position [530, 0]
click at [893, 656] on input "Continue" at bounding box center [870, 658] width 157 height 31
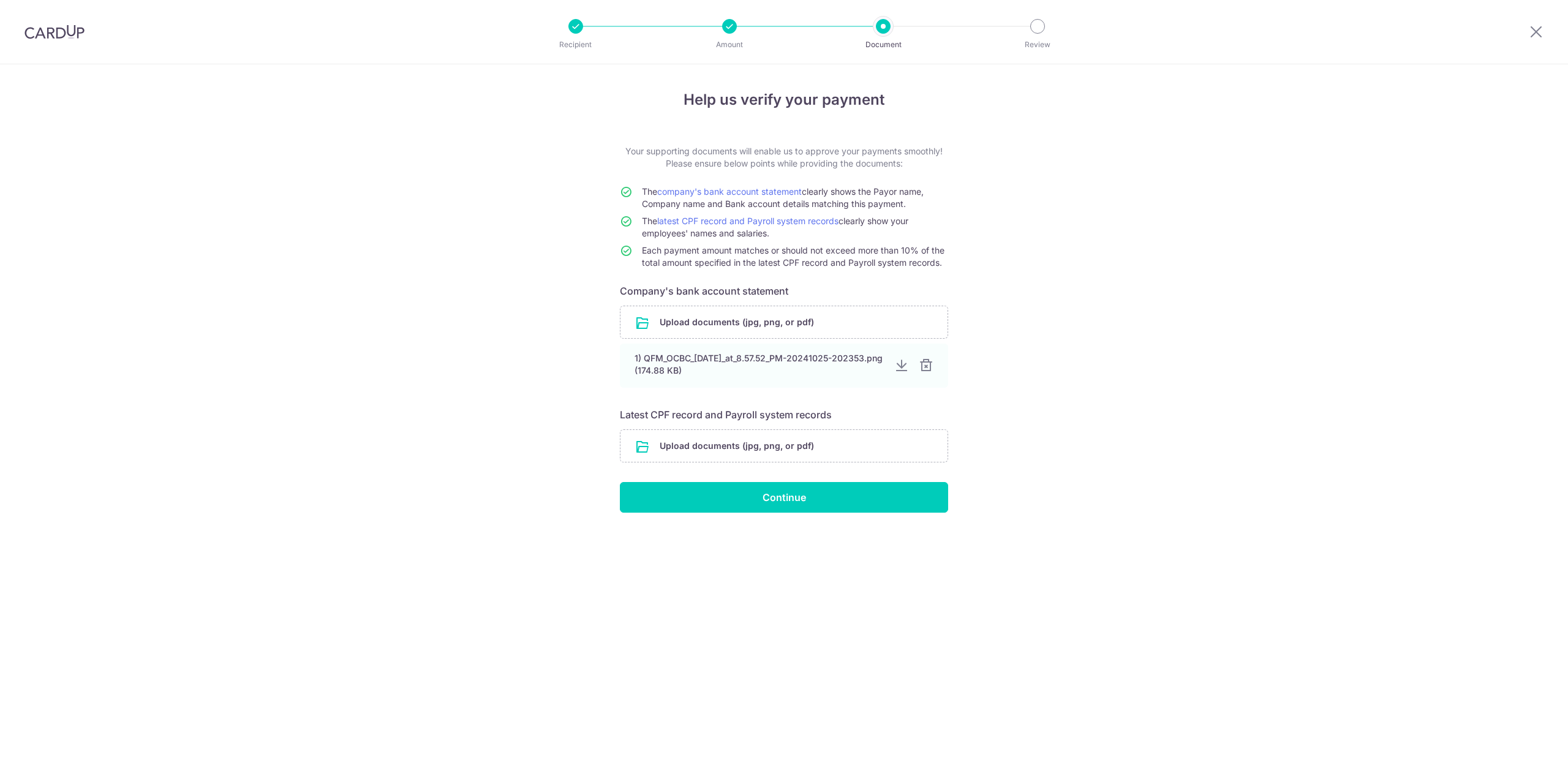
click at [761, 643] on div "Help us verify your payment Your supporting documents will enable us to approve…" at bounding box center [784, 415] width 1568 height 701
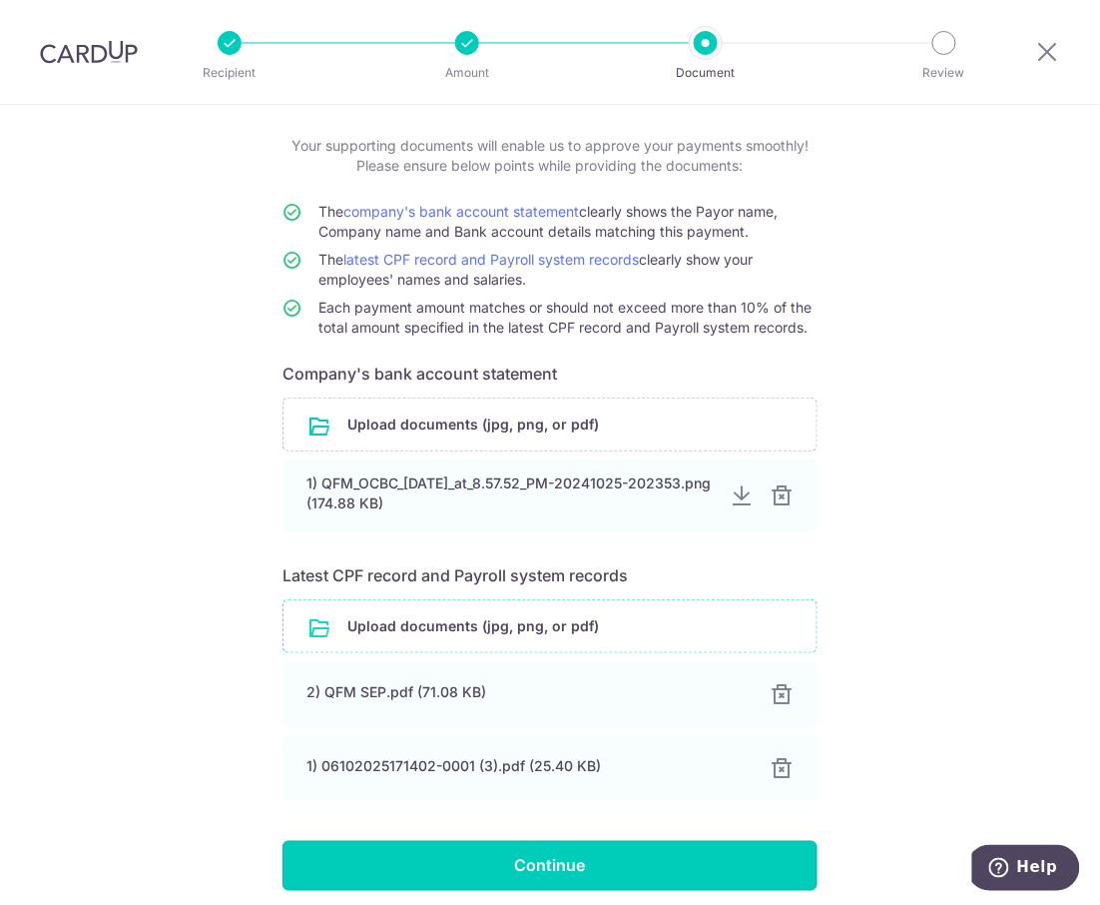
scroll to position [182, 0]
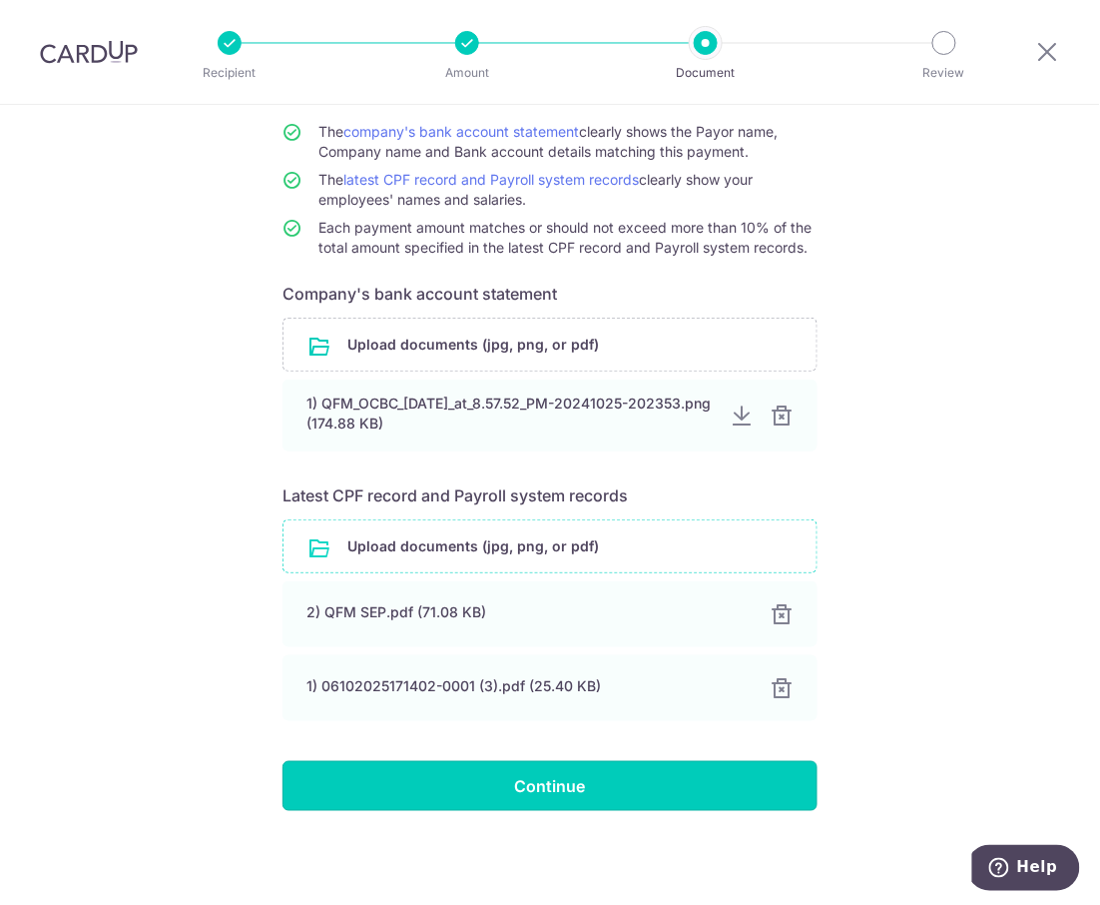
drag, startPoint x: 571, startPoint y: 779, endPoint x: 591, endPoint y: 765, distance: 24.4
click at [569, 777] on input "Continue" at bounding box center [550, 786] width 535 height 50
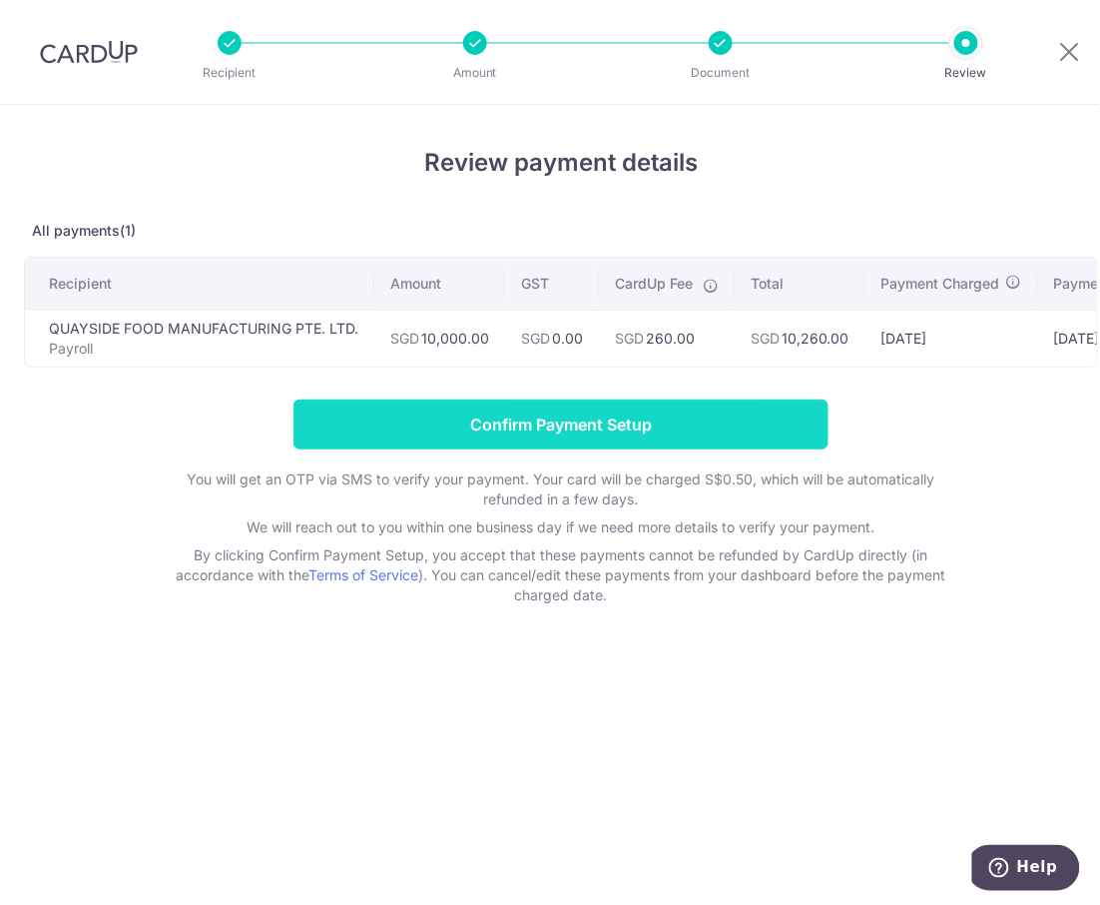
click at [564, 412] on input "Confirm Payment Setup" at bounding box center [561, 424] width 535 height 50
